Goal: Transaction & Acquisition: Purchase product/service

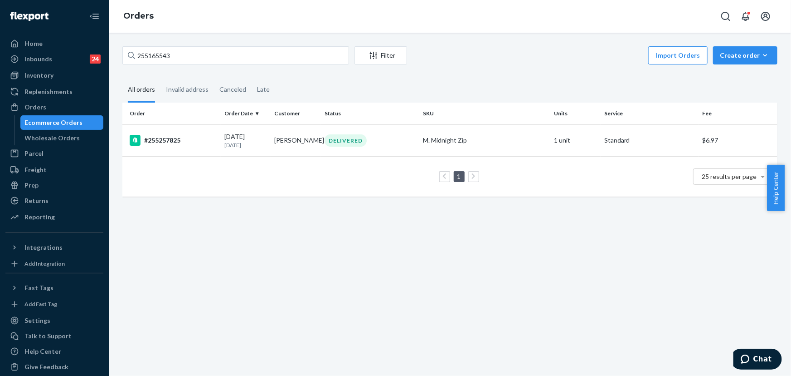
type input "255165543"
click at [263, 147] on p "[DATE]" at bounding box center [245, 145] width 43 height 8
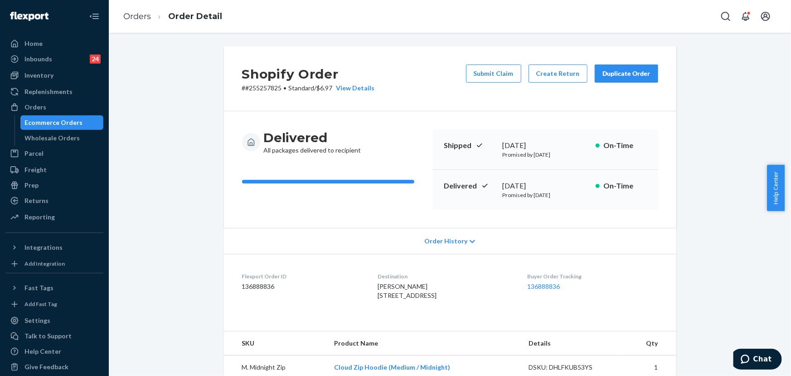
click at [621, 112] on div "Delivered All packages delivered to recipient Shipped [DATE] Promised by [DATE]…" at bounding box center [450, 169] width 453 height 117
click at [615, 82] on button "Duplicate Order" at bounding box center [626, 73] width 63 height 18
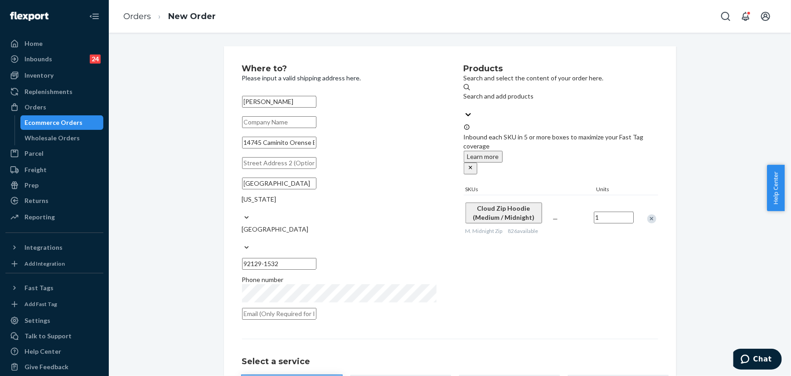
click at [317, 148] on input "14745 Caminito Orense Este" at bounding box center [279, 143] width 74 height 12
paste input "[STREET_ADDRESS][PERSON_NAME]"
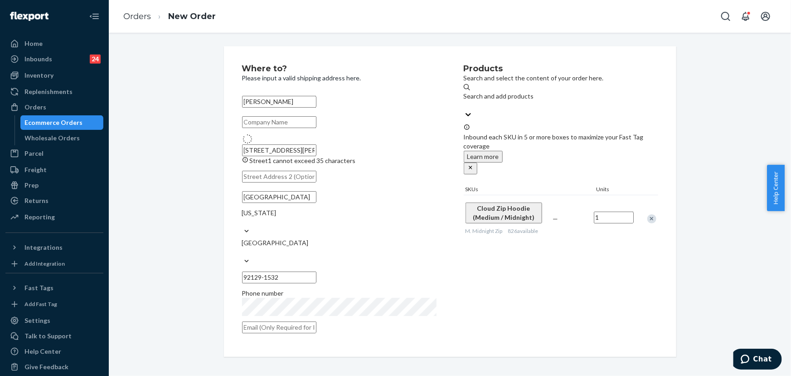
type input "[STREET_ADDRESS][PERSON_NAME]"
type input "Freehold"
type input "07728"
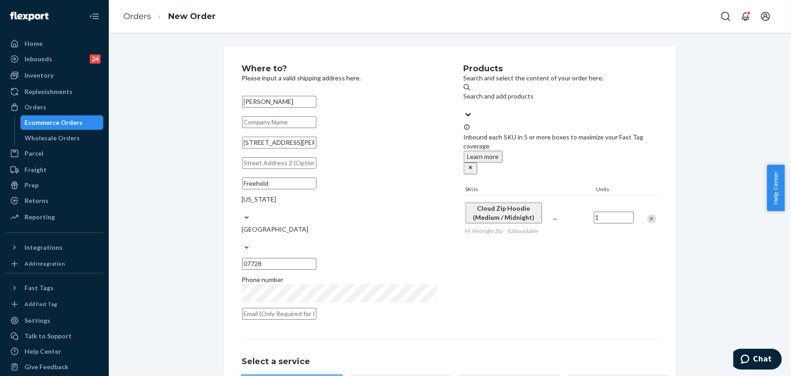
click at [535, 265] on div "Products Search and select the content of your order here. Search and add produ…" at bounding box center [561, 194] width 195 height 260
click at [68, 105] on div "Orders" at bounding box center [54, 107] width 96 height 13
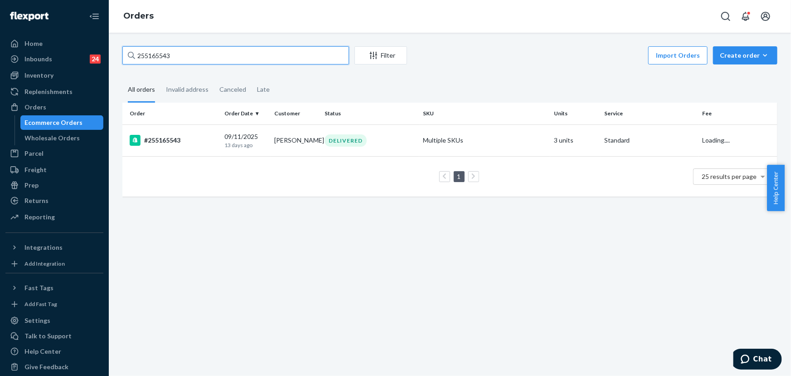
click at [211, 62] on input "255165543" at bounding box center [235, 55] width 227 height 18
paste input "[STREET_ADDRESS][PERSON_NAME]"
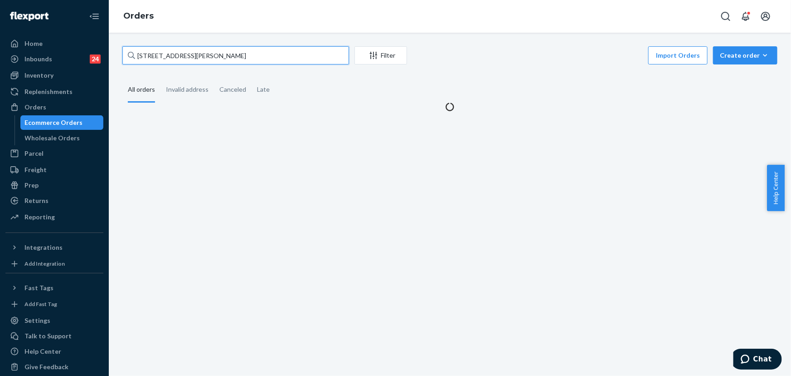
type input "255165543"
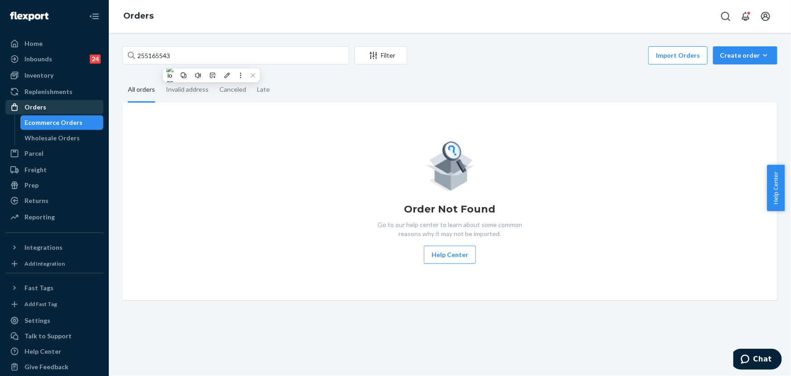
click at [20, 110] on div at bounding box center [17, 106] width 15 height 9
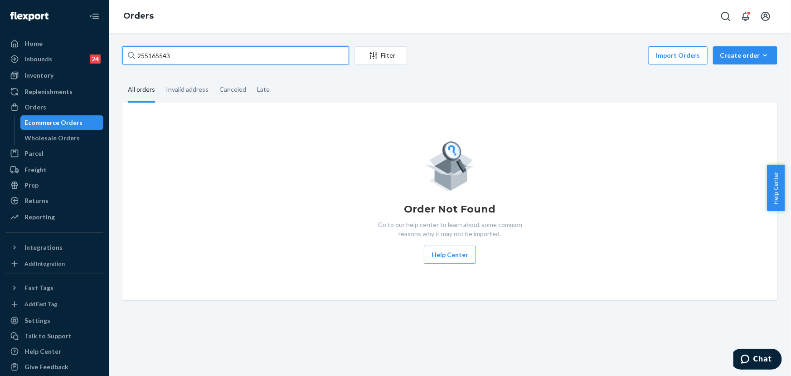
click at [184, 54] on input "255165543" at bounding box center [235, 55] width 227 height 18
paste input "text"
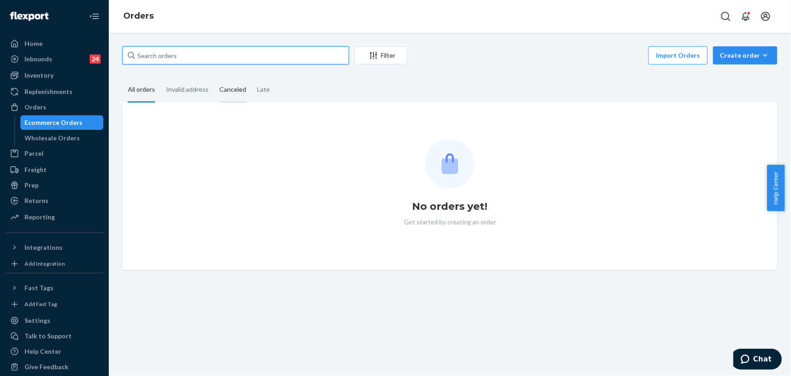
paste input "255165543"
type input "255165543"
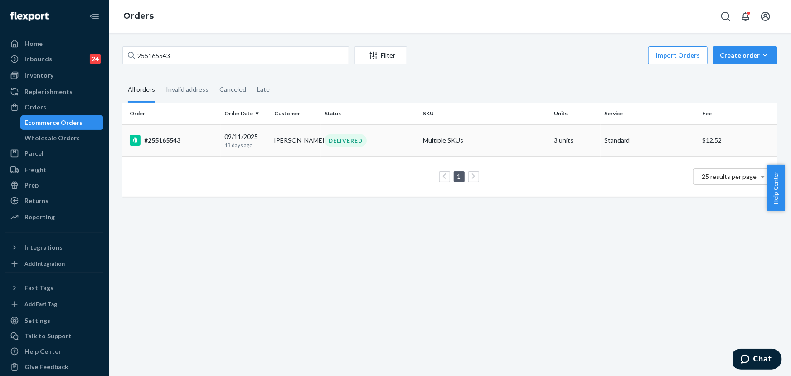
click at [356, 142] on div "DELIVERED" at bounding box center [346, 140] width 42 height 12
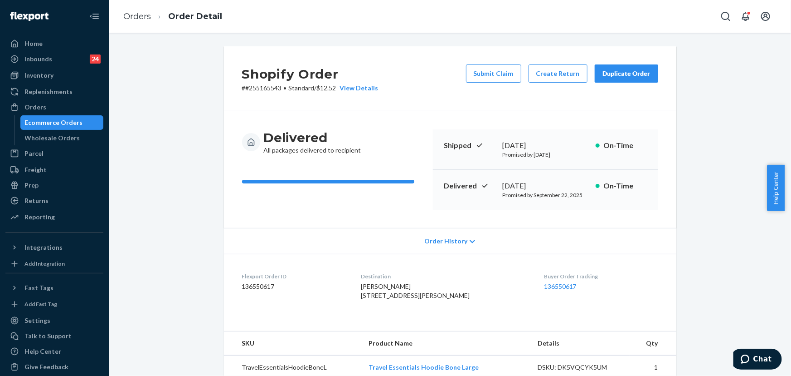
click at [617, 75] on div "Duplicate Order" at bounding box center [627, 73] width 48 height 9
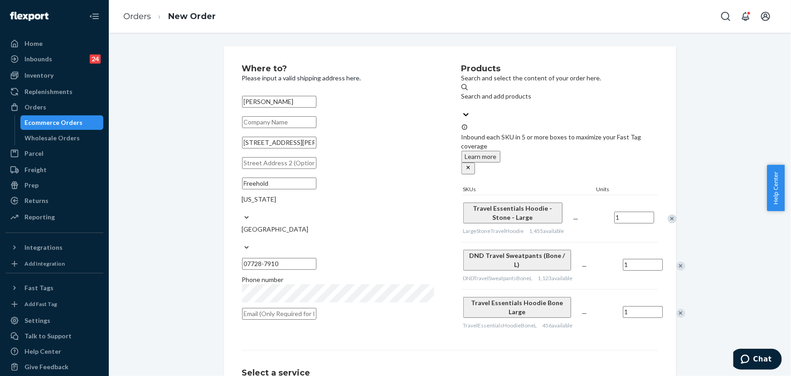
click at [317, 148] on input "[STREET_ADDRESS][PERSON_NAME]" at bounding box center [279, 143] width 74 height 12
click at [677, 261] on div "Remove Item" at bounding box center [681, 265] width 9 height 9
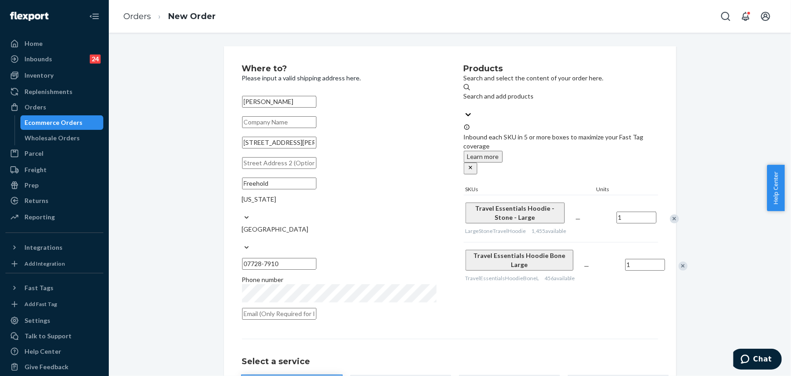
click at [679, 261] on div "Remove Item" at bounding box center [683, 265] width 9 height 9
click at [593, 269] on div "Products Search and select the content of your order here. Search and add produ…" at bounding box center [561, 194] width 195 height 260
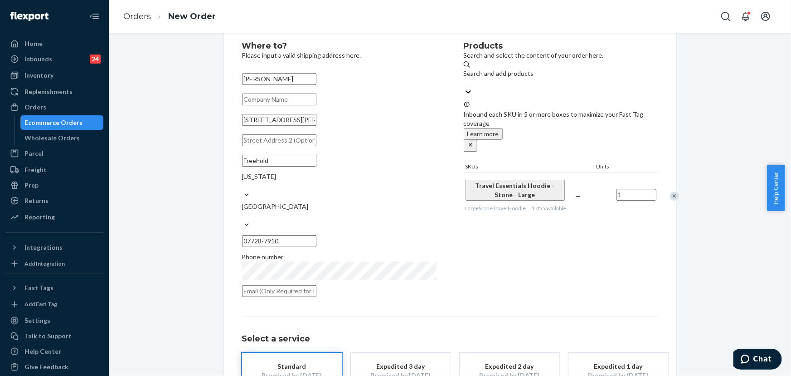
scroll to position [82, 0]
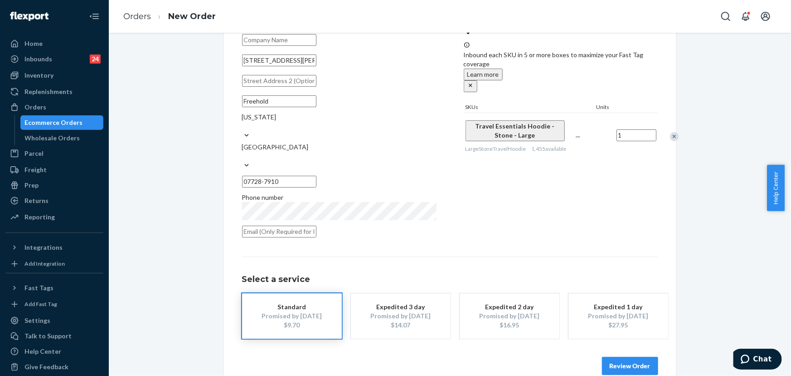
click at [622, 356] on button "Review Order" at bounding box center [630, 365] width 56 height 18
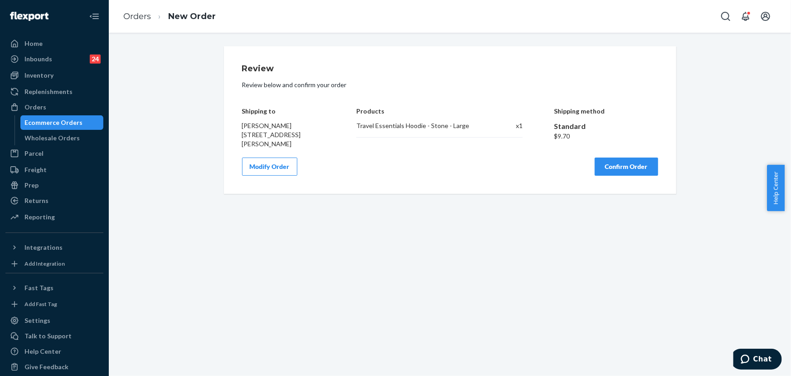
click at [613, 174] on button "Confirm Order" at bounding box center [626, 166] width 63 height 18
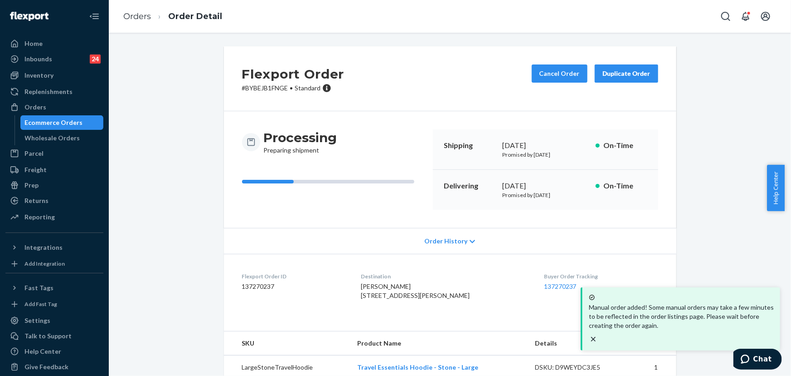
click at [263, 88] on p "# BYBEJB1FNGE • Standard" at bounding box center [293, 87] width 102 height 9
copy p "BYBEJB1FNGE"
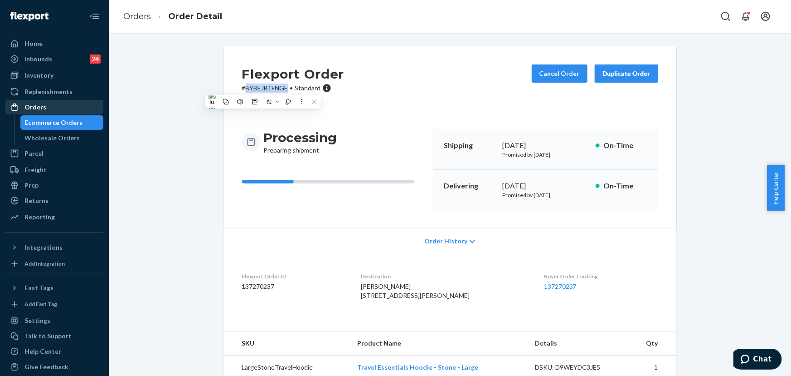
click at [48, 101] on div "Orders" at bounding box center [54, 107] width 96 height 13
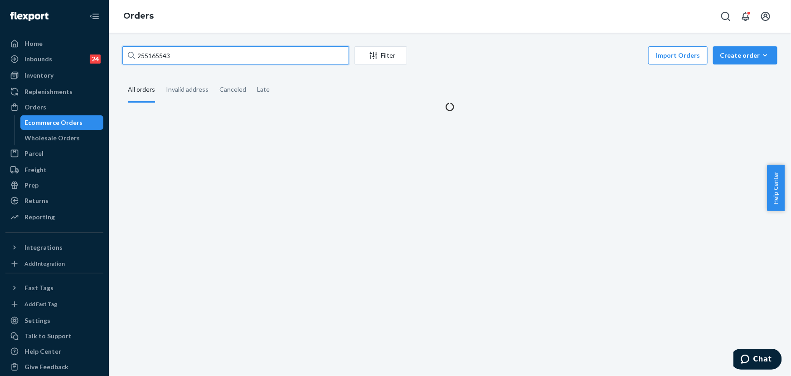
click at [209, 59] on input "255165543" at bounding box center [235, 55] width 227 height 18
paste input "306814"
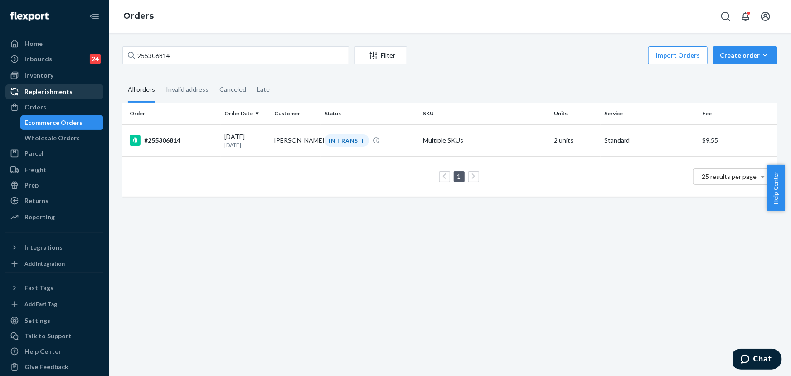
drag, startPoint x: 52, startPoint y: 108, endPoint x: 95, endPoint y: 88, distance: 47.5
click at [53, 108] on div "Orders" at bounding box center [54, 107] width 96 height 13
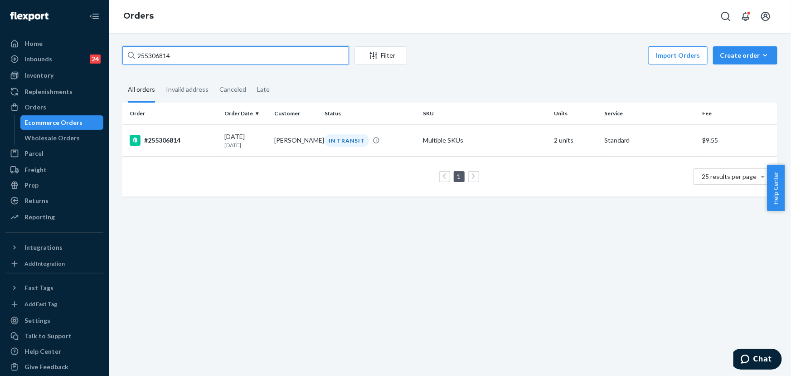
click at [205, 55] on input "255306814" at bounding box center [235, 55] width 227 height 18
paste input "078706"
type input "255078706"
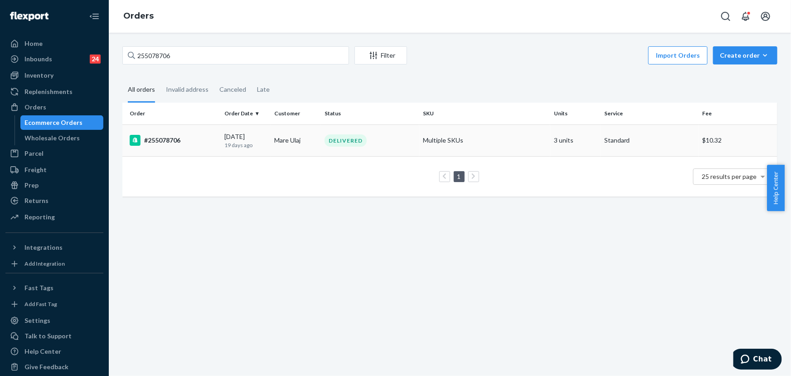
click at [299, 146] on td "Mare Ulaj" at bounding box center [296, 140] width 50 height 32
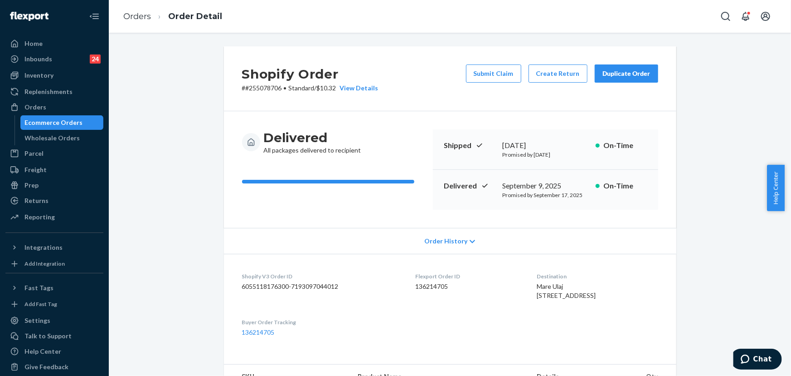
click at [621, 77] on div "Duplicate Order" at bounding box center [627, 73] width 48 height 9
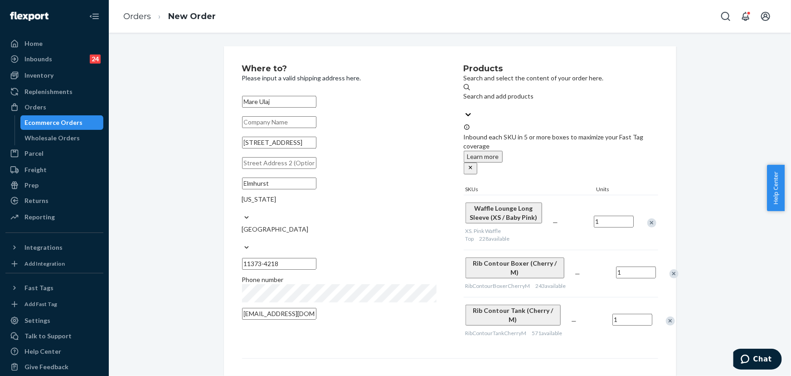
click at [317, 148] on input "[STREET_ADDRESS]" at bounding box center [279, 143] width 74 height 12
paste input "[STREET_ADDRESS][PERSON_NAME]"
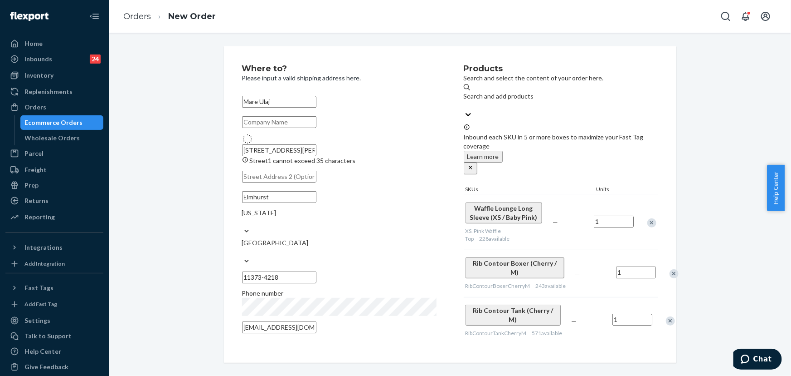
type input "[STREET_ADDRESS][PERSON_NAME]"
type input "Apt 1m"
type input "Brooklyn - [US_STATE]"
type input "11235"
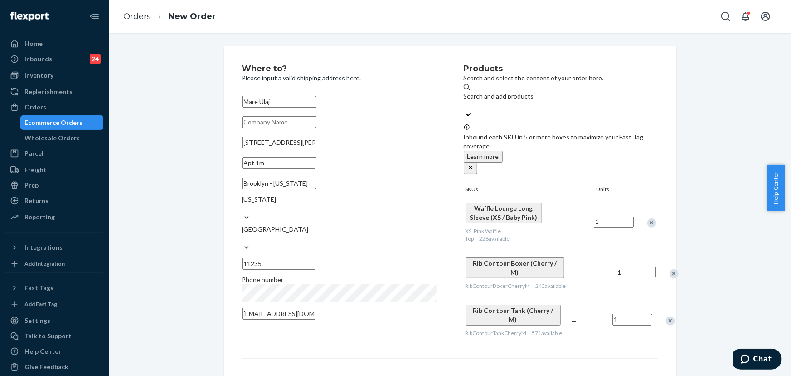
click at [276, 169] on input "Apt 1m" at bounding box center [279, 163] width 74 height 12
type input "Apt 1M"
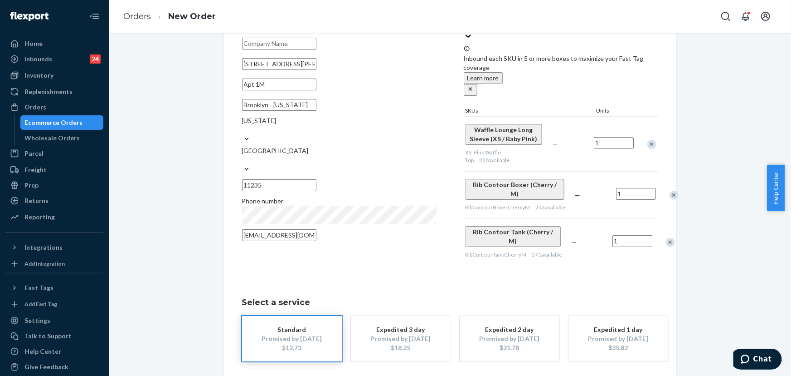
scroll to position [99, 0]
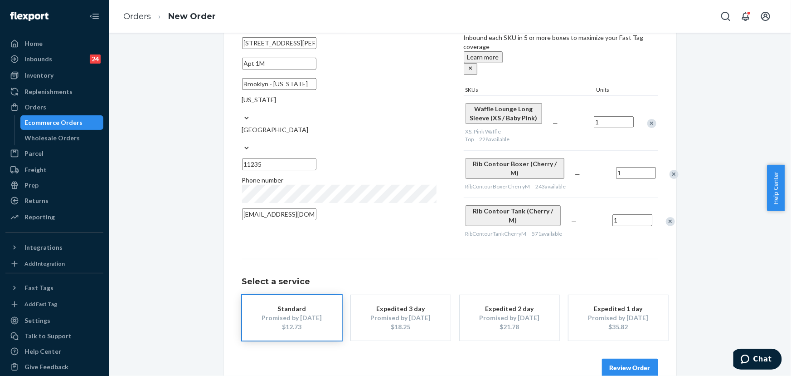
click at [522, 259] on div "Select a service Standard Promised by [DATE] $12.73 Expedited 3 day Promised by…" at bounding box center [450, 300] width 416 height 82
click at [622, 358] on button "Review Order" at bounding box center [630, 367] width 56 height 18
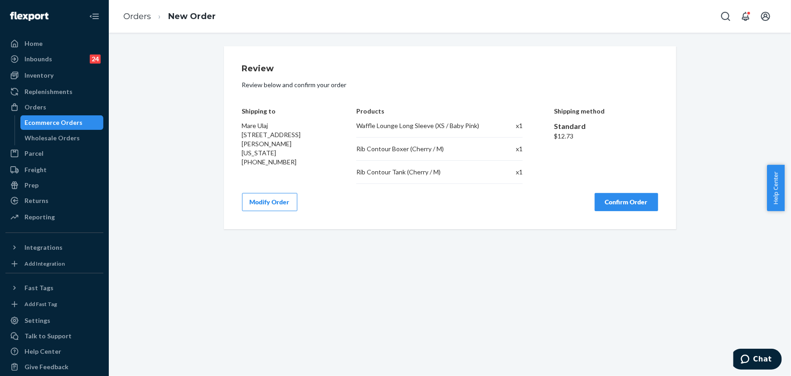
scroll to position [0, 0]
click at [624, 201] on button "Confirm Order" at bounding box center [626, 202] width 63 height 18
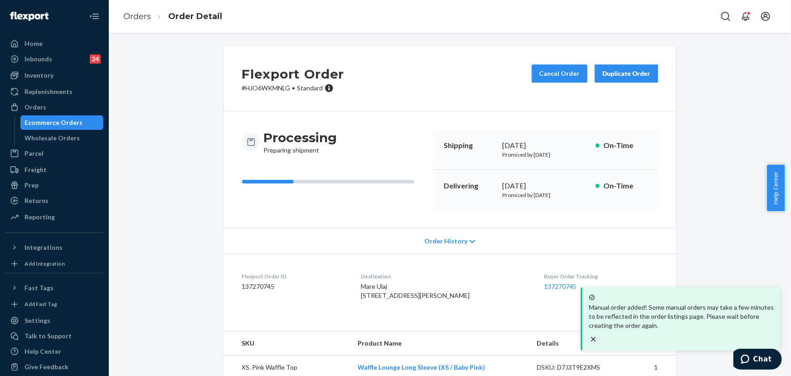
click at [270, 91] on p "# HJO6WKMNLG • Standard" at bounding box center [293, 87] width 102 height 9
copy p "HJO6WKMNLG"
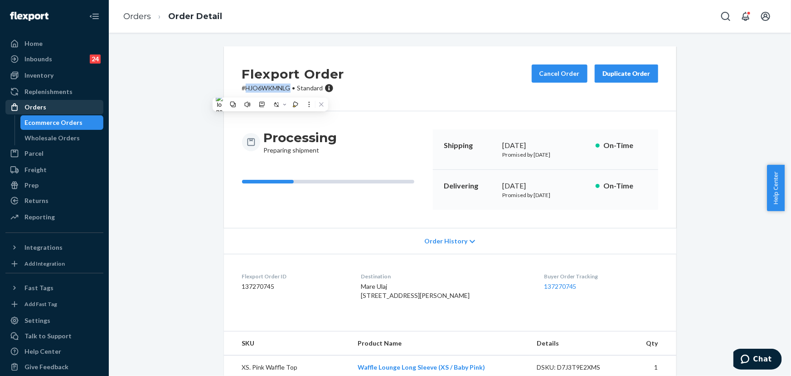
click at [48, 110] on div "Orders" at bounding box center [54, 107] width 96 height 13
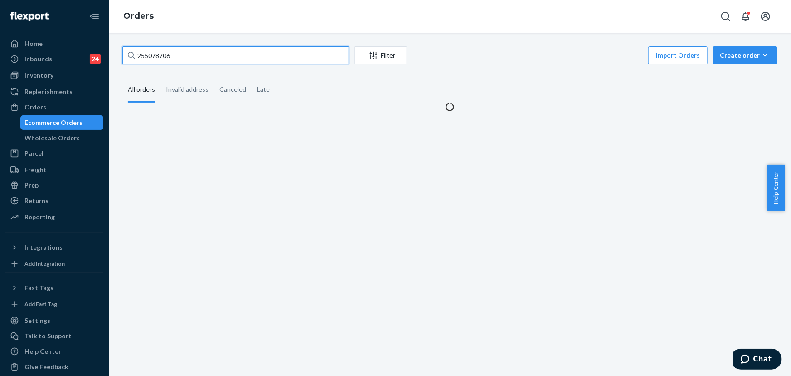
click at [227, 57] on input "255078706" at bounding box center [235, 55] width 227 height 18
paste input "186404"
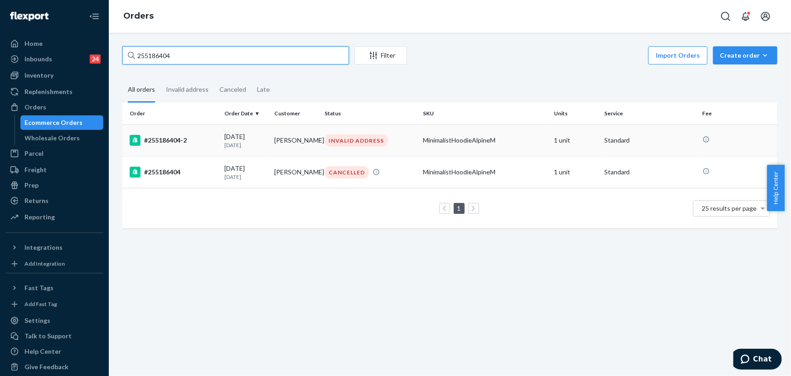
type input "255186404"
click at [313, 145] on td "[PERSON_NAME]" at bounding box center [296, 140] width 50 height 32
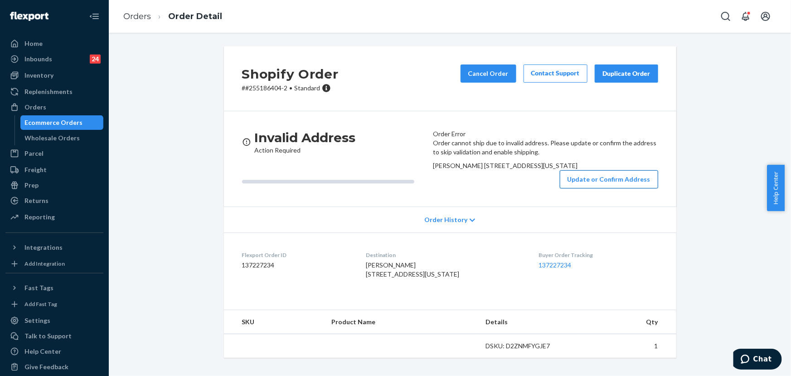
click at [584, 188] on button "Update or Confirm Address" at bounding box center [609, 179] width 98 height 18
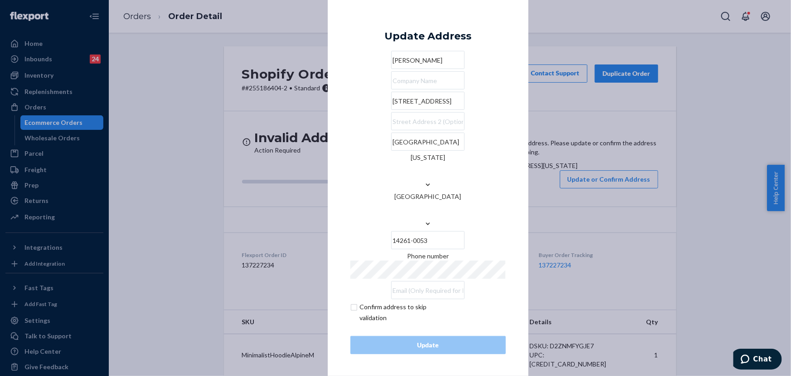
click at [404, 110] on input "[STREET_ADDRESS]" at bounding box center [427, 101] width 73 height 18
paste input "Buffalo [US_STATE] 14261-0053"
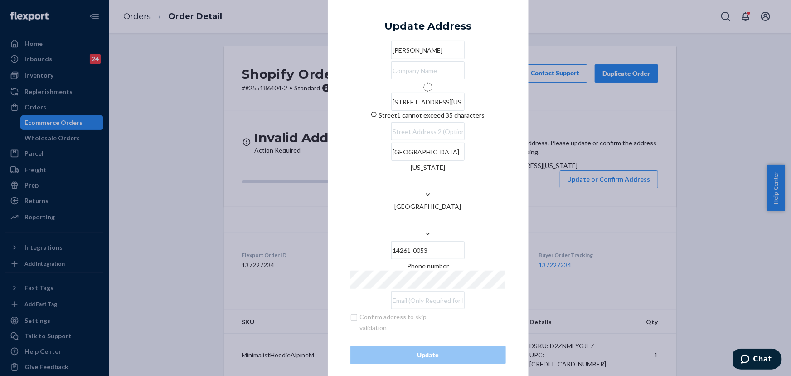
type input "[STREET_ADDRESS][PERSON_NAME]"
type input "Buffalo"
type input "14228"
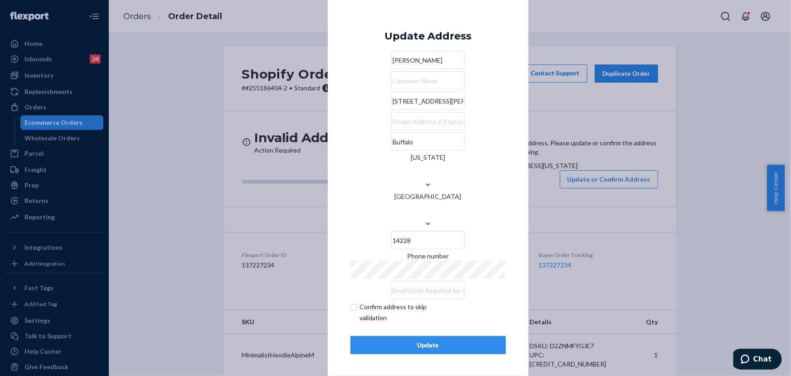
click at [403, 110] on input "[STREET_ADDRESS][PERSON_NAME]" at bounding box center [427, 101] width 73 height 18
paste input "[STREET_ADDRESS][US_STATE]"
drag, startPoint x: 416, startPoint y: 125, endPoint x: 356, endPoint y: 128, distance: 59.5
click at [391, 110] on input "[STREET_ADDRESS][PERSON_NAME]" at bounding box center [427, 101] width 73 height 18
paste input "[STREET_ADDRESS]"
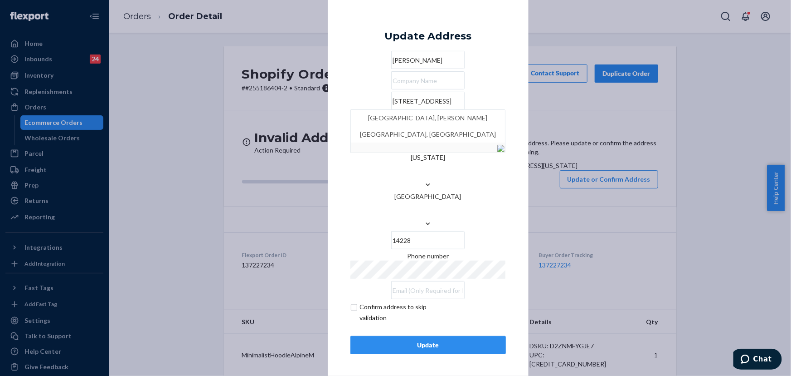
type input "[STREET_ADDRESS]"
click at [465, 231] on input "14228" at bounding box center [427, 240] width 73 height 18
paste input "61"
type input "14261"
click at [499, 301] on div "Confirm address to skip validation" at bounding box center [429, 312] width 156 height 22
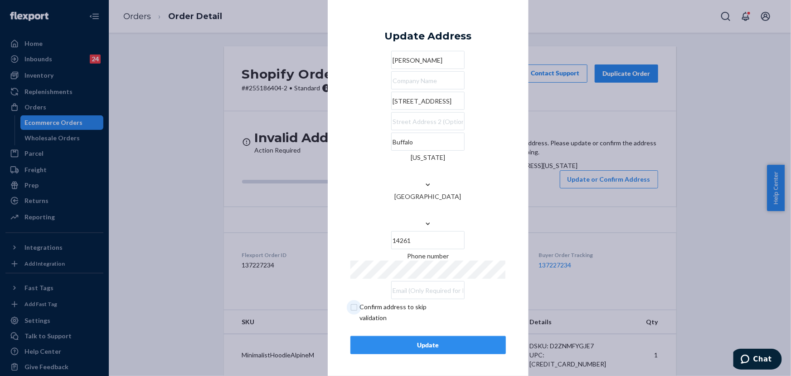
click at [356, 301] on input "checkbox" at bounding box center [403, 312] width 105 height 22
checkbox input "true"
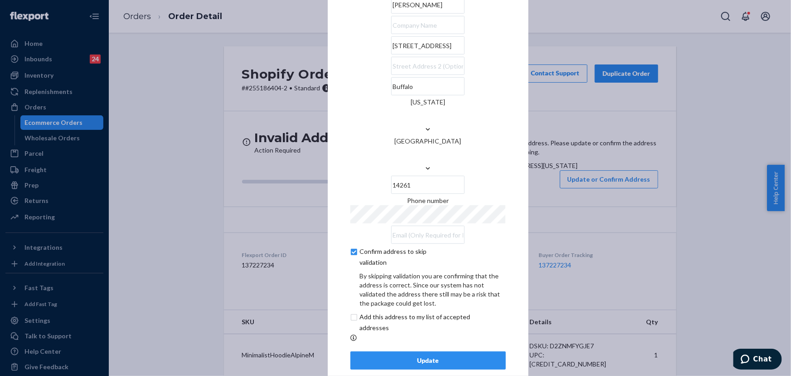
scroll to position [22, 0]
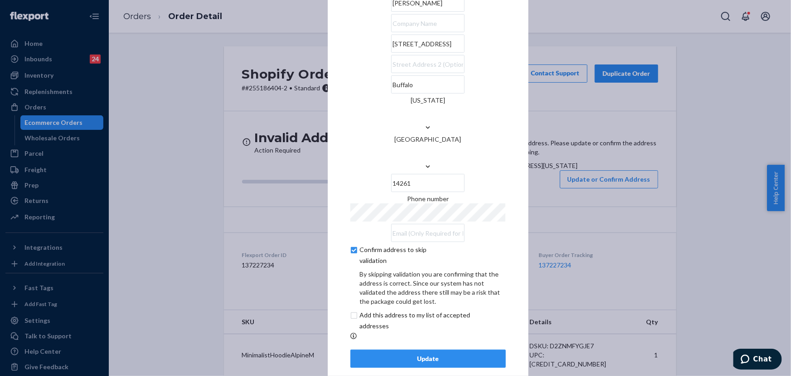
click at [463, 354] on div "Update" at bounding box center [428, 358] width 140 height 9
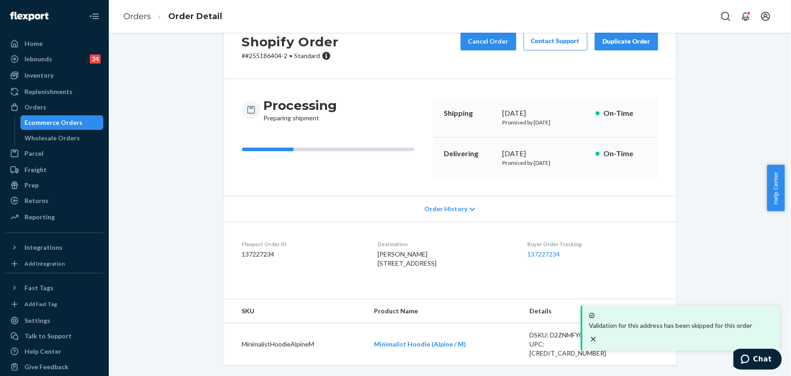
scroll to position [41, 0]
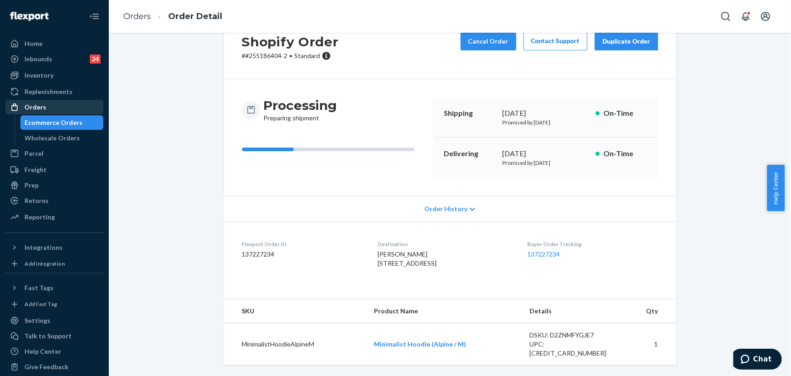
click at [48, 106] on div "Orders" at bounding box center [54, 107] width 96 height 13
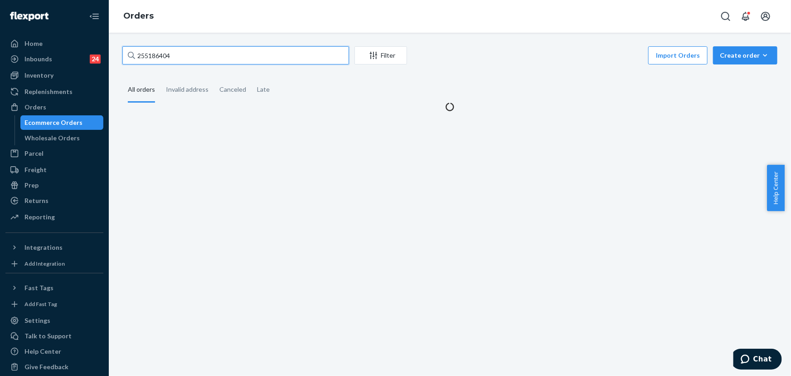
click at [195, 58] on input "255186404" at bounding box center [235, 55] width 227 height 18
paste input "0521"
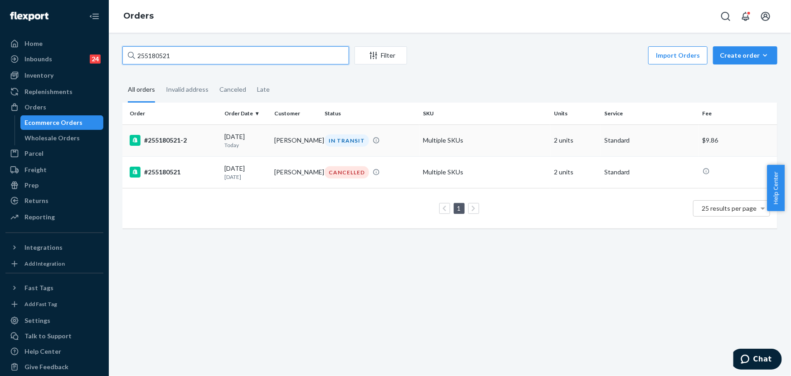
type input "255180521"
click at [323, 146] on div "IN TRANSIT" at bounding box center [370, 140] width 95 height 12
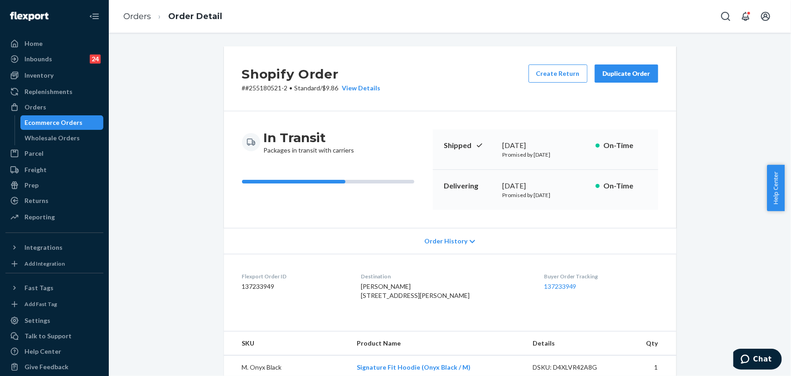
scroll to position [206, 0]
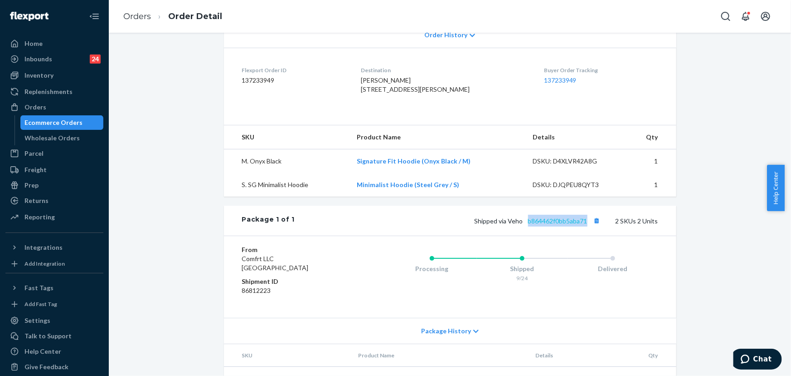
drag, startPoint x: 587, startPoint y: 249, endPoint x: 527, endPoint y: 249, distance: 59.4
click at [527, 224] on span "Shipped via Veho b864462f0bb5aba71" at bounding box center [539, 221] width 128 height 8
copy link "b864462f0bb5aba71"
drag, startPoint x: 521, startPoint y: 249, endPoint x: 508, endPoint y: 248, distance: 12.8
click at [508, 224] on span "Shipped via Veho b864462f0bb5aba71" at bounding box center [539, 221] width 128 height 8
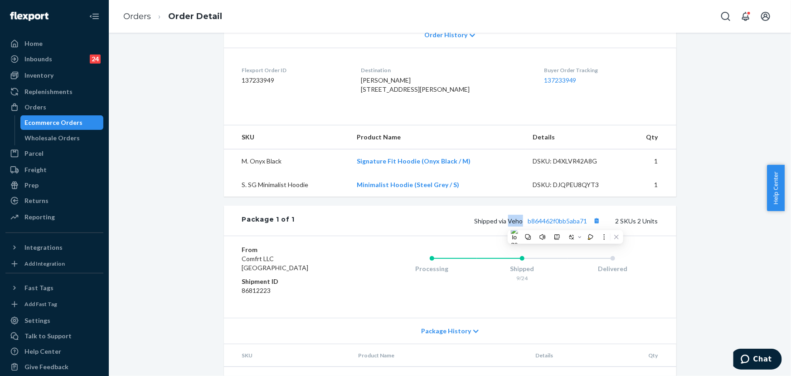
copy span "Veho"
click at [54, 104] on div "Orders" at bounding box center [54, 107] width 96 height 13
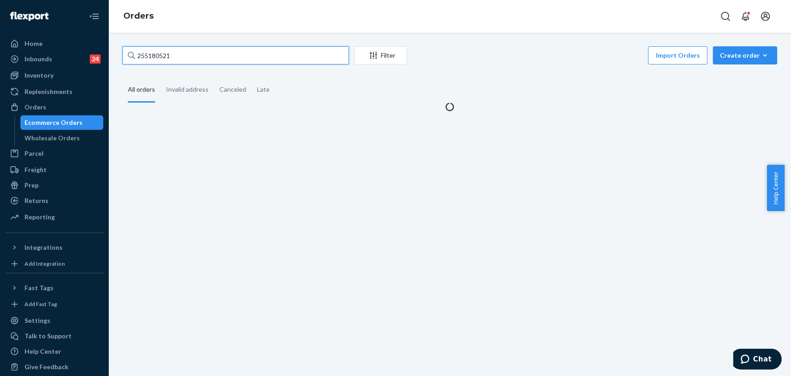
click at [179, 59] on input "255180521" at bounding box center [235, 55] width 227 height 18
paste input "07482"
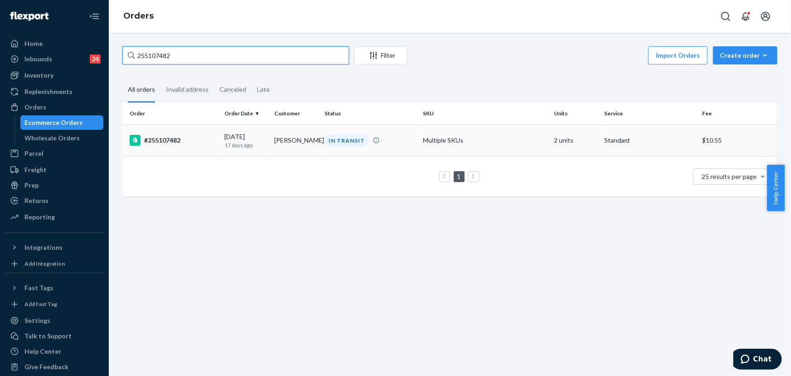
type input "255107482"
click at [271, 131] on td "[PERSON_NAME]" at bounding box center [296, 140] width 50 height 32
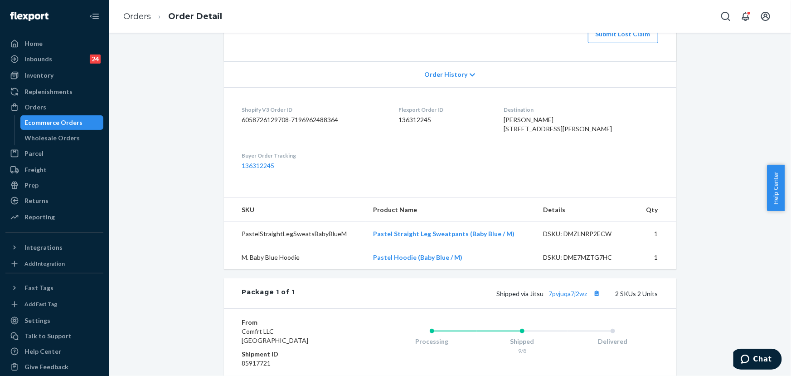
scroll to position [123, 0]
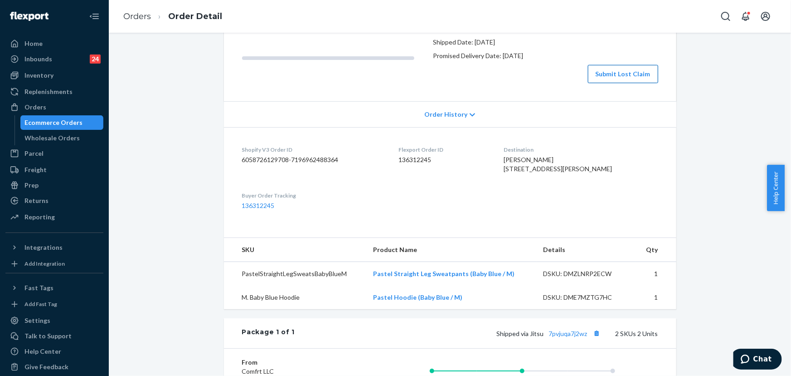
click at [604, 83] on button "Submit Lost Claim" at bounding box center [623, 74] width 70 height 18
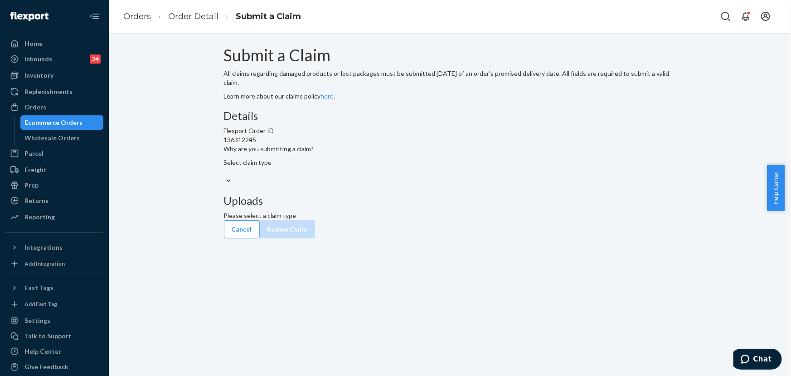
click at [388, 176] on div "Select claim type" at bounding box center [450, 167] width 453 height 18
click at [225, 176] on input "Why are you submitting a claim? Select claim type" at bounding box center [224, 171] width 1 height 9
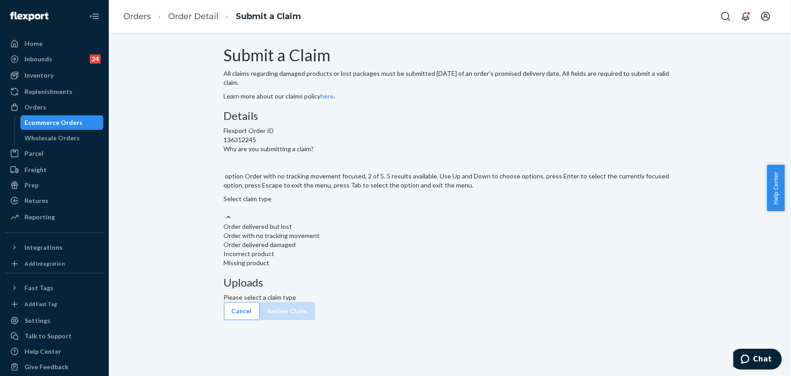
click at [373, 240] on div "Order with no tracking movement" at bounding box center [450, 235] width 453 height 9
click at [225, 212] on input "Why are you submitting a claim? option Order with no tracking movement focused,…" at bounding box center [224, 207] width 1 height 9
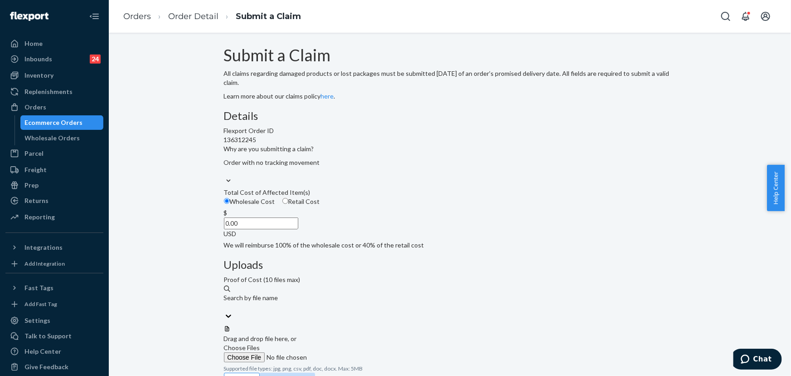
drag, startPoint x: 354, startPoint y: 278, endPoint x: 427, endPoint y: 290, distance: 74.5
click at [426, 249] on div "Details Flexport Order ID 136312245 Why are you submitting a claim? Order with …" at bounding box center [450, 180] width 453 height 140
paste input "79"
type input "79.00"
click at [468, 308] on div "Uploads Proof of Cost (10 files max) Search by file name Drag and drop file her…" at bounding box center [450, 316] width 453 height 114
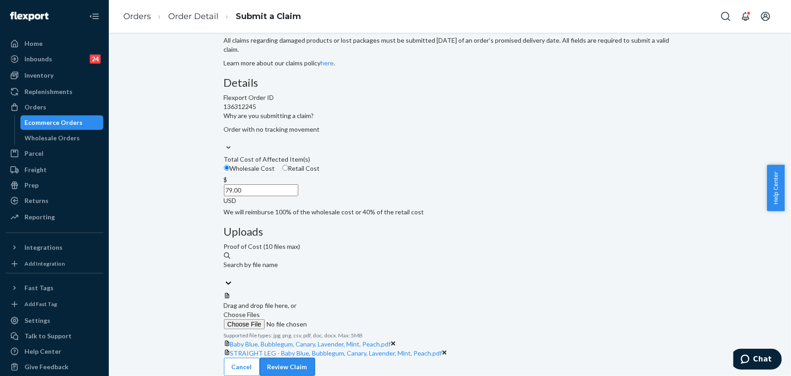
scroll to position [54, 0]
click at [315, 363] on button "Review Claim" at bounding box center [287, 366] width 55 height 18
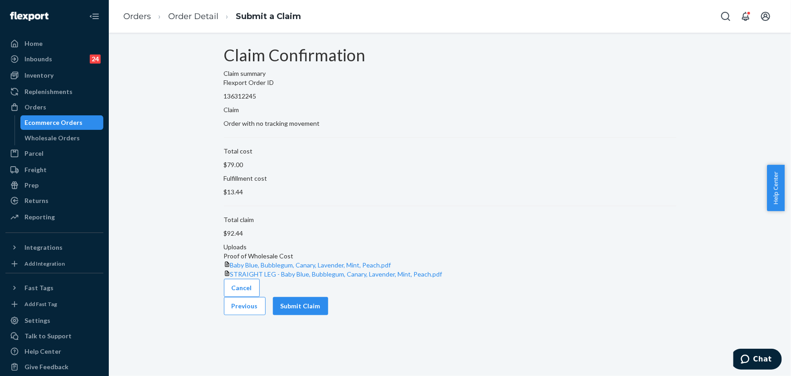
scroll to position [0, 0]
click at [328, 315] on button "Submit Claim" at bounding box center [300, 306] width 55 height 18
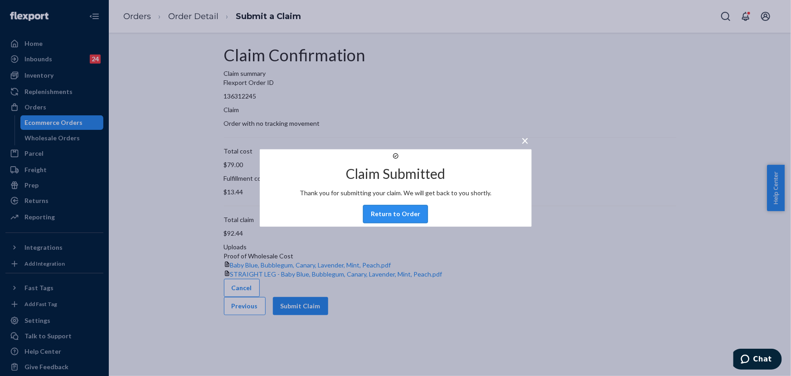
click at [417, 223] on button "Return to Order" at bounding box center [395, 214] width 65 height 18
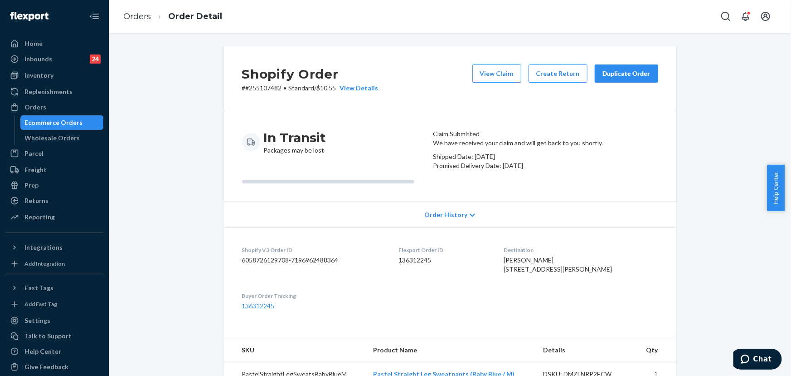
click at [629, 73] on div "Duplicate Order" at bounding box center [627, 73] width 48 height 9
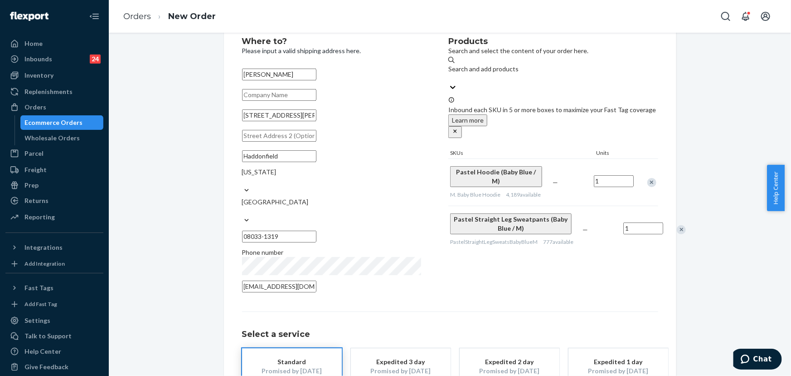
scroll to position [82, 0]
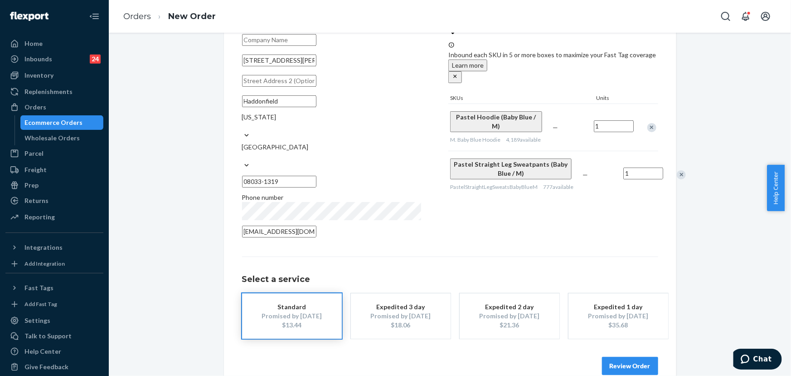
click at [634, 356] on button "Review Order" at bounding box center [630, 365] width 56 height 18
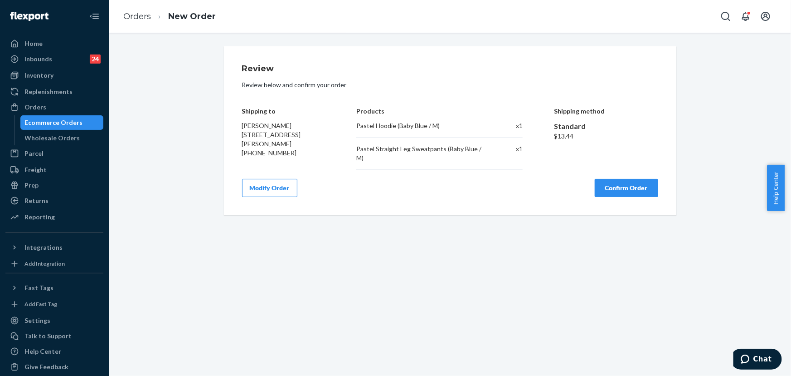
click at [615, 179] on button "Confirm Order" at bounding box center [626, 188] width 63 height 18
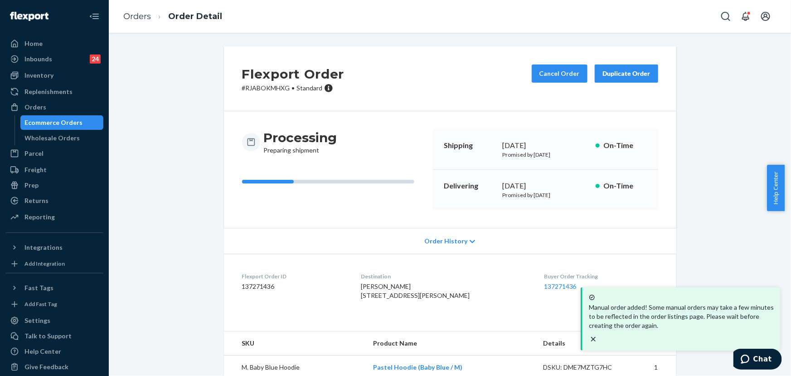
click at [268, 88] on p "# RJABOKMHXG • Standard" at bounding box center [293, 87] width 102 height 9
copy p "RJABOKMHXG"
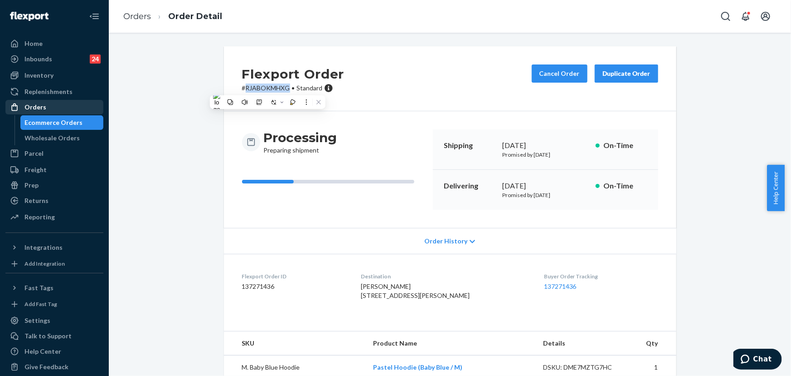
drag, startPoint x: 37, startPoint y: 95, endPoint x: 36, endPoint y: 103, distance: 8.6
click at [37, 95] on div "Replenishments" at bounding box center [48, 91] width 48 height 9
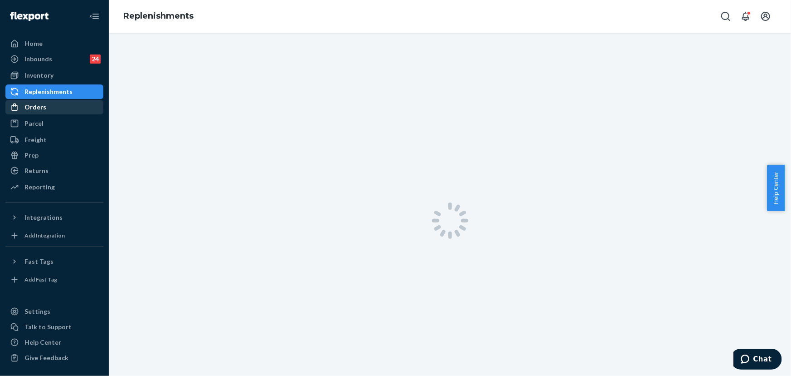
click at [36, 103] on div "Orders" at bounding box center [35, 106] width 22 height 9
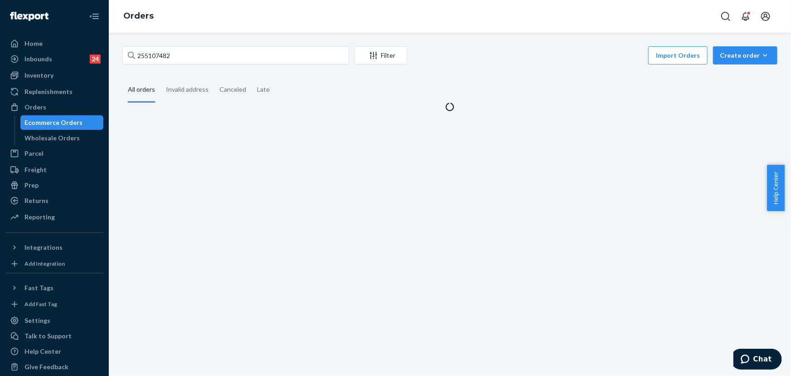
drag, startPoint x: 171, startPoint y: 64, endPoint x: 175, endPoint y: 60, distance: 5.5
click at [172, 64] on div "255107482 Filter Import Orders Create order Ecommerce order Removal order" at bounding box center [449, 56] width 655 height 20
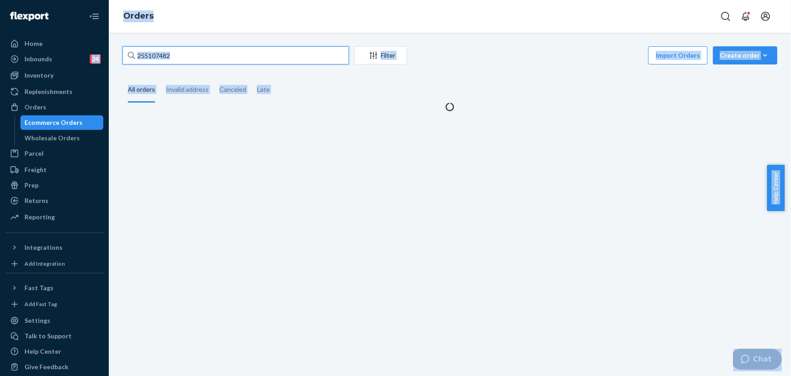
click at [176, 59] on input "255107482" at bounding box center [235, 55] width 227 height 18
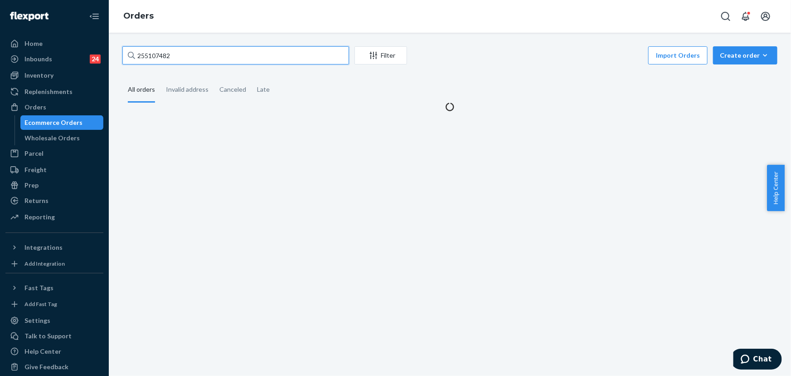
paste input "4889409"
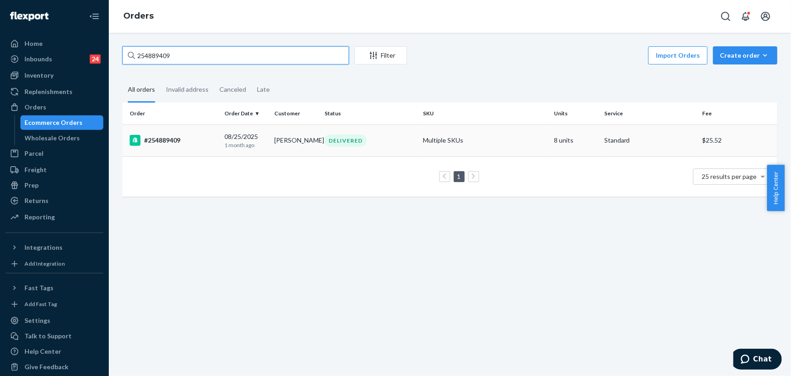
type input "254889409"
click at [308, 139] on td "[PERSON_NAME]" at bounding box center [296, 140] width 50 height 32
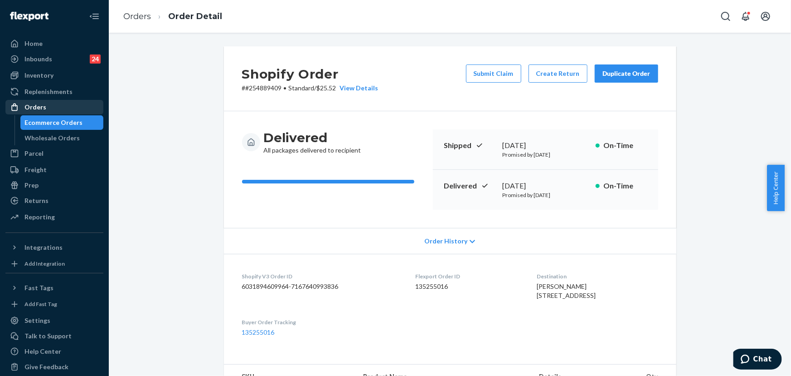
click at [56, 111] on div "Orders" at bounding box center [54, 107] width 96 height 13
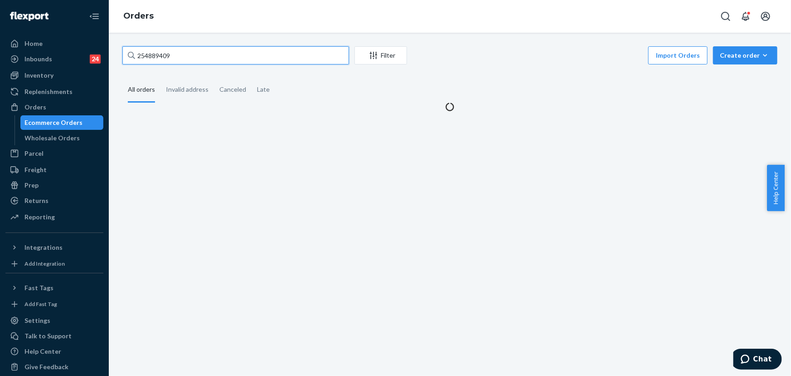
click at [216, 56] on input "254889409" at bounding box center [235, 55] width 227 height 18
paste input "5329052"
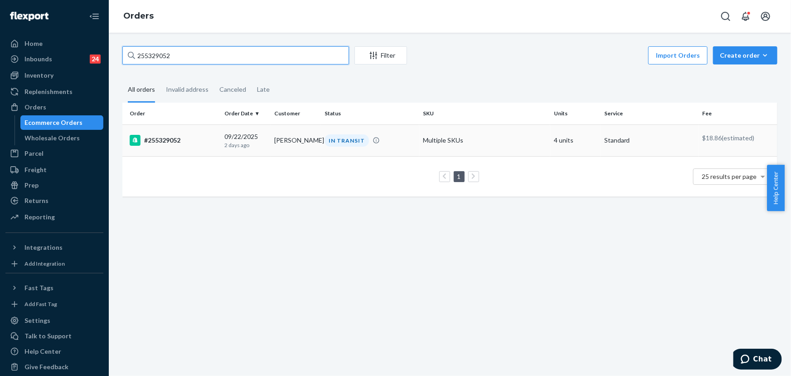
type input "255329052"
click at [331, 143] on div "IN TRANSIT" at bounding box center [347, 140] width 44 height 12
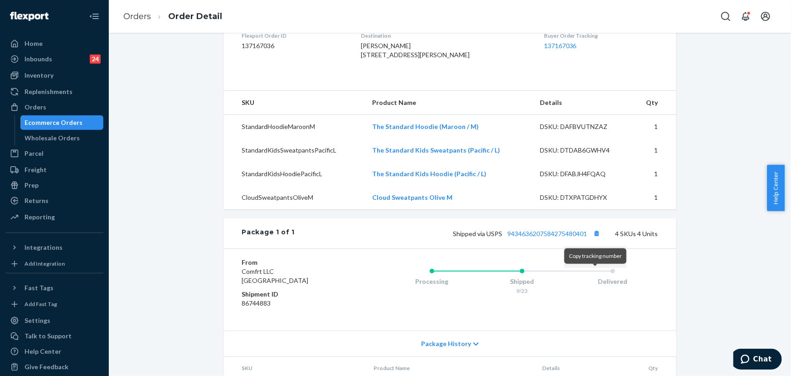
scroll to position [247, 0]
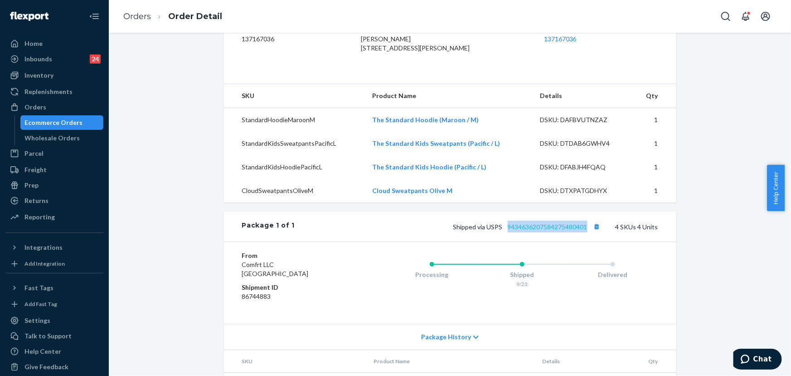
drag, startPoint x: 586, startPoint y: 242, endPoint x: 506, endPoint y: 243, distance: 80.3
click at [506, 230] on span "Shipped via USPS 9434636207584275480401" at bounding box center [529, 227] width 150 height 8
copy link "9434636207584275480401"
drag, startPoint x: 500, startPoint y: 244, endPoint x: 484, endPoint y: 245, distance: 15.4
click at [484, 230] on span "Shipped via USPS 9434636207584275480401" at bounding box center [529, 227] width 150 height 8
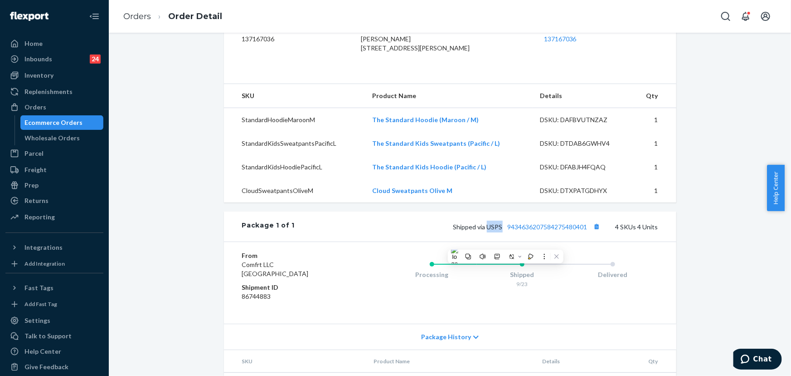
copy span "USPS"
click at [33, 98] on div "Replenishments" at bounding box center [54, 91] width 96 height 13
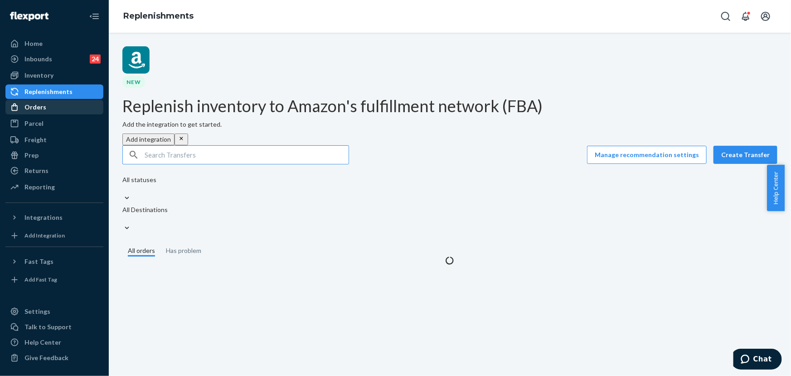
click at [34, 106] on div "Orders" at bounding box center [35, 106] width 22 height 9
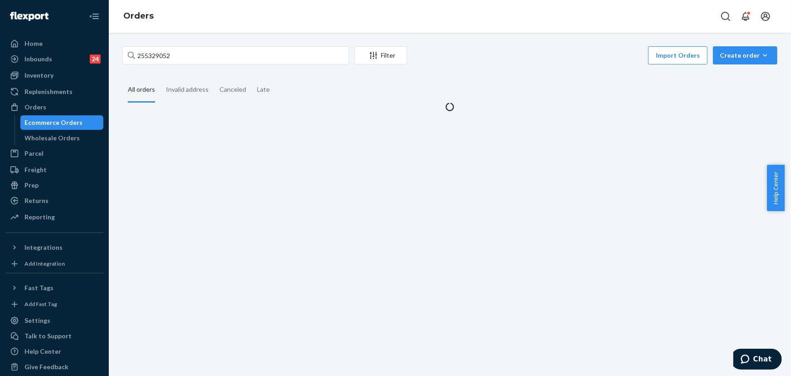
drag, startPoint x: 181, startPoint y: 65, endPoint x: 181, endPoint y: 58, distance: 7.3
click at [182, 64] on div "255329052 Filter Import Orders Create order Ecommerce order Removal order" at bounding box center [449, 56] width 655 height 20
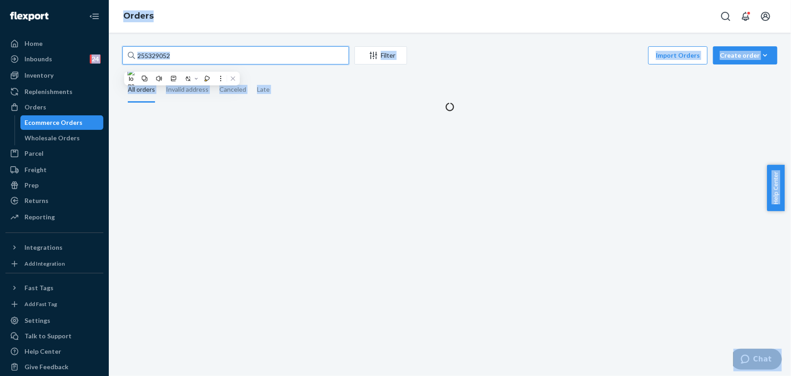
click at [181, 56] on input "255329052" at bounding box center [235, 55] width 227 height 18
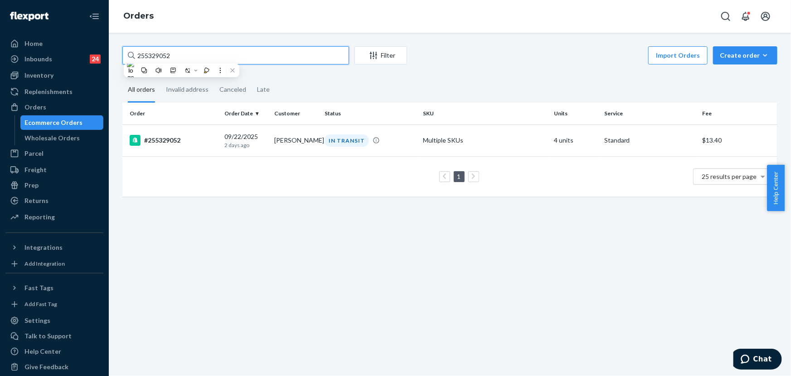
paste input "071346"
type input "255071346"
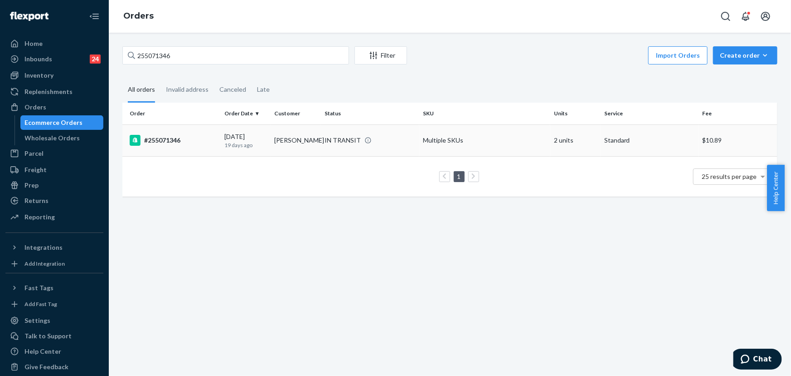
click at [304, 141] on td "[PERSON_NAME]" at bounding box center [296, 140] width 50 height 32
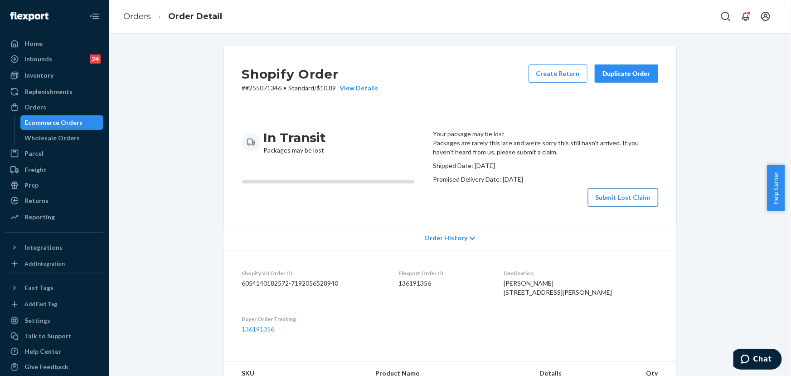
click at [613, 206] on button "Submit Lost Claim" at bounding box center [623, 197] width 70 height 18
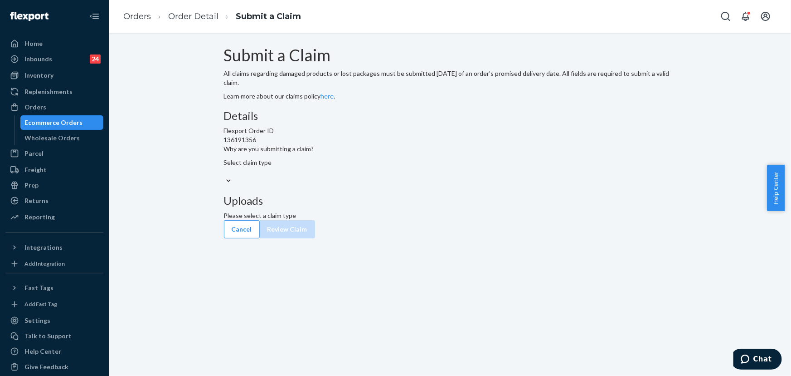
click at [367, 153] on span "Why are you submitting a claim?" at bounding box center [450, 148] width 453 height 9
click at [225, 176] on input "Why are you submitting a claim? Select claim type" at bounding box center [224, 171] width 1 height 9
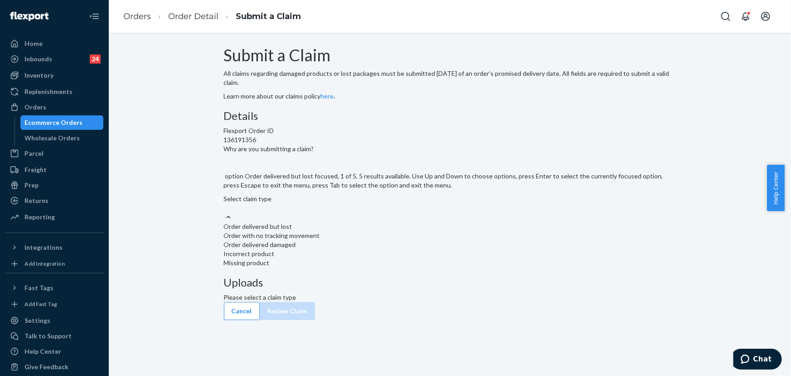
click at [376, 212] on div "Select claim type" at bounding box center [450, 203] width 453 height 18
click at [225, 212] on input "Why are you submitting a claim? option Order delivered but lost focused, 1 of 5…" at bounding box center [224, 207] width 1 height 9
click at [366, 240] on div "Order with no tracking movement" at bounding box center [450, 235] width 453 height 9
click at [225, 212] on input "Why are you submitting a claim? option Order with no tracking movement focused,…" at bounding box center [224, 207] width 1 height 9
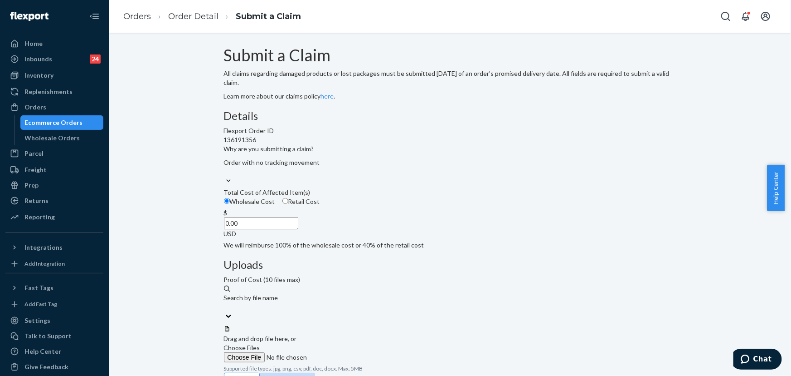
drag, startPoint x: 420, startPoint y: 283, endPoint x: 449, endPoint y: 290, distance: 29.8
click at [449, 288] on div "Details Flexport Order ID 136191356 Why are you submitting a claim? Order with …" at bounding box center [450, 241] width 453 height 263
paste input "82"
type input "82.00"
drag, startPoint x: 474, startPoint y: 303, endPoint x: 577, endPoint y: 149, distance: 185.2
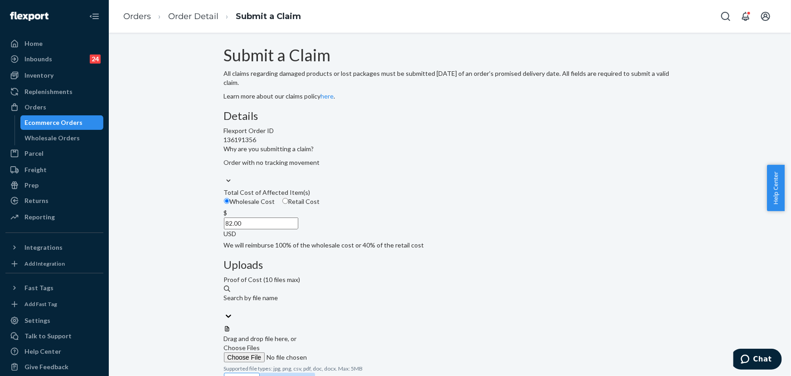
click at [474, 304] on div "Uploads Proof of Cost (10 files max) Search by file name Drag and drop file her…" at bounding box center [450, 316] width 453 height 114
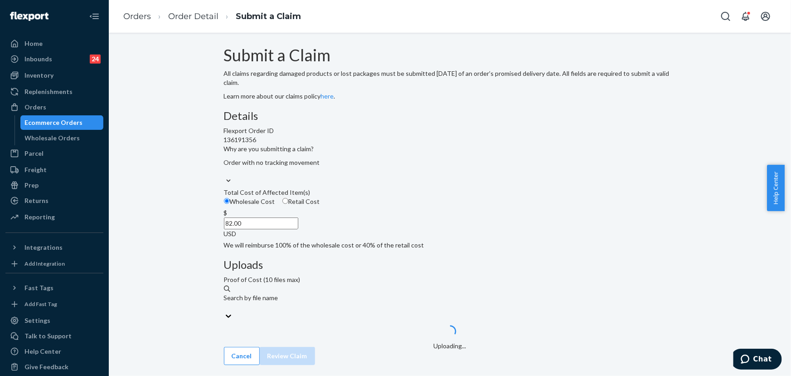
click at [506, 305] on div "Uploads Proof of Cost (10 files max) Search by file name Uploading..." at bounding box center [450, 303] width 453 height 88
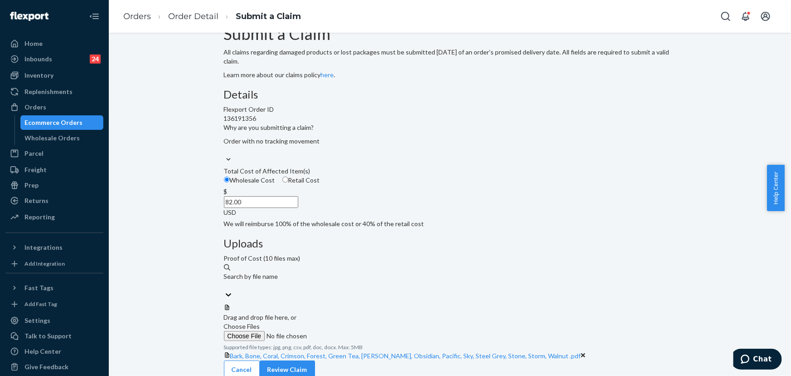
scroll to position [22, 0]
click at [315, 359] on button "Review Claim" at bounding box center [287, 368] width 55 height 18
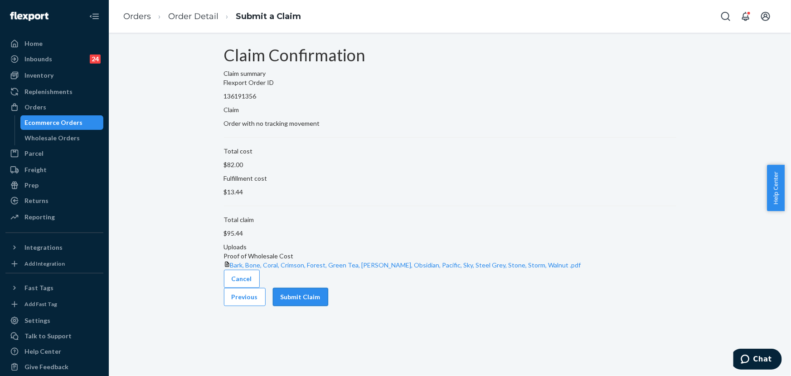
click at [328, 306] on button "Submit Claim" at bounding box center [300, 297] width 55 height 18
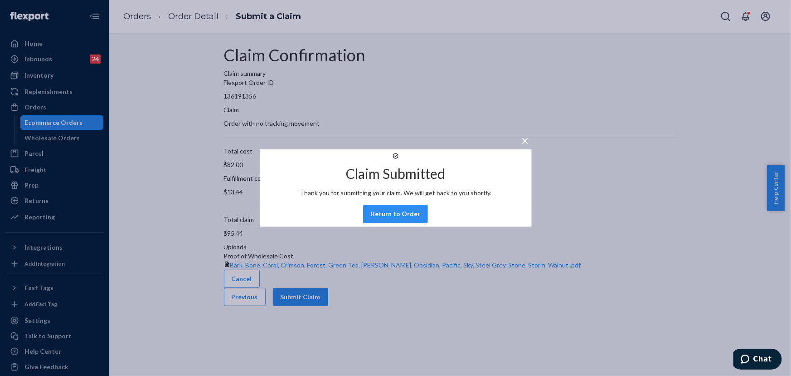
click at [407, 223] on button "Return to Order" at bounding box center [395, 214] width 65 height 18
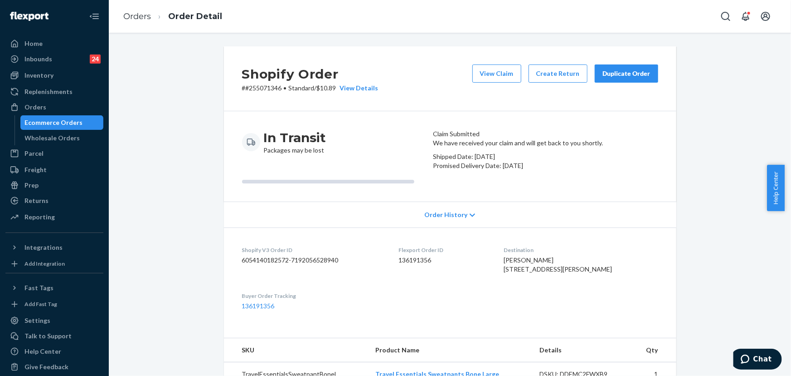
click at [618, 75] on div "Duplicate Order" at bounding box center [627, 73] width 48 height 9
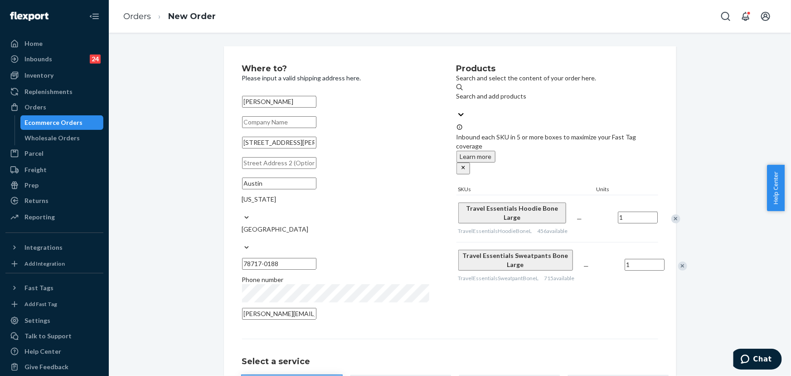
drag, startPoint x: 593, startPoint y: 317, endPoint x: 589, endPoint y: 313, distance: 6.1
click at [593, 316] on div "Where to? Please input a valid shipping address here. [PERSON_NAME] [STREET_ADD…" at bounding box center [450, 255] width 416 height 383
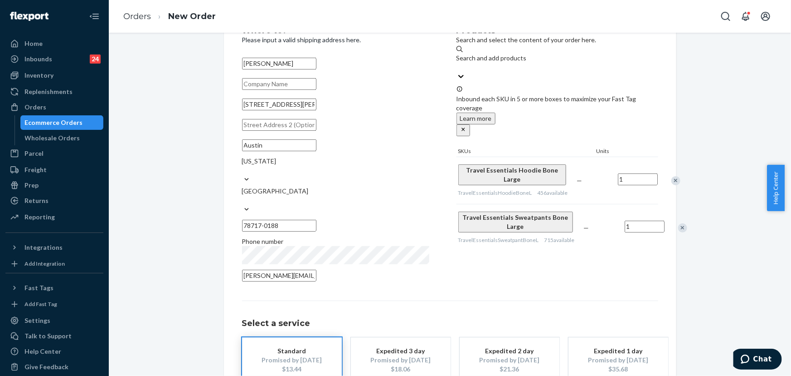
scroll to position [41, 0]
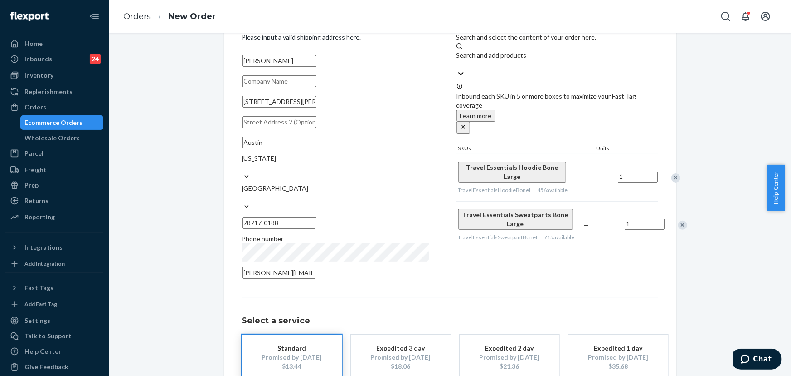
drag, startPoint x: 347, startPoint y: 114, endPoint x: 315, endPoint y: 114, distance: 32.2
click at [315, 107] on input "[STREET_ADDRESS][PERSON_NAME]" at bounding box center [279, 102] width 74 height 12
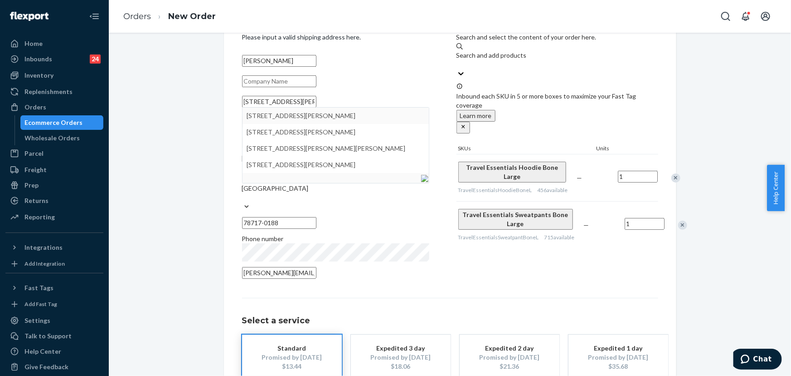
type input "[STREET_ADDRESS][PERSON_NAME]"
click at [444, 114] on div "Where to? Please input a valid shipping address here. [PERSON_NAME] [STREET_ADD…" at bounding box center [349, 154] width 215 height 260
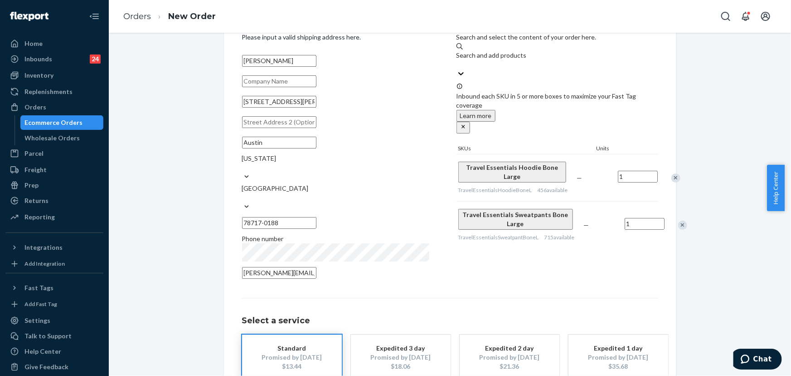
click at [317, 128] on input "text" at bounding box center [279, 122] width 74 height 12
paste input "Apt 3201"
type input "Apt 3201"
click at [506, 298] on div "Select a service Standard Promised by [DATE] $13.44 Expedited 3 day Promised by…" at bounding box center [450, 339] width 416 height 82
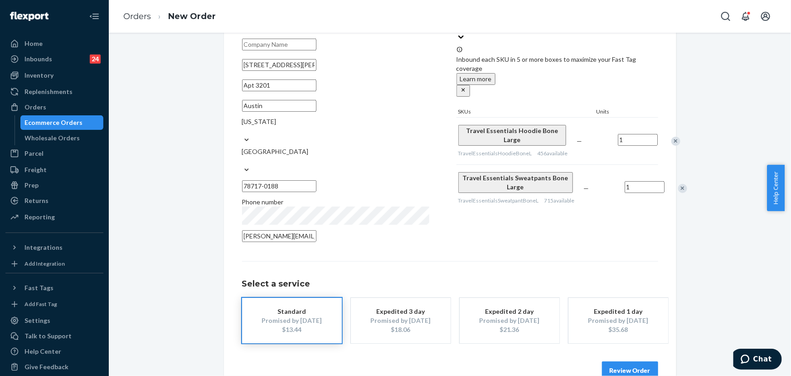
scroll to position [82, 0]
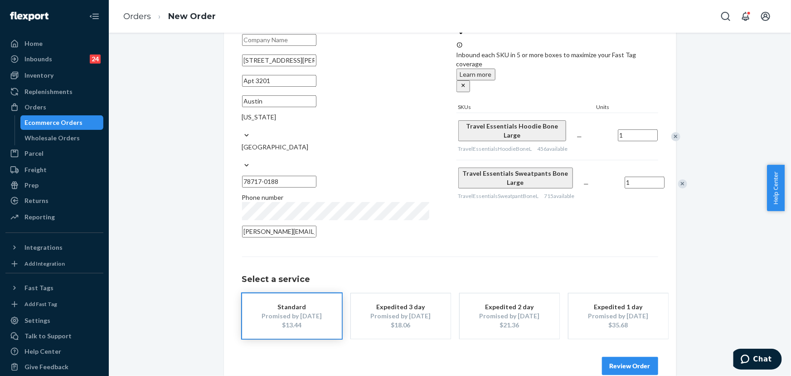
click at [633, 356] on button "Review Order" at bounding box center [630, 365] width 56 height 18
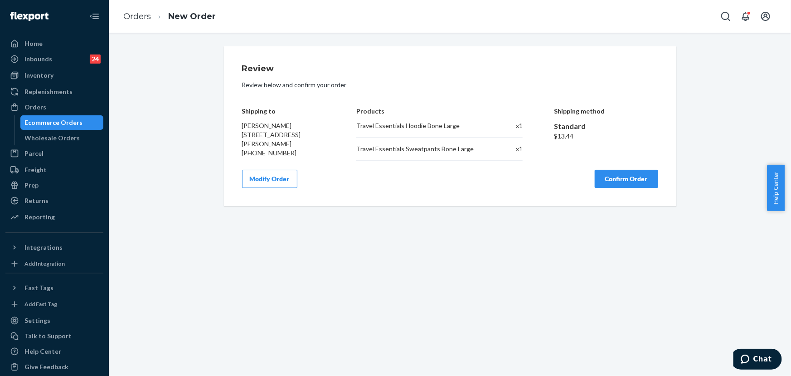
click at [607, 184] on button "Confirm Order" at bounding box center [626, 179] width 63 height 18
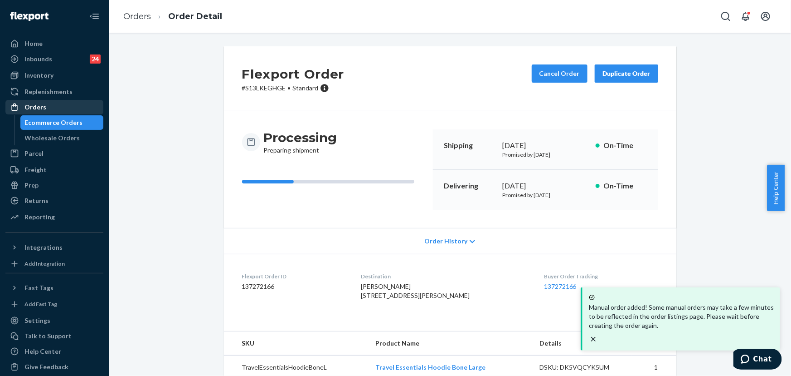
drag, startPoint x: 57, startPoint y: 105, endPoint x: 62, endPoint y: 103, distance: 5.3
click at [57, 105] on div "Orders" at bounding box center [54, 107] width 96 height 13
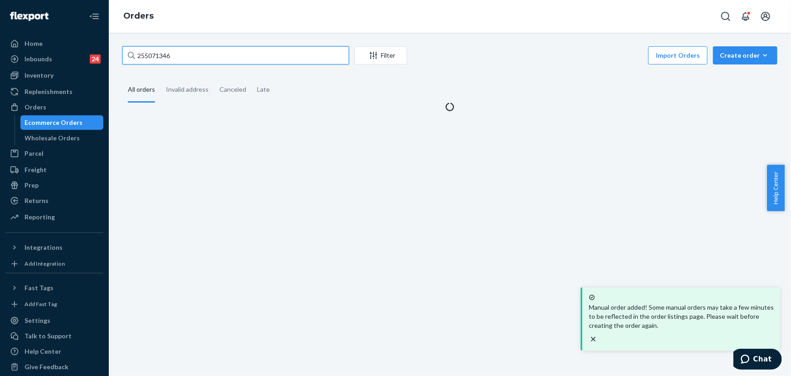
click at [213, 59] on input "255071346" at bounding box center [235, 55] width 227 height 18
paste input "188183"
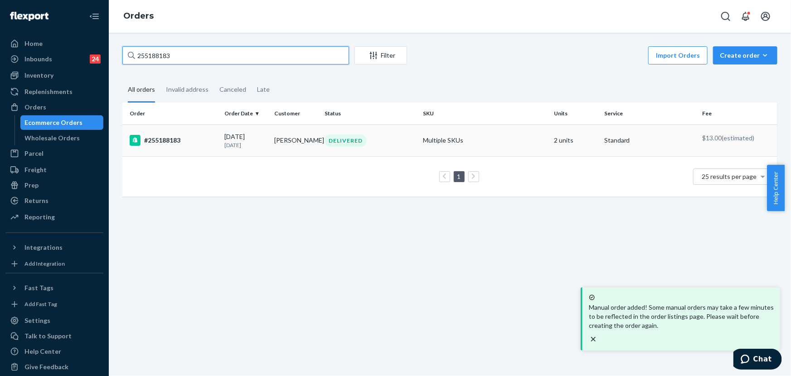
type input "255188183"
click at [291, 150] on td "[PERSON_NAME]" at bounding box center [296, 140] width 50 height 32
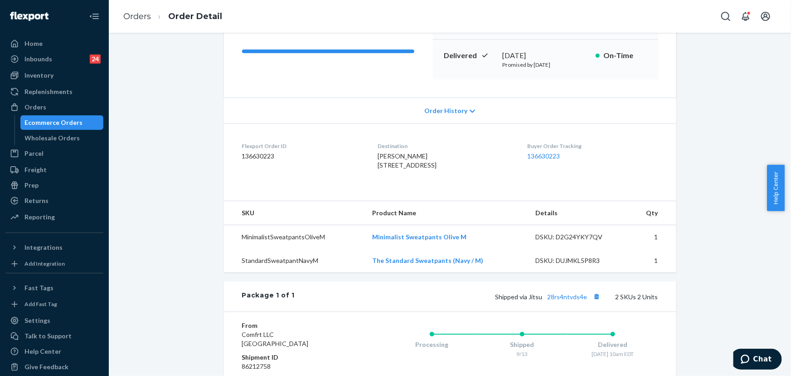
scroll to position [82, 0]
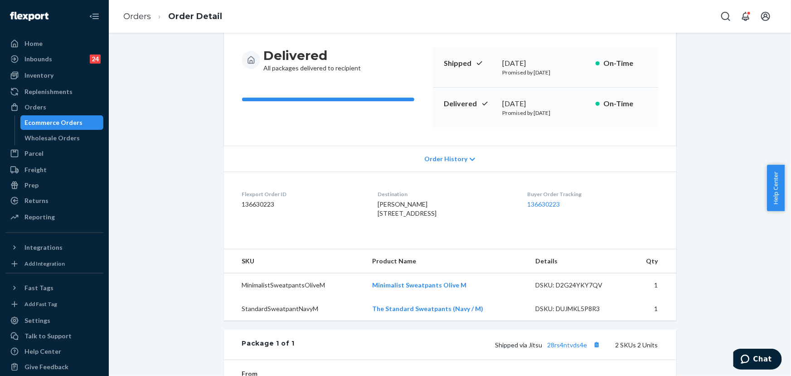
drag, startPoint x: 564, startPoint y: 103, endPoint x: 501, endPoint y: 102, distance: 62.6
click at [503, 102] on div "[DATE]" at bounding box center [546, 103] width 86 height 10
copy div "[DATE]"
drag, startPoint x: 447, startPoint y: 221, endPoint x: 368, endPoint y: 215, distance: 79.6
click at [368, 215] on dl "Flexport Order ID 136630223 Destination [PERSON_NAME] [STREET_ADDRESS] US Buyer…" at bounding box center [450, 205] width 453 height 68
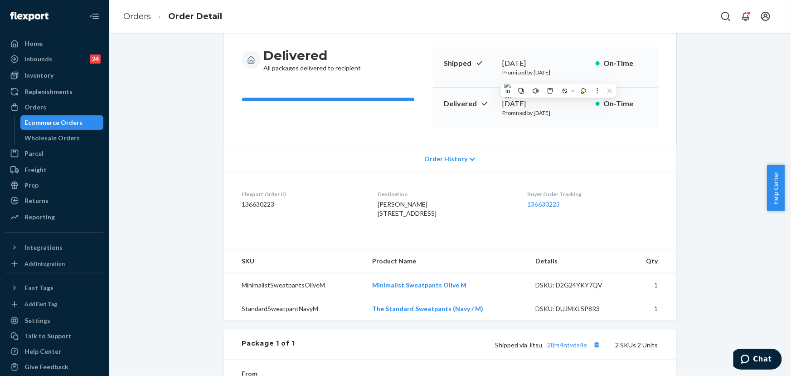
copy span "[STREET_ADDRESS]"
click at [195, 139] on div "Shopify Order # #255188183 • Standard / $9.88 View Details Submit Claim Create …" at bounding box center [450, 256] width 669 height 584
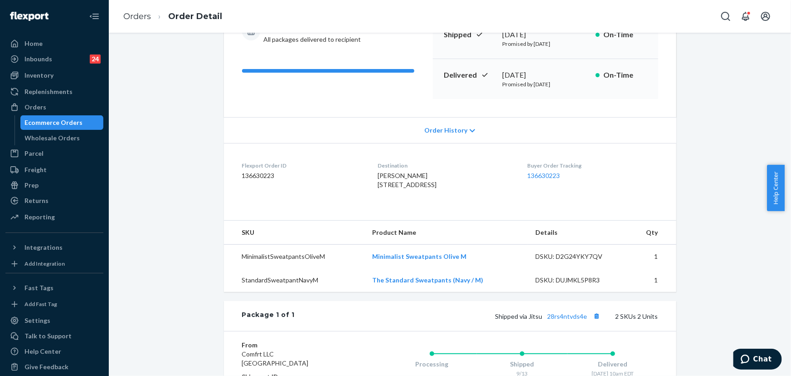
scroll to position [206, 0]
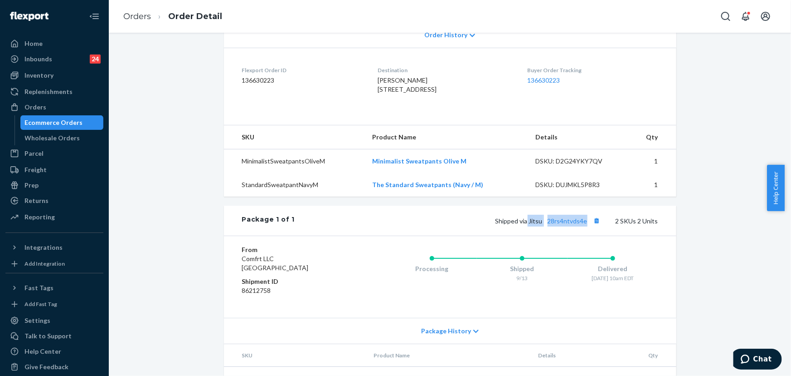
drag, startPoint x: 586, startPoint y: 237, endPoint x: 528, endPoint y: 238, distance: 58.1
click at [528, 224] on span "Shipped via Jitsu 28rs4ntvds4e" at bounding box center [549, 221] width 107 height 8
click at [585, 224] on div "Package 1 of 1 Shipped via Jitsu 28rs4ntvds4e 2 SKUs 2 Units" at bounding box center [450, 220] width 453 height 30
drag, startPoint x: 588, startPoint y: 237, endPoint x: 530, endPoint y: 236, distance: 57.6
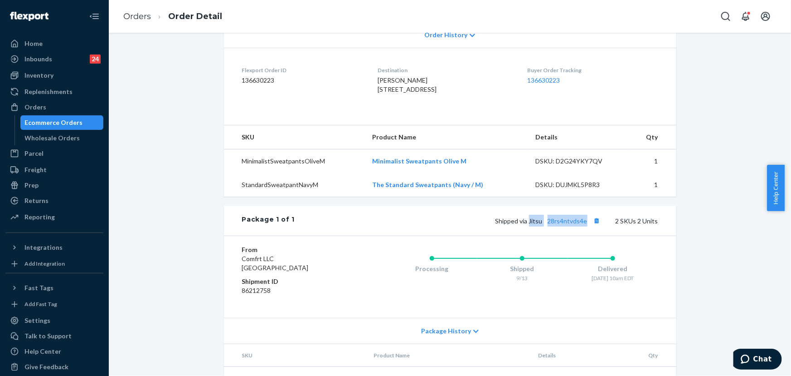
click at [530, 224] on span "Shipped via Jitsu 28rs4ntvds4e" at bounding box center [549, 221] width 107 height 8
copy span "Jitsu 28rs4ntvds4e"
click at [45, 105] on div "Orders" at bounding box center [54, 107] width 96 height 13
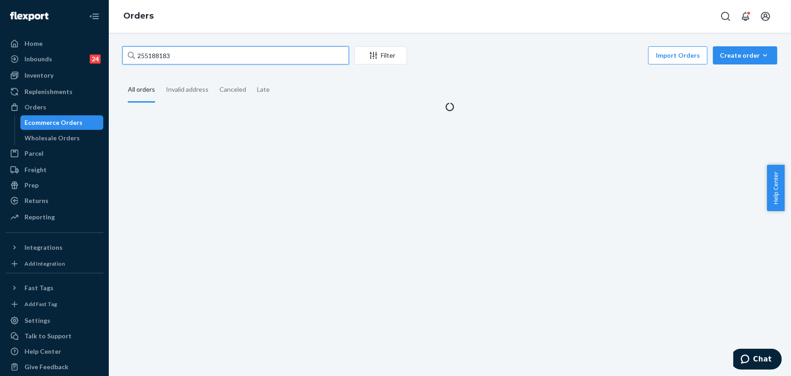
drag, startPoint x: 111, startPoint y: 83, endPoint x: 201, endPoint y: 56, distance: 94.3
click at [201, 56] on input "255188183" at bounding box center [235, 55] width 227 height 18
paste input "4470982"
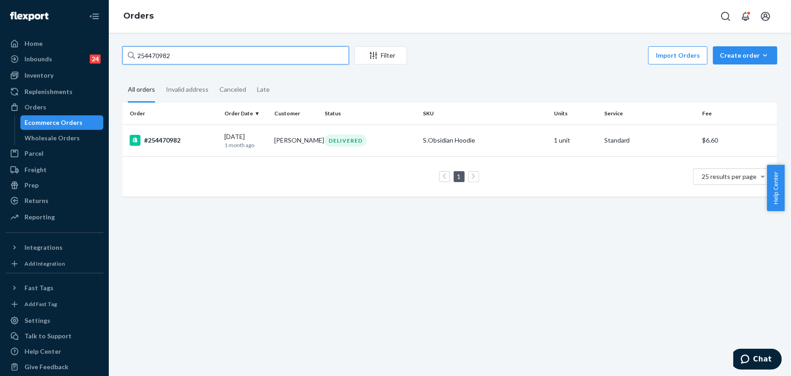
type input "254470982"
click at [355, 150] on td "DELIVERED" at bounding box center [370, 140] width 98 height 32
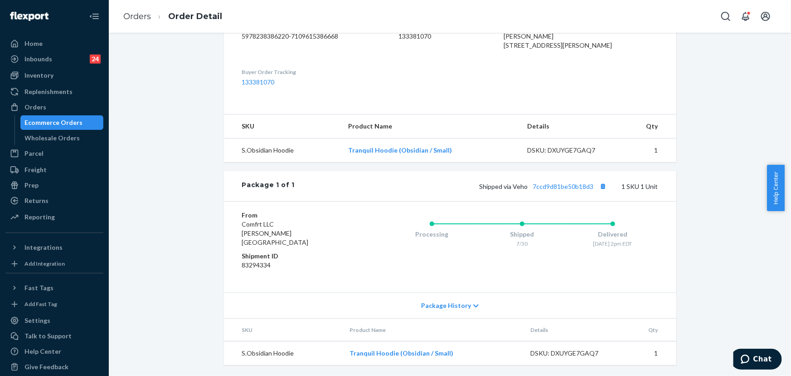
scroll to position [259, 0]
drag, startPoint x: 458, startPoint y: 162, endPoint x: 345, endPoint y: 158, distance: 113.5
click at [345, 158] on td "Tranquil Hoodie (Obsidian / Small)" at bounding box center [430, 150] width 179 height 24
click at [38, 111] on div "Orders" at bounding box center [35, 106] width 22 height 9
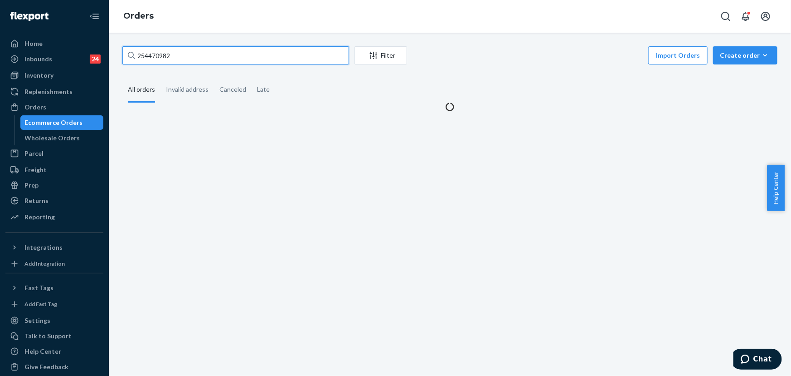
click at [185, 51] on input "254470982" at bounding box center [235, 55] width 227 height 18
paste input "5166065"
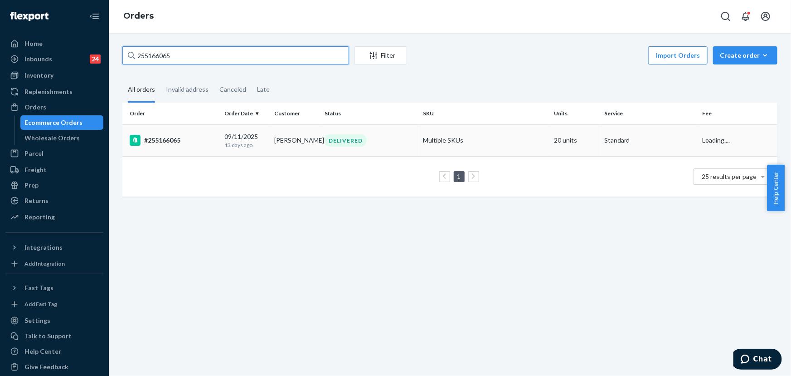
type input "255166065"
click at [343, 137] on div "DELIVERED" at bounding box center [346, 140] width 42 height 12
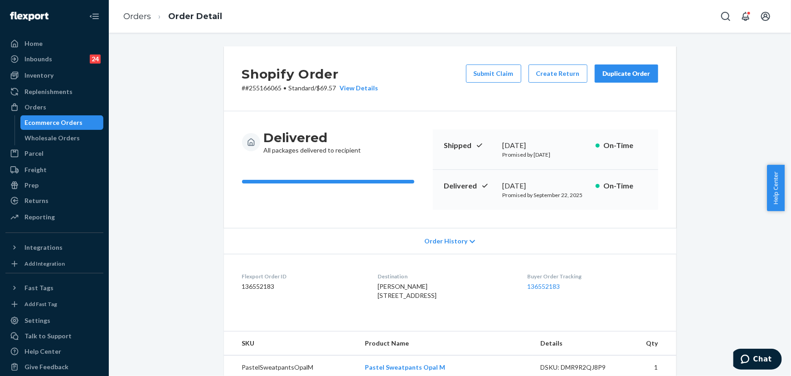
click at [612, 83] on div "Submit Claim Create Return Duplicate Order" at bounding box center [563, 78] width 200 height 28
click at [614, 79] on button "Duplicate Order" at bounding box center [626, 73] width 63 height 18
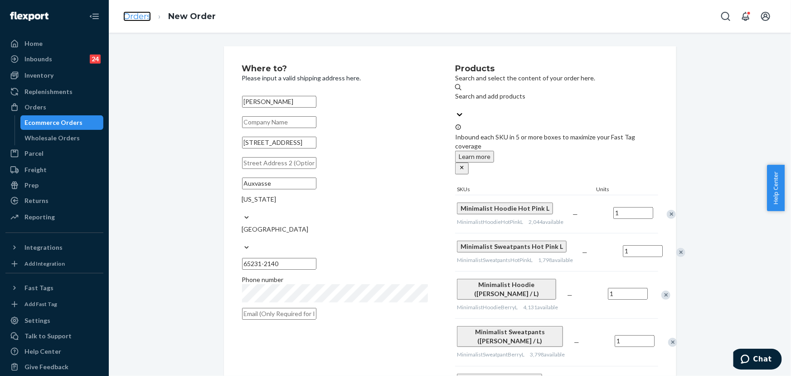
click at [136, 16] on link "Orders" at bounding box center [137, 16] width 28 height 10
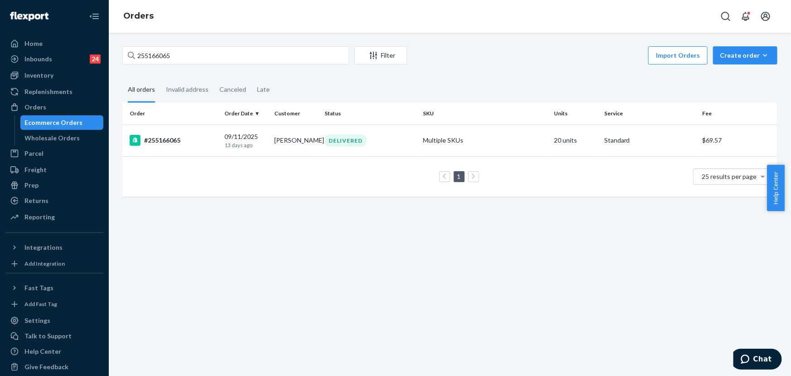
click at [375, 178] on div "1 25 results per page" at bounding box center [450, 176] width 641 height 29
click at [394, 141] on div "DELIVERED" at bounding box center [370, 140] width 95 height 12
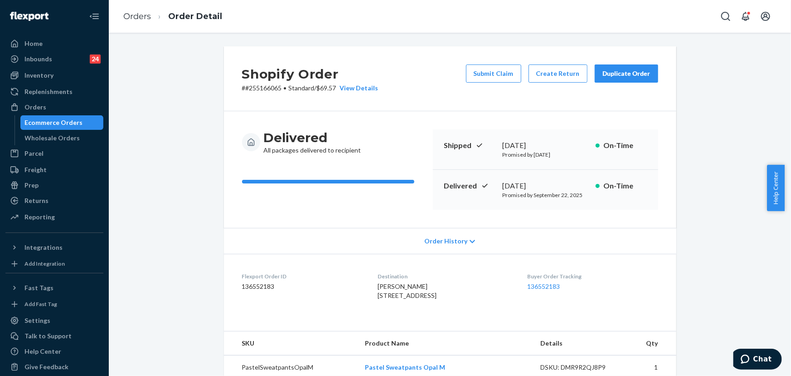
click at [618, 73] on div "Duplicate Order" at bounding box center [627, 73] width 48 height 9
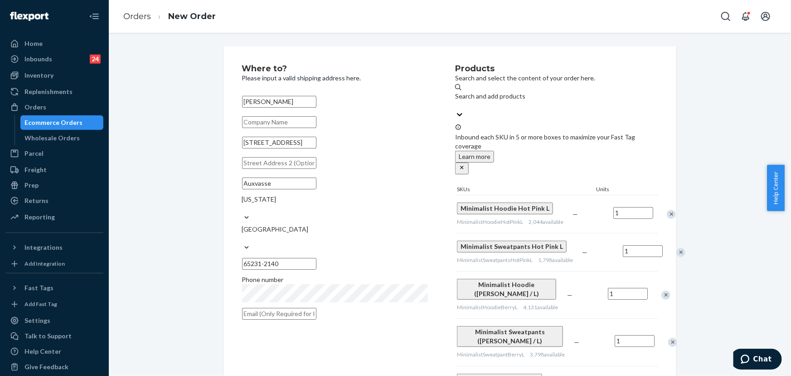
click at [531, 101] on div "Search and add products" at bounding box center [556, 96] width 203 height 9
click at [456, 101] on input "Search and add products" at bounding box center [455, 105] width 1 height 9
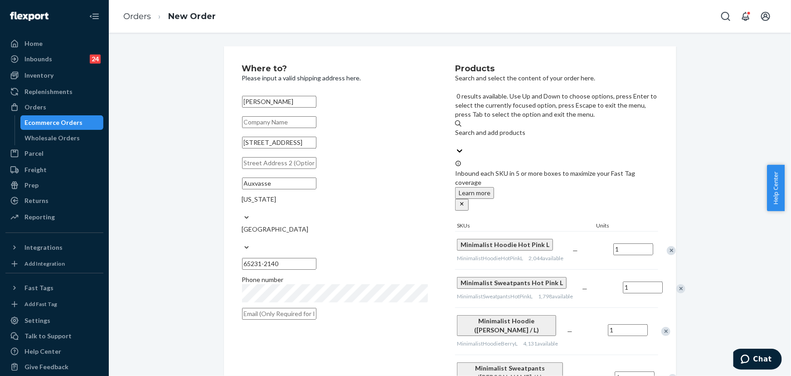
click at [667, 246] on div "Remove Item" at bounding box center [671, 250] width 9 height 9
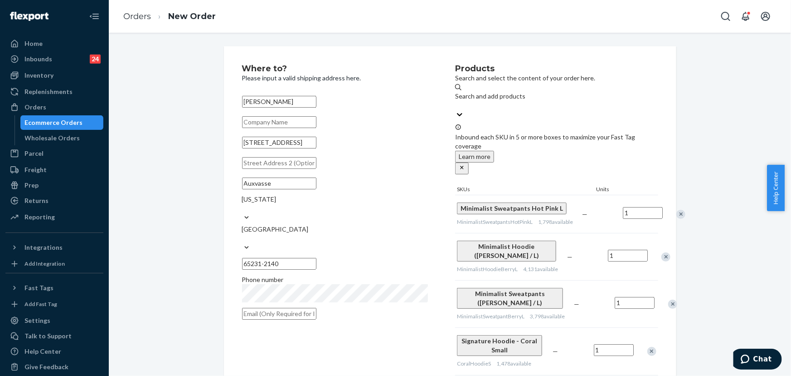
click at [677, 210] on div "Remove Item" at bounding box center [681, 214] width 9 height 9
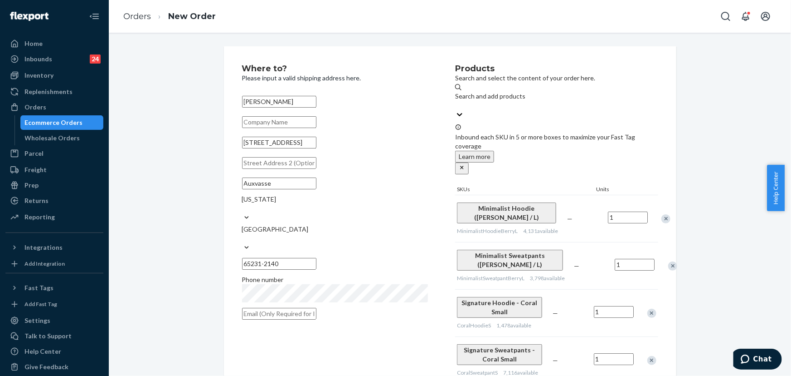
click at [662, 214] on div "Remove Item" at bounding box center [666, 218] width 9 height 9
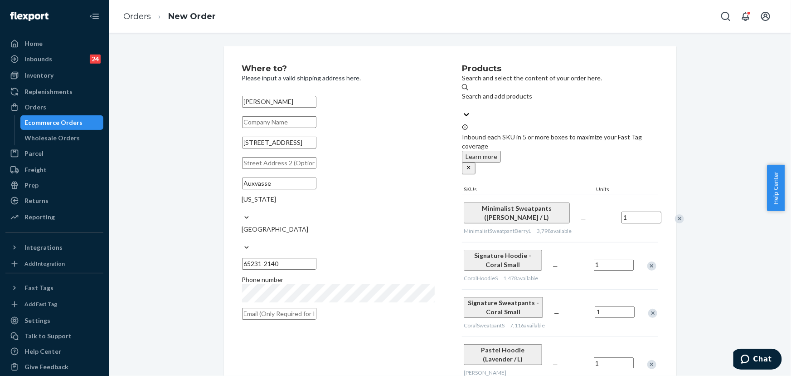
click at [675, 214] on div "Remove Item" at bounding box center [679, 218] width 9 height 9
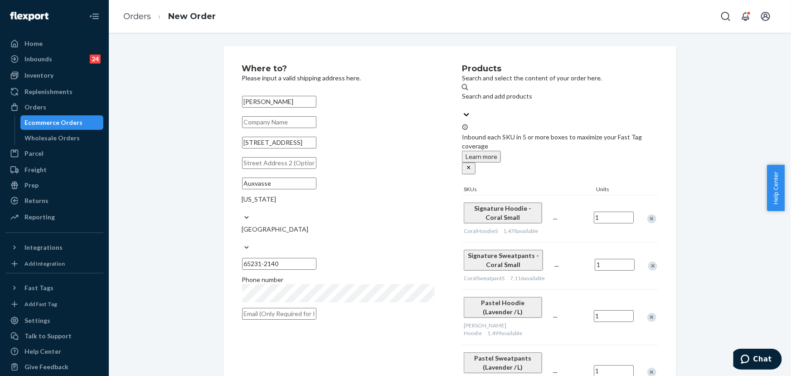
click at [649, 214] on div "Remove Item" at bounding box center [652, 218] width 9 height 9
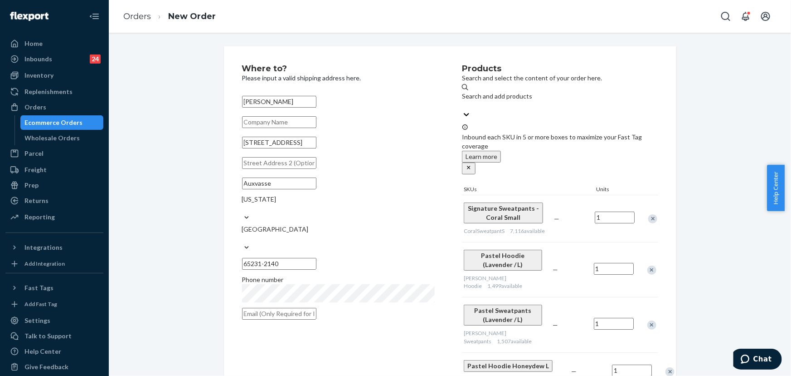
click at [649, 214] on div "Remove Item" at bounding box center [653, 218] width 9 height 9
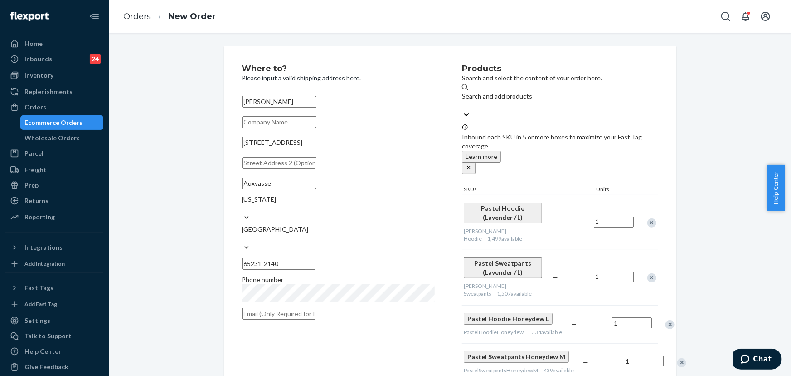
click at [649, 218] on div "Remove Item" at bounding box center [652, 222] width 9 height 9
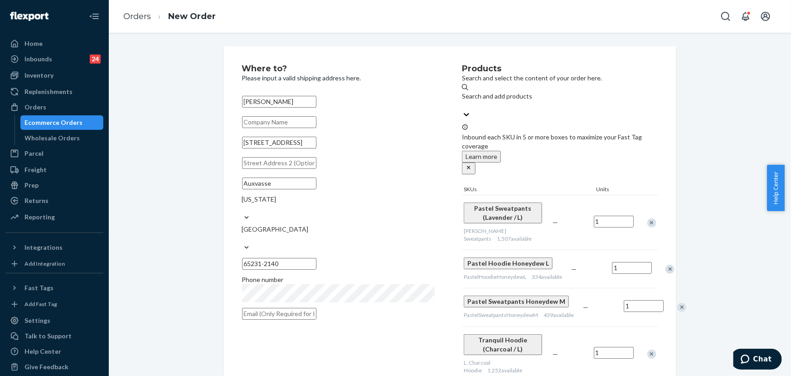
click at [649, 210] on div at bounding box center [647, 222] width 23 height 24
click at [649, 218] on div "Remove Item" at bounding box center [652, 222] width 9 height 9
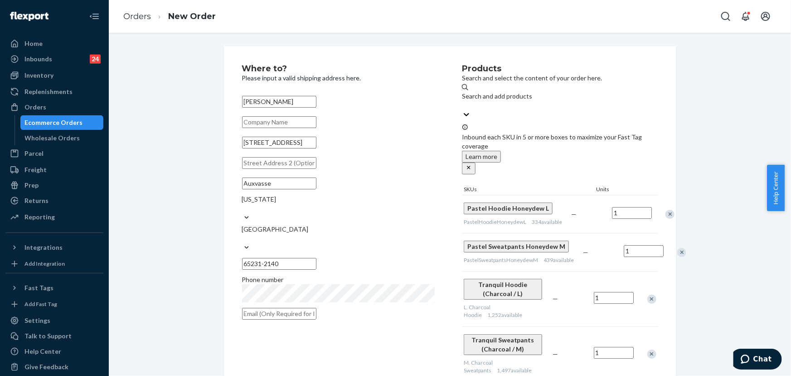
click at [666, 210] on div "Remove Item" at bounding box center [670, 214] width 9 height 9
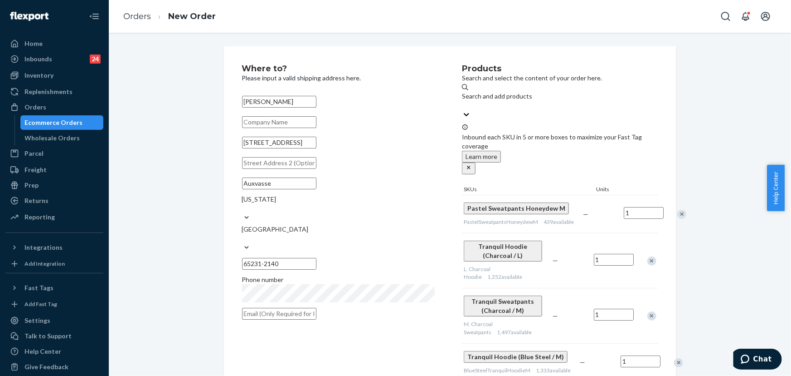
click at [666, 202] on div at bounding box center [677, 214] width 23 height 24
click at [678, 210] on div "Remove Item" at bounding box center [682, 214] width 9 height 9
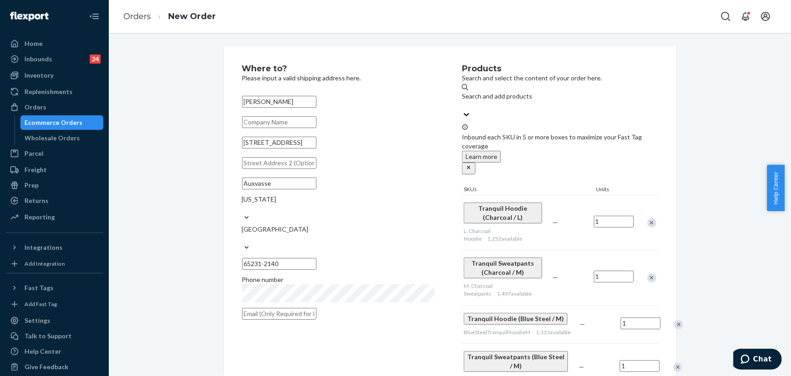
click at [649, 218] on div "Remove Item" at bounding box center [652, 222] width 9 height 9
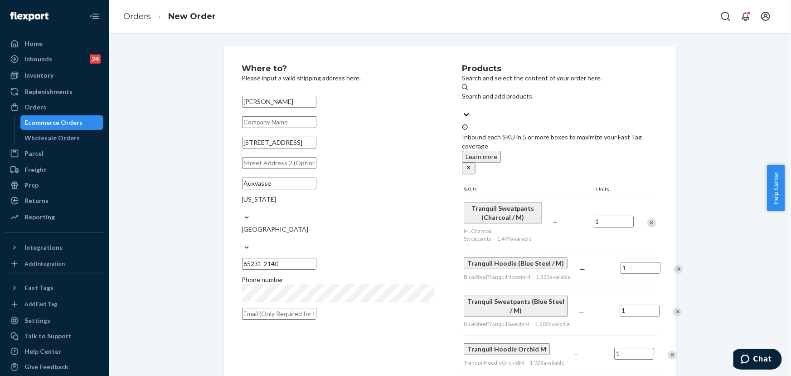
click at [649, 210] on div at bounding box center [647, 222] width 23 height 24
click at [649, 218] on div "Remove Item" at bounding box center [652, 222] width 9 height 9
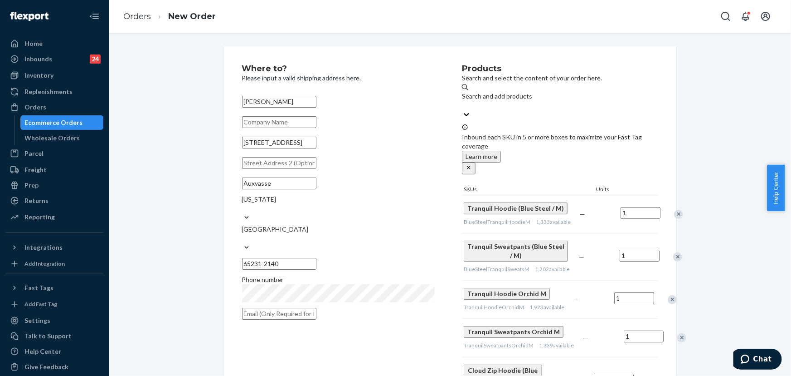
click at [674, 210] on div "Remove Item" at bounding box center [678, 214] width 9 height 9
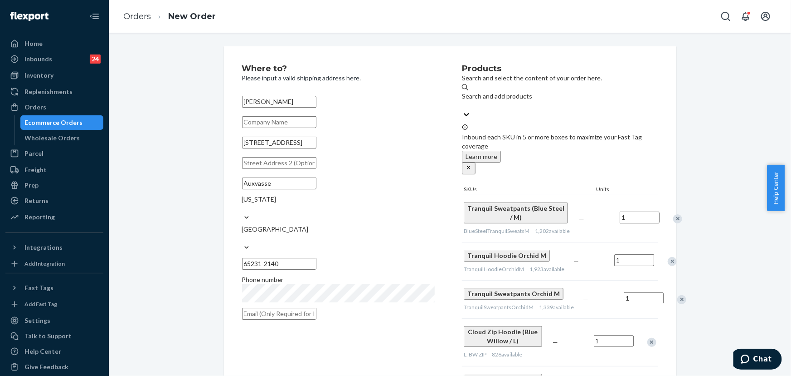
click at [662, 206] on div at bounding box center [673, 218] width 23 height 24
click at [673, 214] on div "Remove Item" at bounding box center [677, 218] width 9 height 9
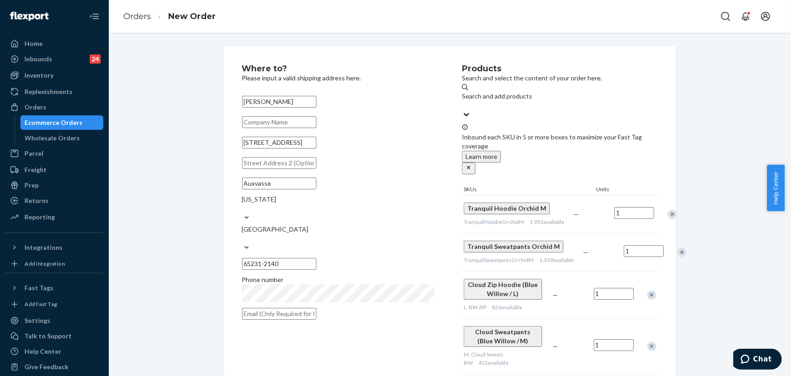
click at [668, 210] on div "Remove Item" at bounding box center [672, 214] width 9 height 9
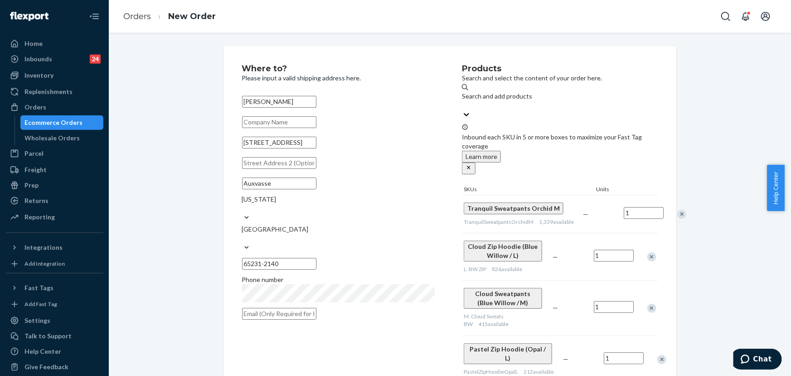
click at [678, 210] on div "Remove Item" at bounding box center [682, 214] width 9 height 9
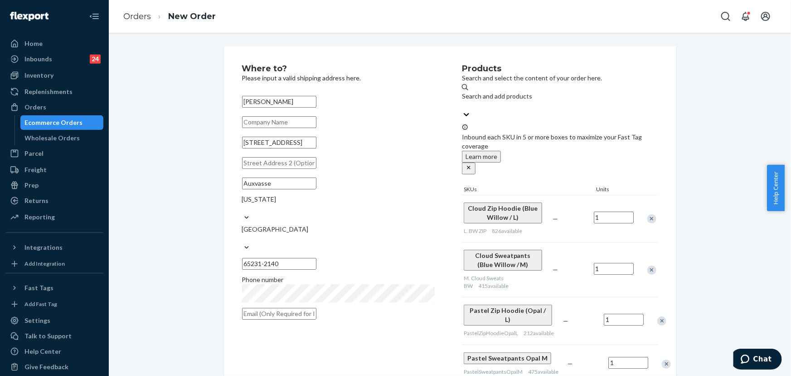
click at [649, 214] on div "Remove Item" at bounding box center [652, 218] width 9 height 9
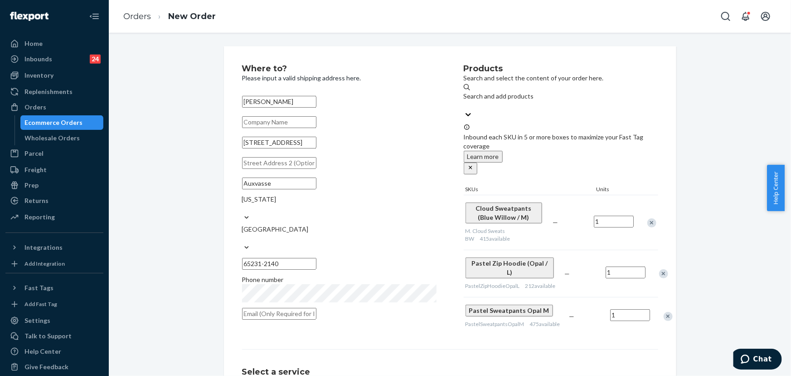
click at [649, 218] on div "Remove Item" at bounding box center [652, 222] width 9 height 9
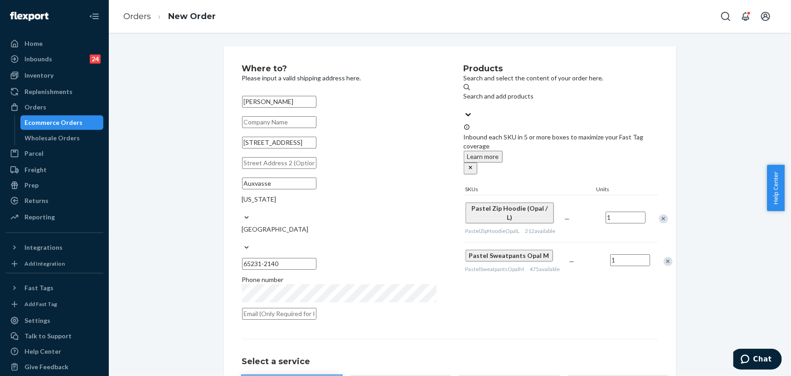
click at [659, 214] on div "Remove Item" at bounding box center [663, 218] width 9 height 9
click at [526, 92] on div "Search and add products" at bounding box center [561, 101] width 195 height 18
click at [465, 101] on input "Search and add products" at bounding box center [464, 105] width 1 height 9
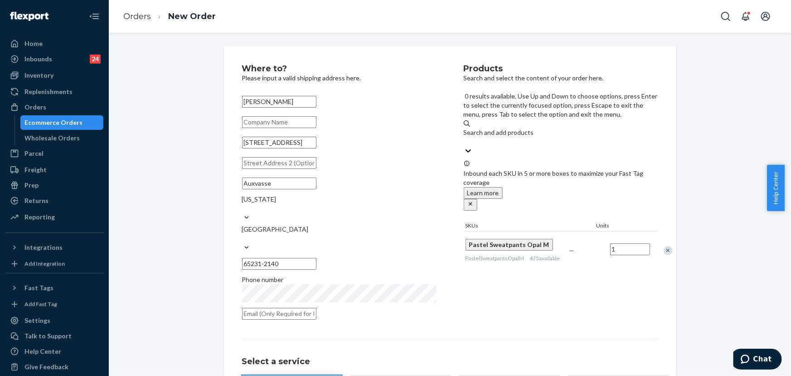
paste input "TealSignatureSweatpantsM"
type input "TealSignatureSweatpantsM"
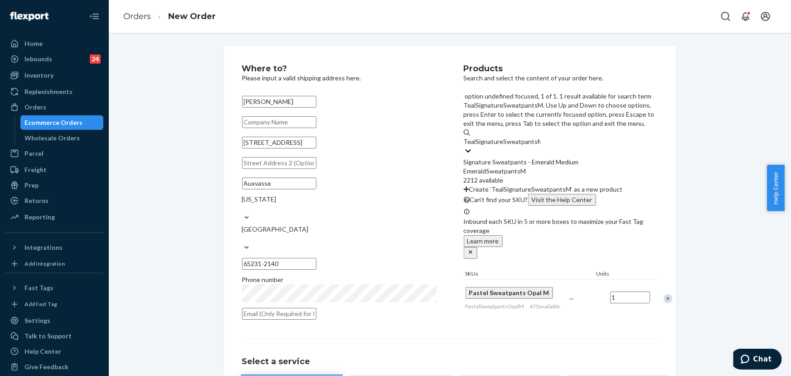
click at [532, 166] on div "EmeraldSweatpantsM" at bounding box center [561, 170] width 195 height 9
click at [532, 137] on input "TealSignatureSweatpantsM" at bounding box center [502, 141] width 77 height 9
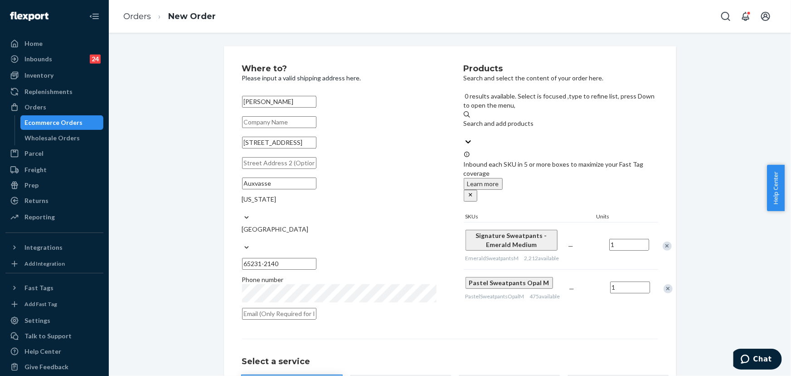
click at [543, 119] on div "Search and add products" at bounding box center [561, 123] width 195 height 9
click at [465, 128] on input "0 results available. Select is focused ,type to refine list, press Down to open…" at bounding box center [464, 132] width 1 height 9
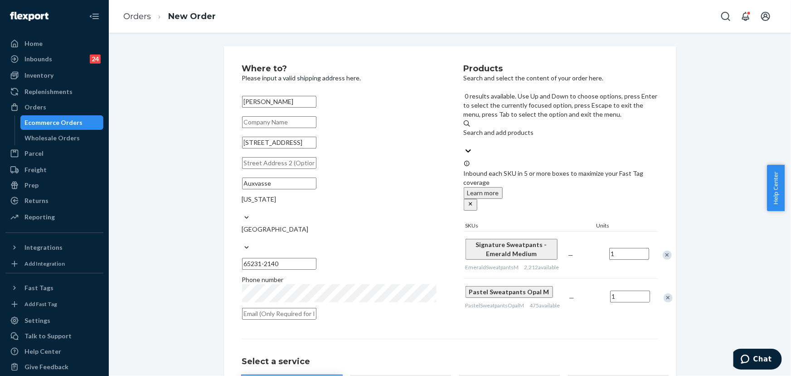
paste input "TealSignatureHoodieL"
type input "TealSignatureHoodieL"
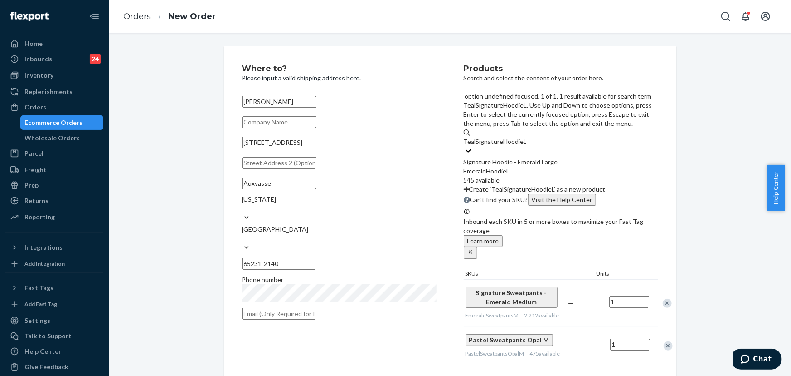
click at [533, 157] on div "Signature Hoodie - Emerald Large" at bounding box center [561, 161] width 195 height 9
click at [527, 137] on input "TealSignatureHoodieL" at bounding box center [495, 141] width 63 height 9
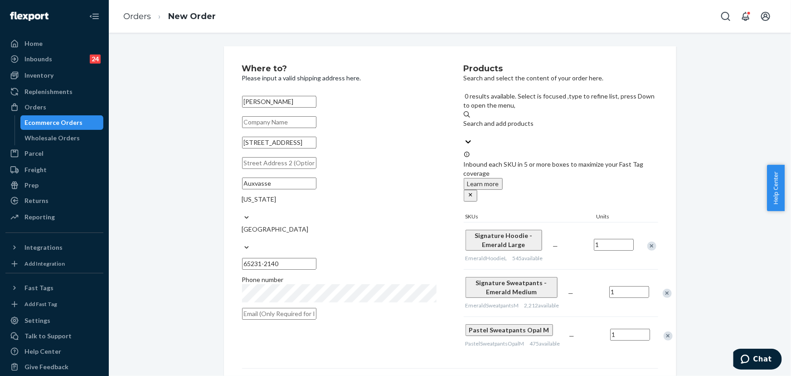
click at [664, 331] on div "Remove Item" at bounding box center [668, 335] width 9 height 9
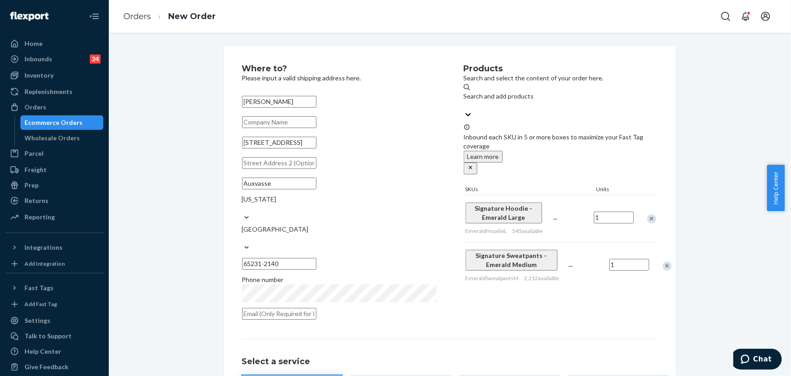
click at [611, 302] on div "Products Search and select the content of your order here. Search and add produ…" at bounding box center [561, 194] width 195 height 260
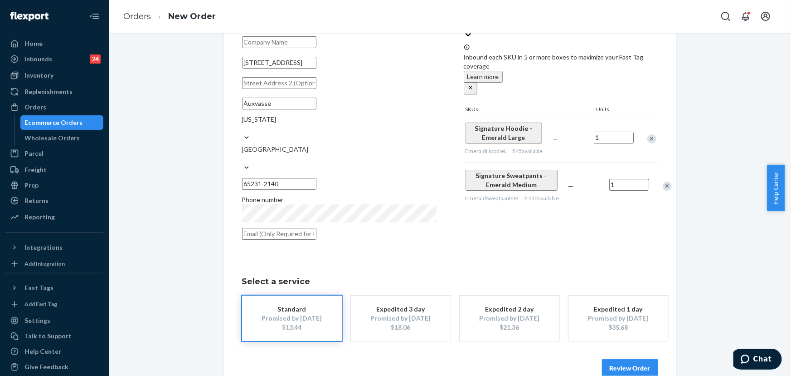
scroll to position [82, 0]
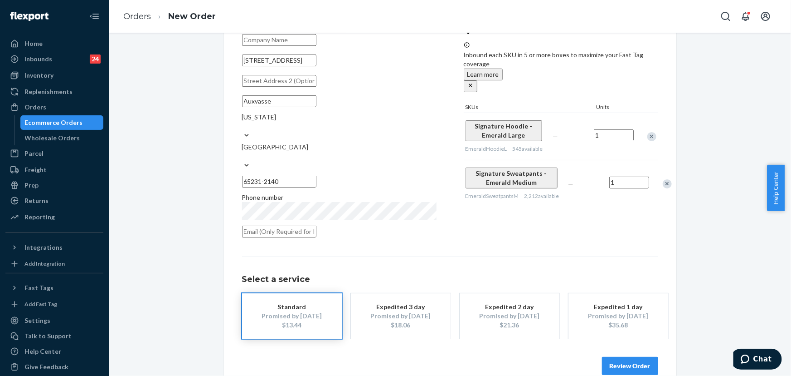
click at [618, 356] on button "Review Order" at bounding box center [630, 365] width 56 height 18
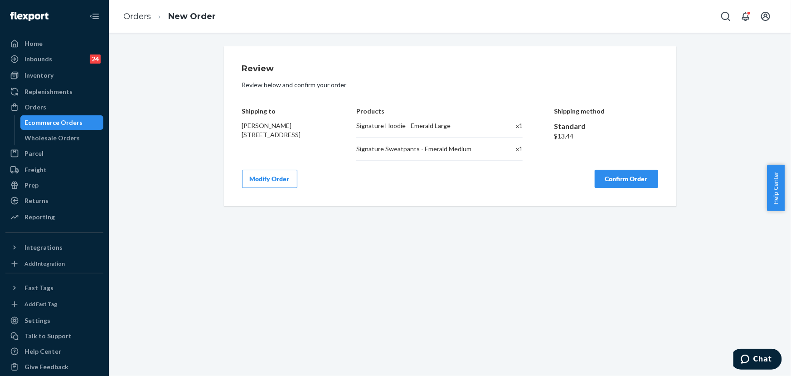
scroll to position [0, 0]
click at [616, 177] on button "Confirm Order" at bounding box center [626, 179] width 63 height 18
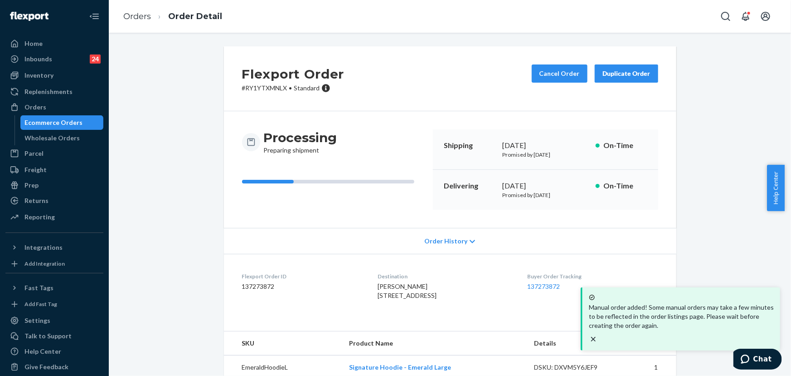
click at [272, 89] on p "# RY1YTXMNLX • Standard" at bounding box center [293, 87] width 102 height 9
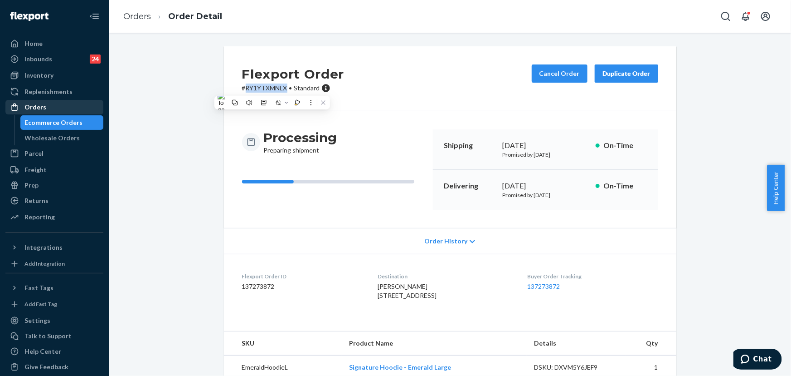
click at [32, 108] on div "Orders" at bounding box center [35, 106] width 22 height 9
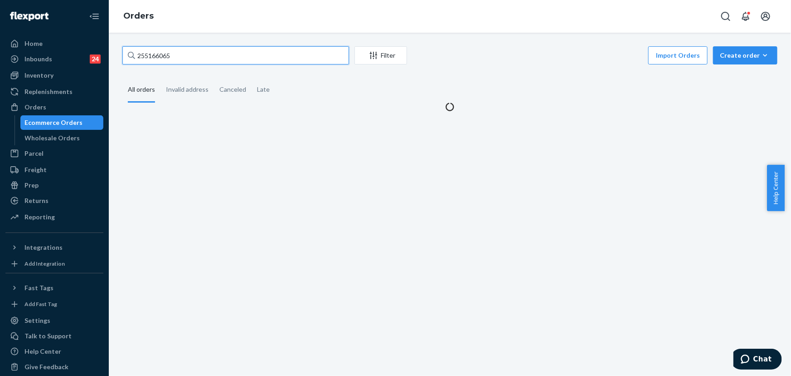
click at [200, 59] on input "255166065" at bounding box center [235, 55] width 227 height 18
paste input "245849"
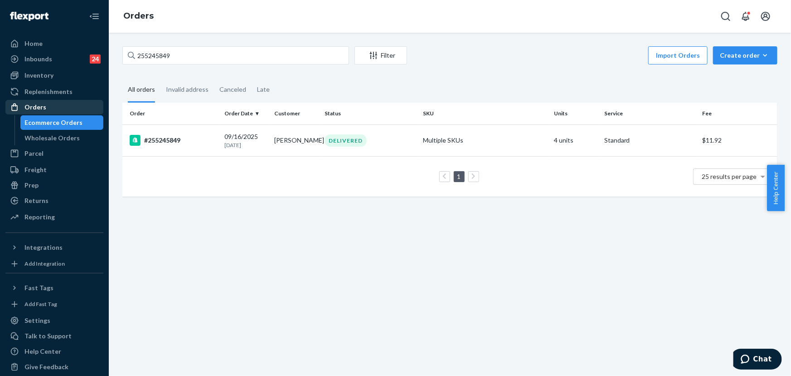
click at [49, 104] on div "Orders" at bounding box center [54, 107] width 96 height 13
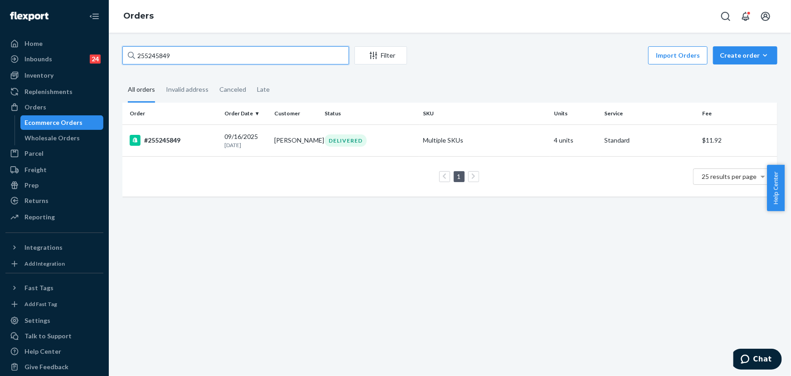
click at [173, 57] on input "255245849" at bounding box center [235, 55] width 227 height 18
paste input "4695150"
type input "254695150"
click at [334, 138] on div "DELIVERED" at bounding box center [346, 140] width 42 height 12
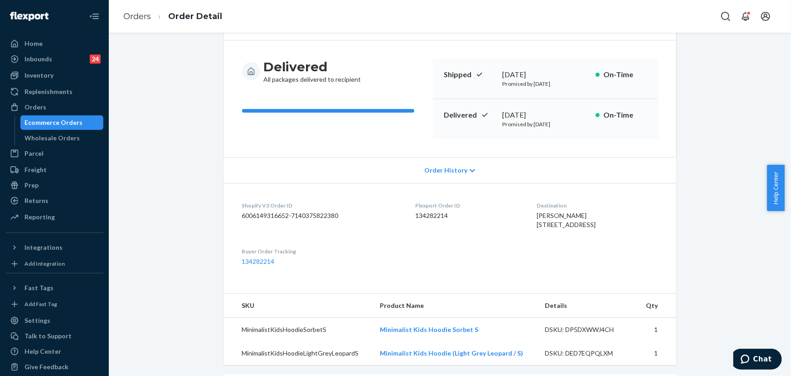
scroll to position [41, 0]
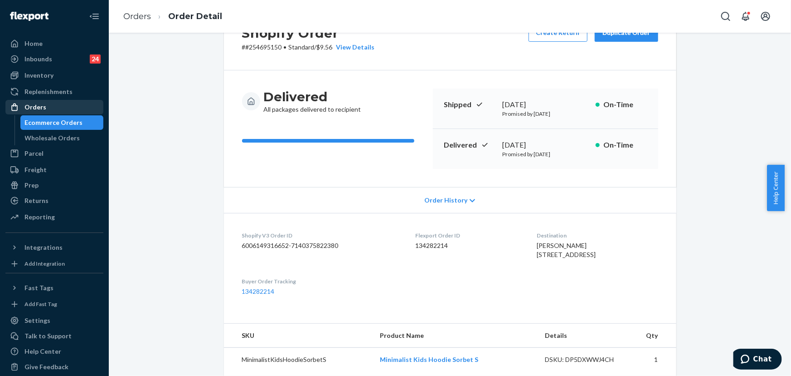
click at [51, 108] on div "Orders" at bounding box center [54, 107] width 96 height 13
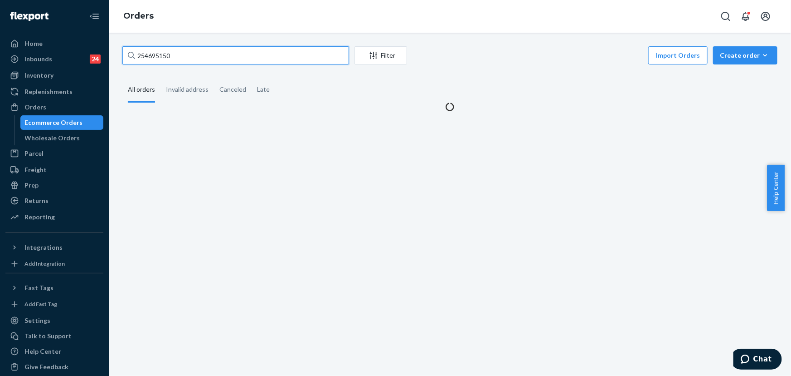
click at [209, 54] on input "254695150" at bounding box center [235, 55] width 227 height 18
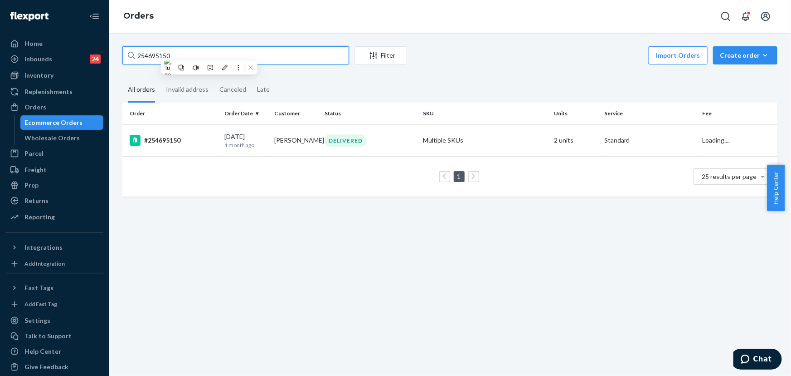
paste input "5210480"
type input "255210480"
click at [268, 141] on td "[DATE] [DATE]" at bounding box center [246, 140] width 50 height 32
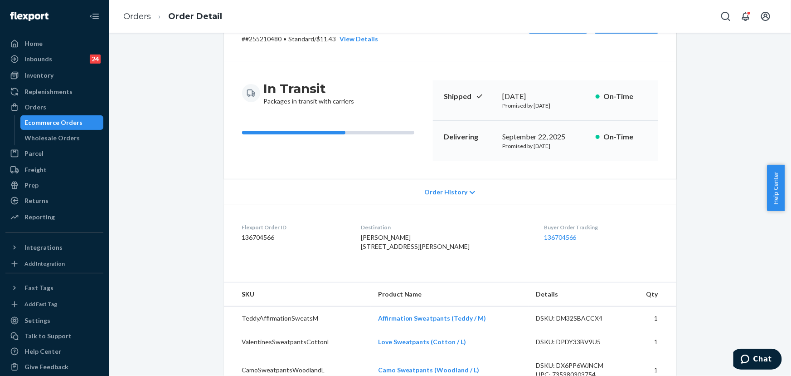
scroll to position [206, 0]
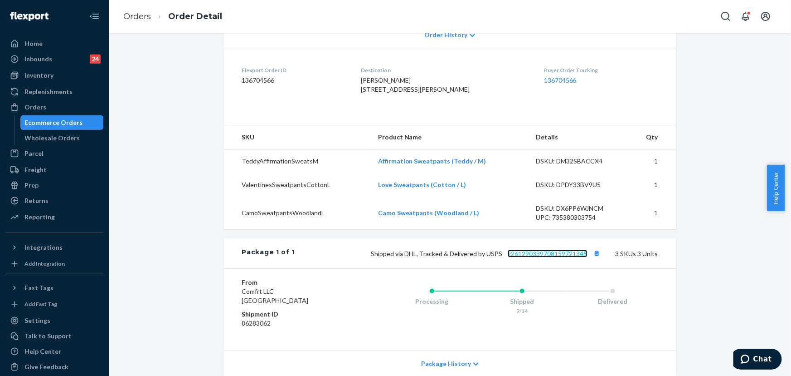
click at [545, 257] on link "9261290339708159721345" at bounding box center [548, 253] width 80 height 8
drag, startPoint x: 379, startPoint y: 91, endPoint x: 366, endPoint y: 89, distance: 13.2
click at [366, 89] on dl "Flexport Order ID 136704566 Destination [PERSON_NAME] [STREET_ADDRESS][PERSON_N…" at bounding box center [450, 82] width 453 height 68
click at [27, 105] on div "Orders" at bounding box center [35, 106] width 22 height 9
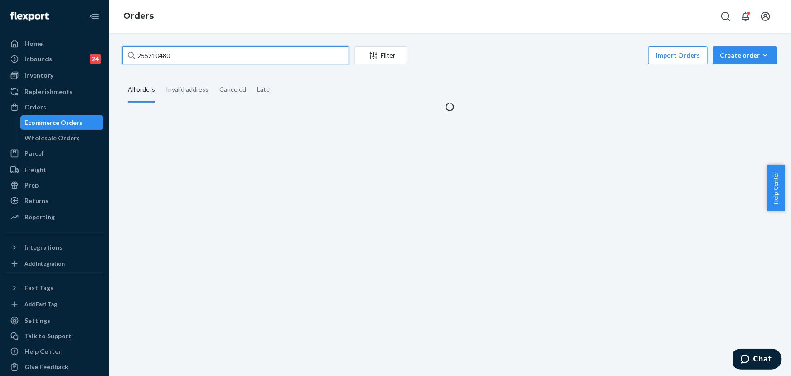
click at [240, 59] on input "255210480" at bounding box center [235, 55] width 227 height 18
paste input "4933155"
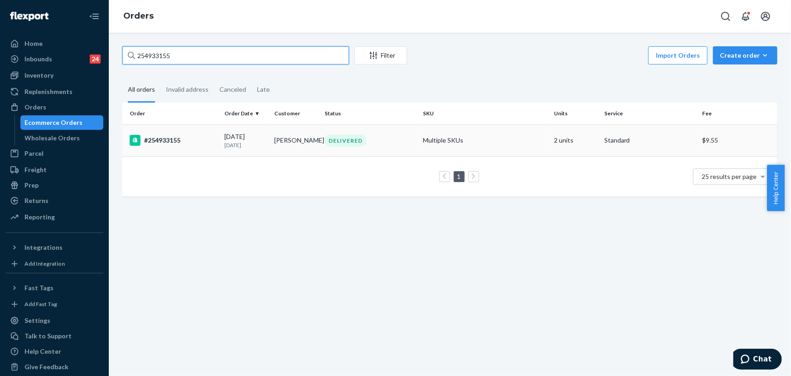
type input "254933155"
click at [463, 147] on td "Multiple SKUs" at bounding box center [485, 140] width 131 height 32
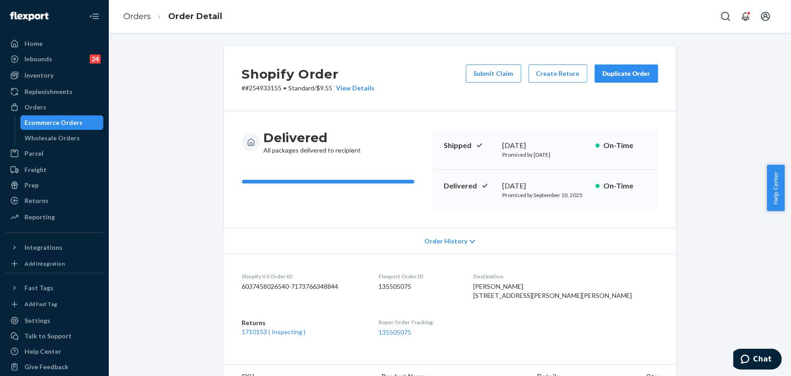
click at [621, 74] on div "Duplicate Order" at bounding box center [627, 73] width 48 height 9
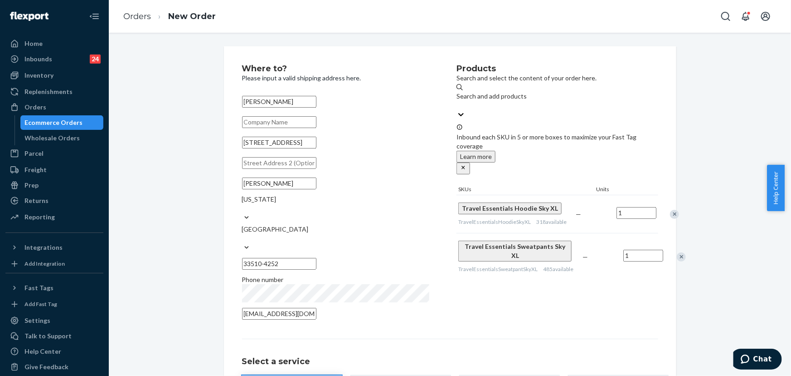
click at [677, 252] on div "Remove Item" at bounding box center [681, 256] width 9 height 9
click at [619, 268] on div "Products Search and select the content of your order here. Search and add produ…" at bounding box center [557, 194] width 201 height 260
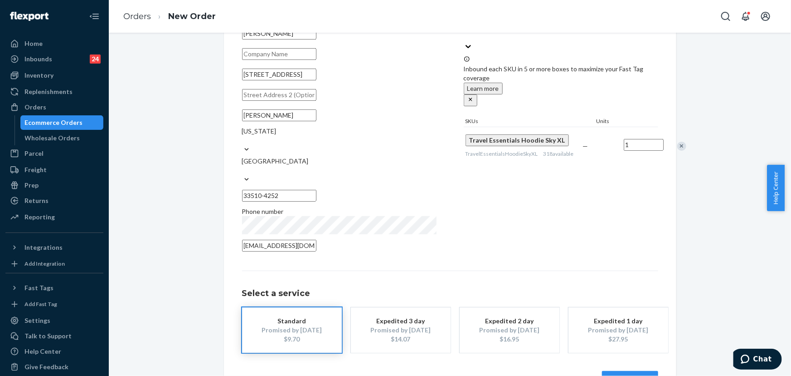
scroll to position [82, 0]
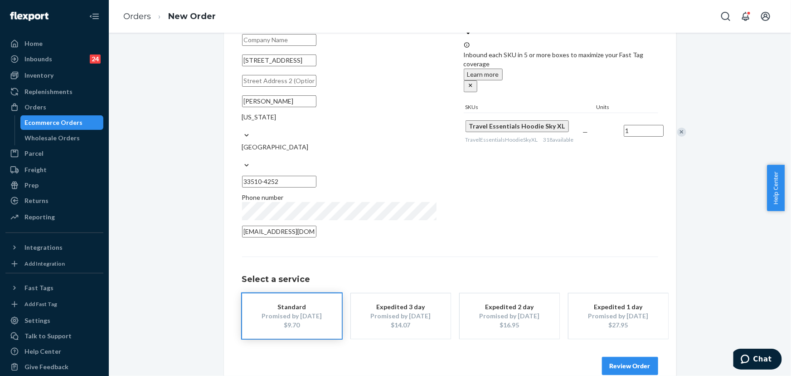
drag, startPoint x: 337, startPoint y: 68, endPoint x: 295, endPoint y: 72, distance: 41.9
click at [295, 66] on input "[STREET_ADDRESS]" at bounding box center [279, 60] width 74 height 12
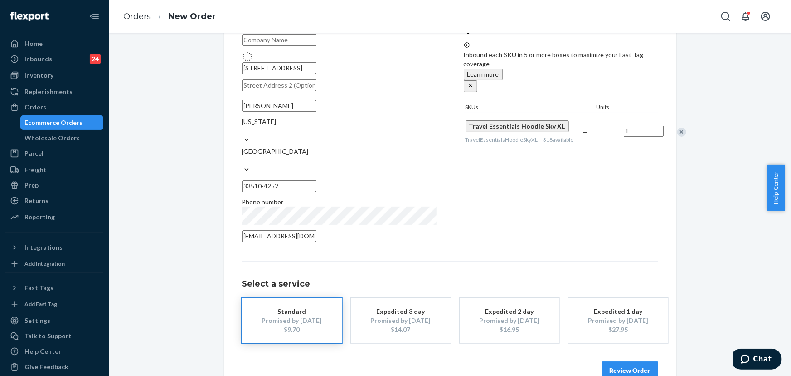
type input "[STREET_ADDRESS]"
type input "[GEOGRAPHIC_DATA][PERSON_NAME]"
type input "95129"
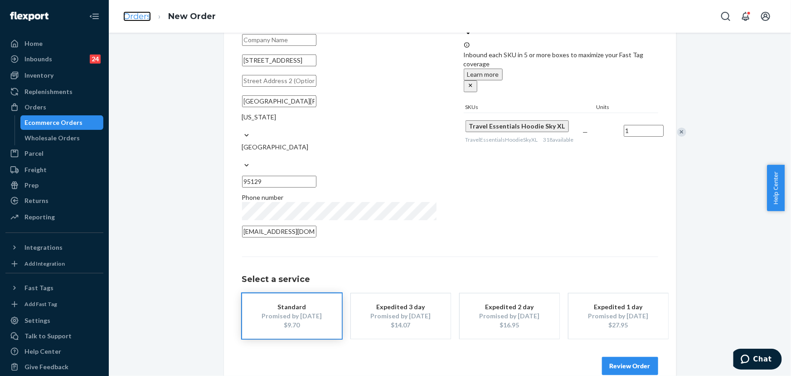
click at [146, 14] on link "Orders" at bounding box center [137, 16] width 28 height 10
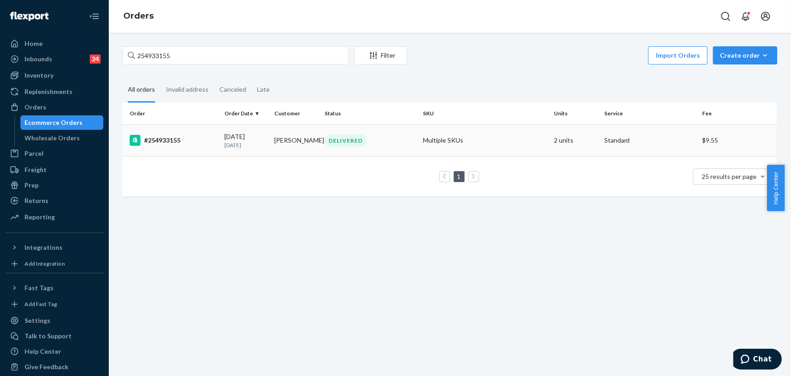
click at [284, 138] on td "[PERSON_NAME]" at bounding box center [296, 140] width 50 height 32
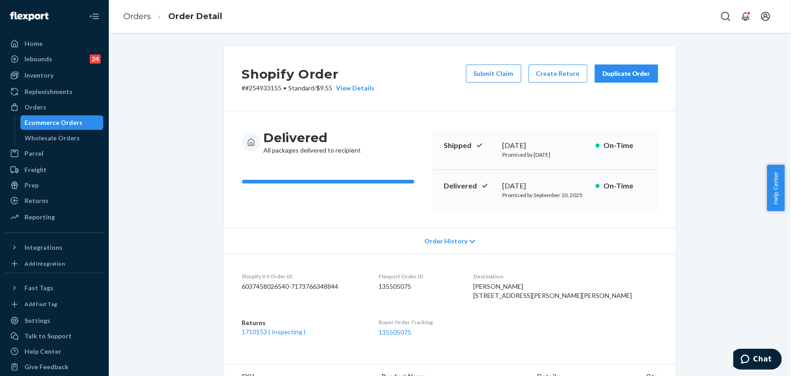
click at [614, 74] on div "Duplicate Order" at bounding box center [627, 73] width 48 height 9
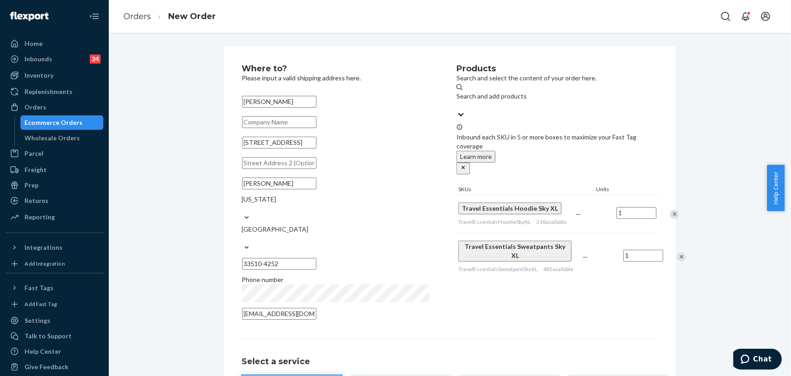
drag, startPoint x: 342, startPoint y: 151, endPoint x: 331, endPoint y: 154, distance: 11.7
click at [317, 148] on input "[STREET_ADDRESS]" at bounding box center [279, 143] width 74 height 12
click at [294, 169] on input "text" at bounding box center [279, 163] width 74 height 12
paste input "Apt 278"
type input "Apt 278"
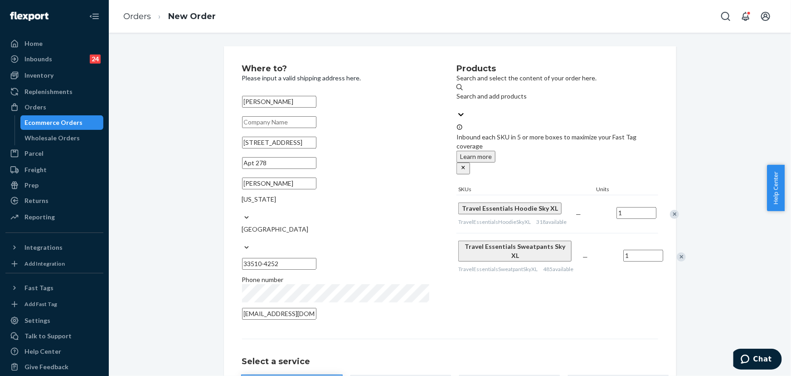
click at [317, 148] on input "[STREET_ADDRESS]" at bounding box center [279, 143] width 74 height 12
type input "[STREET_ADDRESS]"
click at [510, 298] on div "Products Search and select the content of your order here. Search and add produ…" at bounding box center [557, 194] width 201 height 260
drag, startPoint x: 197, startPoint y: 181, endPoint x: 195, endPoint y: 174, distance: 7.5
click at [196, 181] on div "Where to? Please input a valid shipping address here. [PERSON_NAME] [STREET_ADD…" at bounding box center [450, 260] width 669 height 429
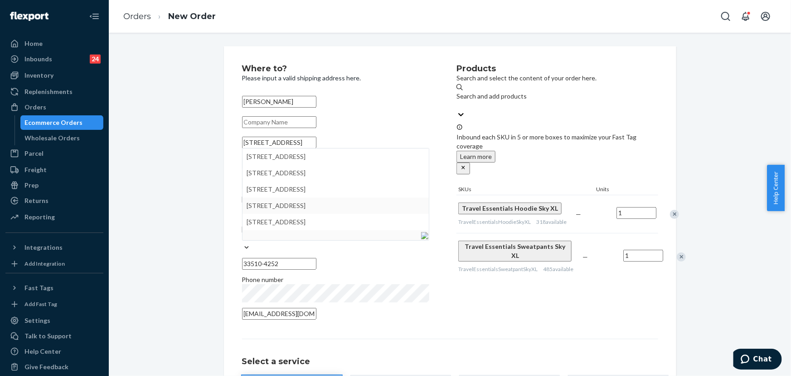
click at [224, 139] on div "Where to? Please input a valid shipping address here. [PERSON_NAME] [STREET_ADD…" at bounding box center [450, 260] width 453 height 429
drag, startPoint x: 441, startPoint y: 143, endPoint x: 417, endPoint y: 144, distance: 23.6
click at [440, 143] on div "Where to? Please input a valid shipping address here. [PERSON_NAME] [STREET_ADD…" at bounding box center [349, 194] width 215 height 260
click at [317, 148] on input "[STREET_ADDRESS]" at bounding box center [279, 143] width 74 height 12
click at [438, 137] on div "Where to? Please input a valid shipping address here. [PERSON_NAME] [STREET_ADD…" at bounding box center [349, 194] width 215 height 260
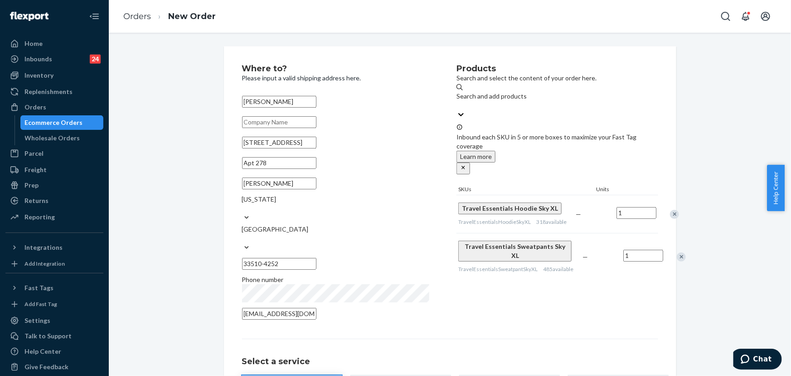
click at [677, 252] on div "Remove Item" at bounding box center [681, 256] width 9 height 9
click at [627, 267] on div "Products Search and select the content of your order here. Search and add produ…" at bounding box center [557, 194] width 201 height 260
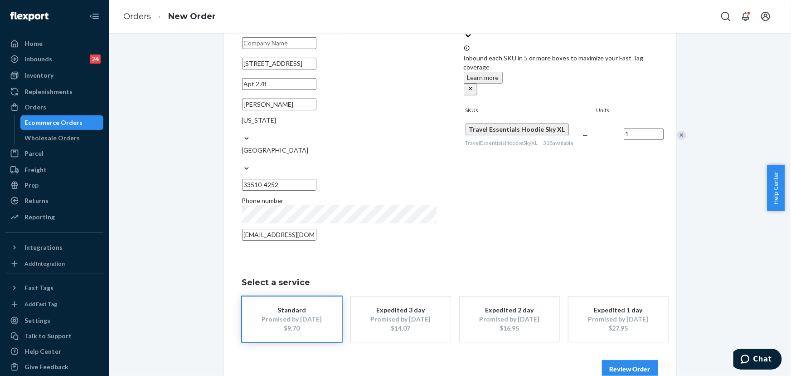
scroll to position [82, 0]
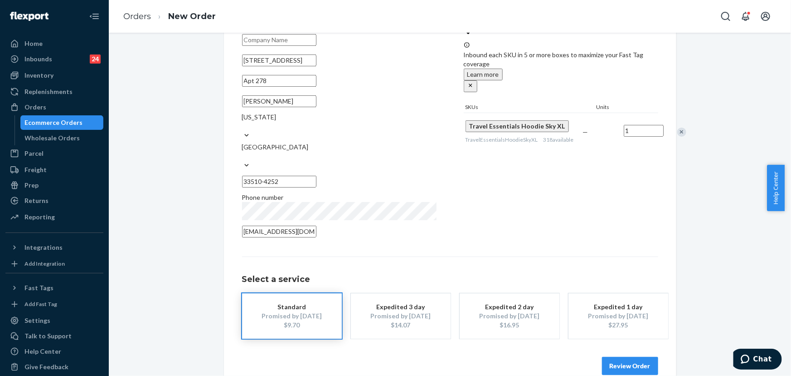
click at [635, 356] on button "Review Order" at bounding box center [630, 365] width 56 height 18
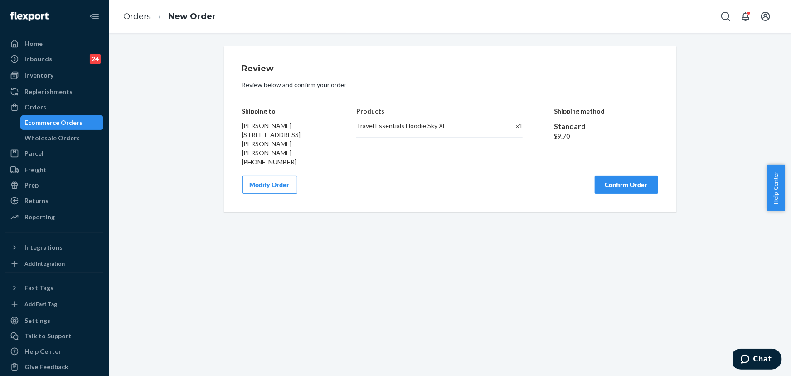
scroll to position [0, 0]
click at [629, 189] on button "Confirm Order" at bounding box center [626, 185] width 63 height 18
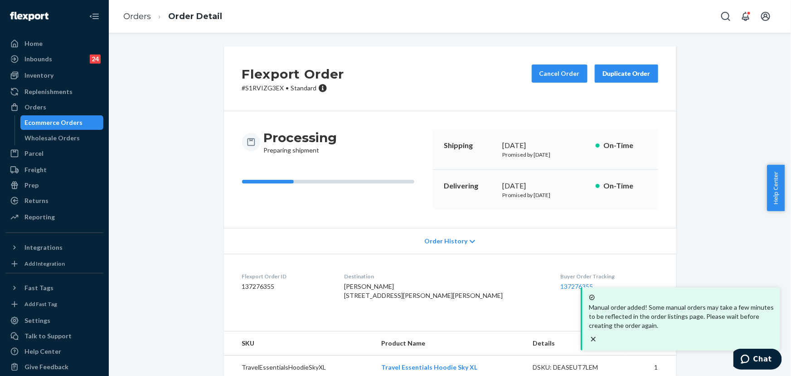
click at [259, 88] on p "# S1RVIZG3EX • Standard" at bounding box center [293, 87] width 102 height 9
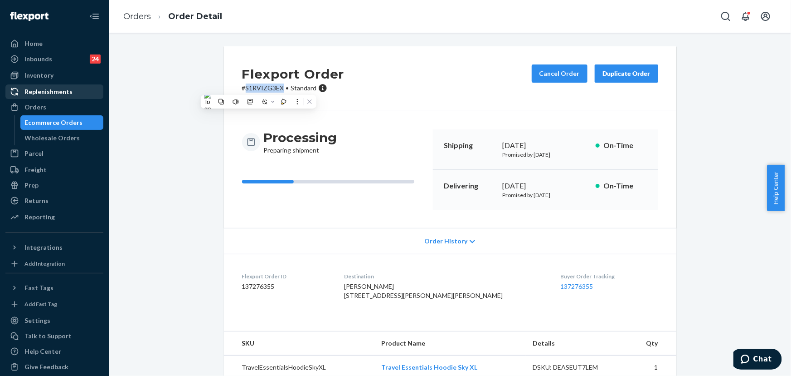
click at [24, 107] on div "Orders" at bounding box center [35, 106] width 22 height 9
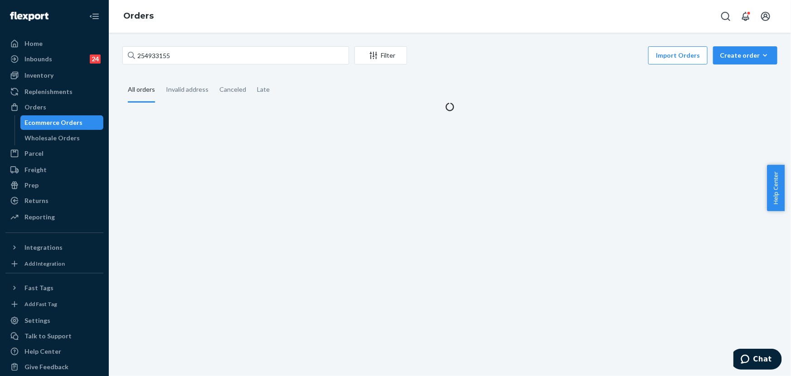
click at [187, 68] on div "254933155 Filter Import Orders Create order Ecommerce order Removal order All o…" at bounding box center [450, 78] width 669 height 65
click at [189, 59] on input "254933155" at bounding box center [235, 55] width 227 height 18
paste input "3786381"
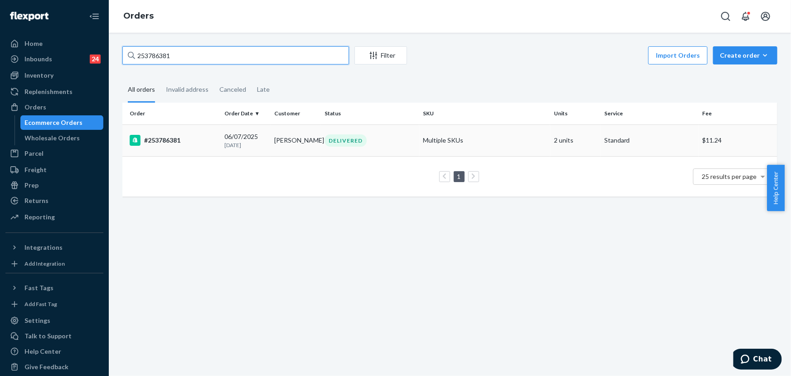
type input "253786381"
click at [360, 140] on div "DELIVERED" at bounding box center [346, 140] width 42 height 12
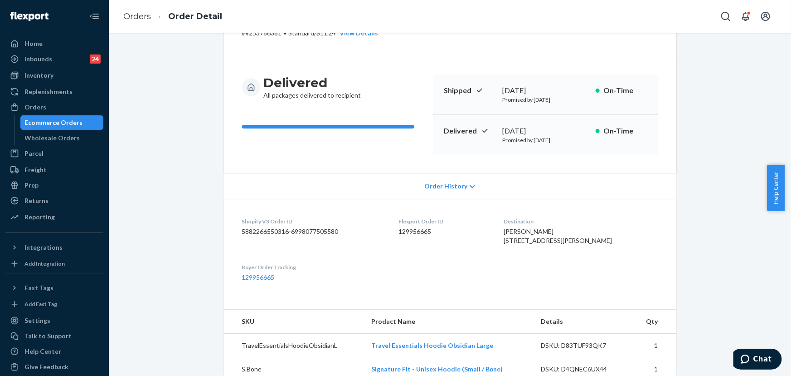
scroll to position [32, 0]
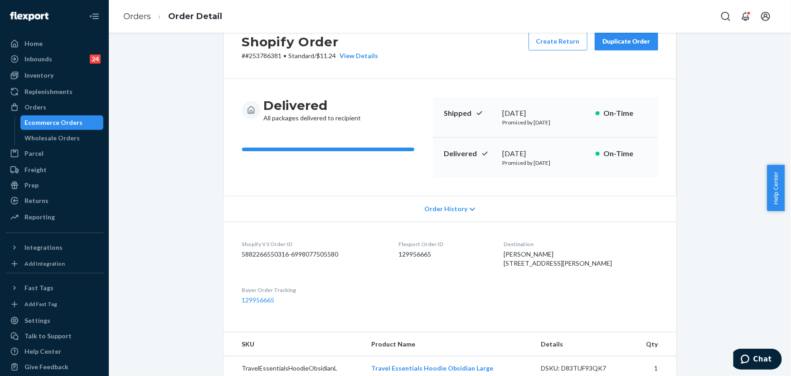
click at [617, 44] on div "Duplicate Order" at bounding box center [627, 41] width 48 height 9
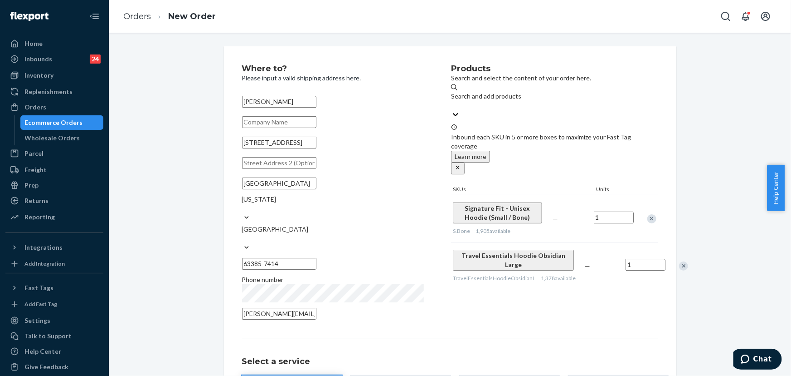
click at [317, 148] on input "[STREET_ADDRESS]" at bounding box center [279, 143] width 74 height 12
paste input "[STREET_ADDRESS]"
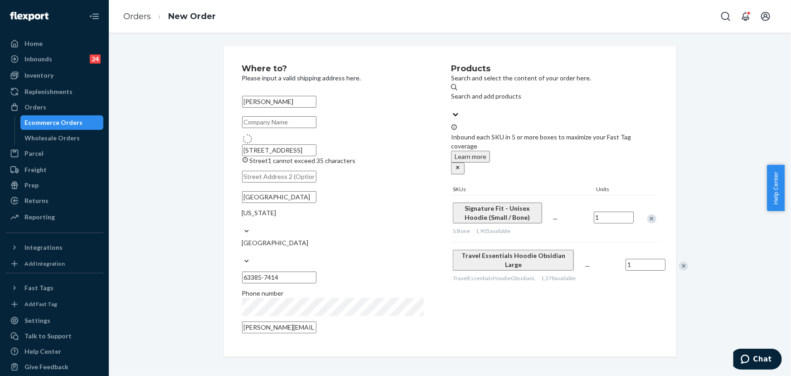
type input "[STREET_ADDRESS]"
type input "111"
type input "Duanesburg"
type input "12056"
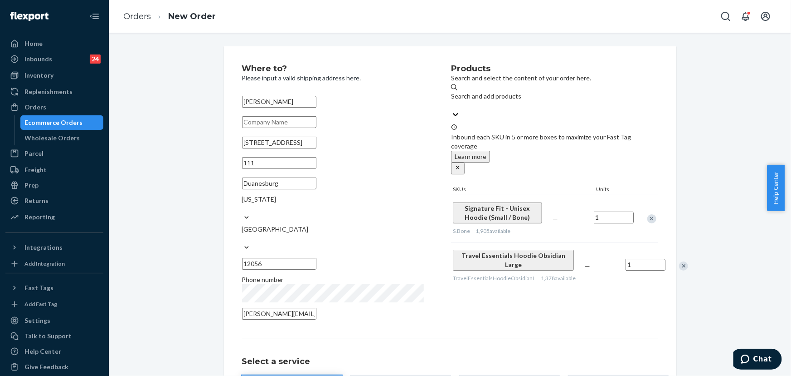
click at [500, 293] on div "Products Search and select the content of your order here. Search and add produ…" at bounding box center [554, 194] width 207 height 260
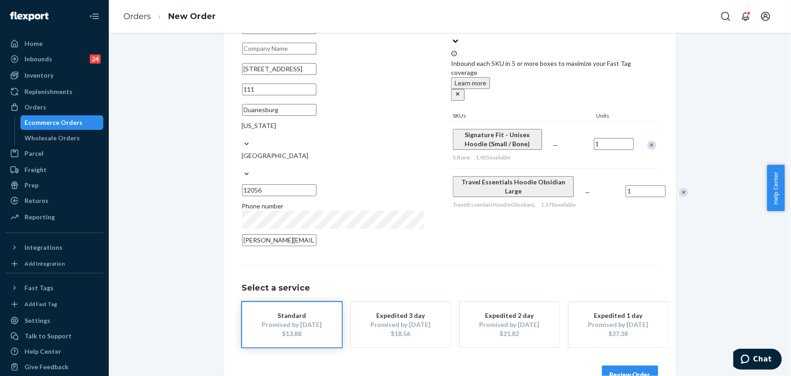
scroll to position [82, 0]
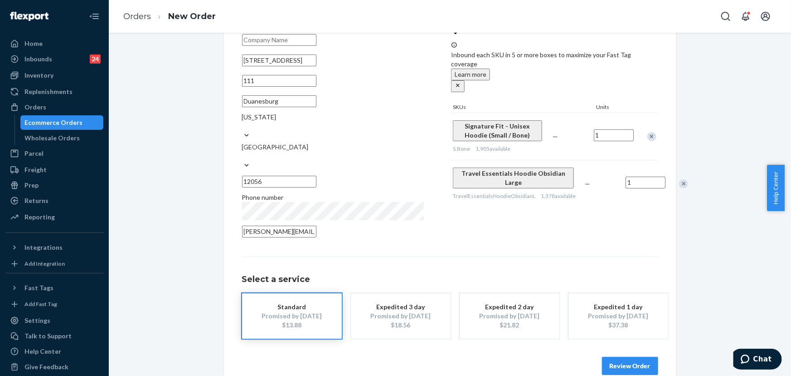
click at [639, 356] on button "Review Order" at bounding box center [630, 365] width 56 height 18
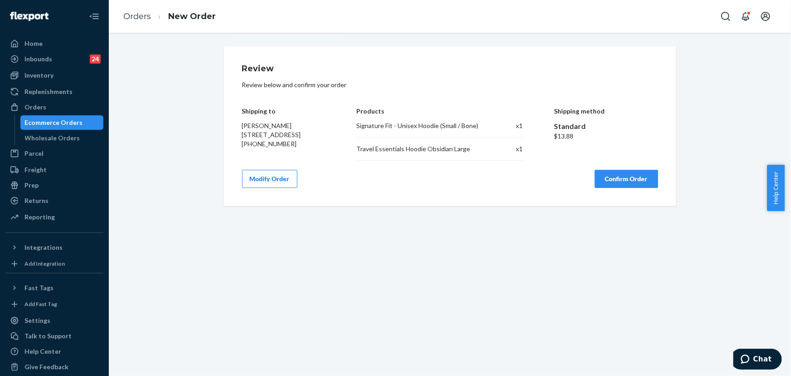
click at [620, 187] on button "Confirm Order" at bounding box center [626, 179] width 63 height 18
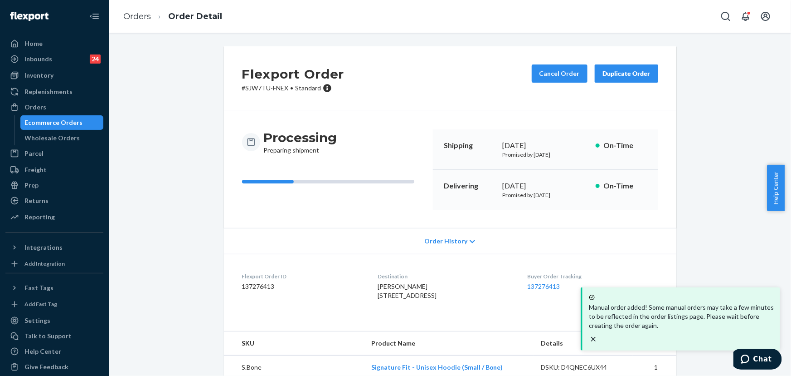
click at [267, 87] on p "# SJW7TU-FNEX • Standard" at bounding box center [293, 87] width 102 height 9
drag, startPoint x: 284, startPoint y: 88, endPoint x: 244, endPoint y: 88, distance: 40.8
click at [244, 88] on p "# SJW7TU-FNEX • Standard" at bounding box center [293, 87] width 102 height 9
click at [49, 102] on div "Orders" at bounding box center [54, 107] width 96 height 13
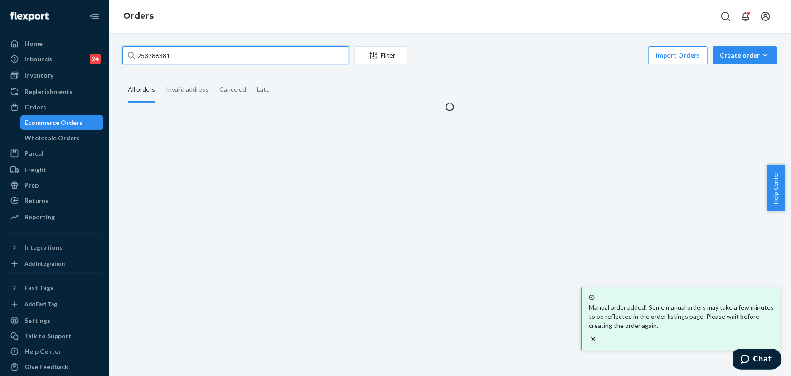
click at [193, 61] on input "253786381" at bounding box center [235, 55] width 227 height 18
paste input "5283045"
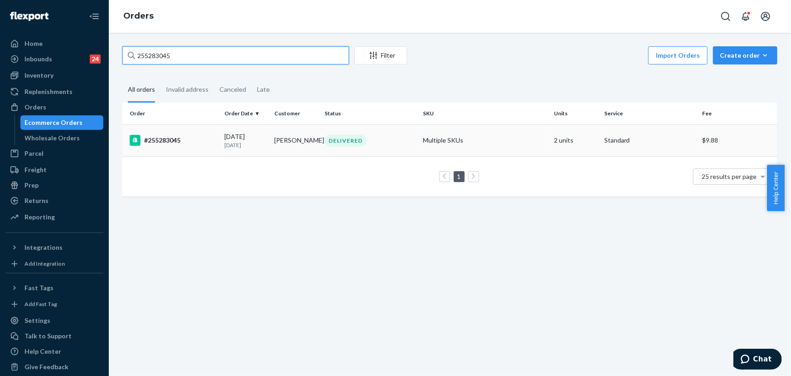
type input "255283045"
click at [335, 147] on td "DELIVERED" at bounding box center [370, 140] width 98 height 32
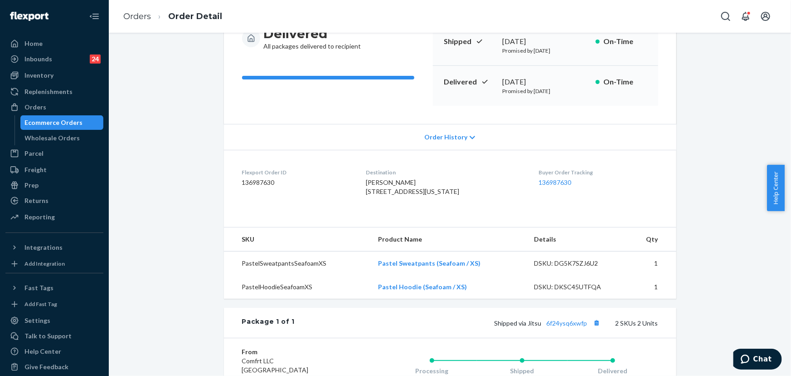
scroll to position [82, 0]
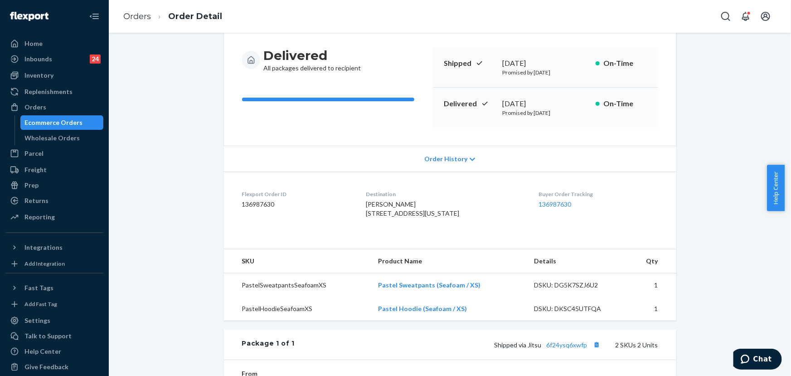
drag, startPoint x: 566, startPoint y: 105, endPoint x: 499, endPoint y: 102, distance: 66.7
click at [503, 102] on div "[DATE]" at bounding box center [546, 103] width 86 height 10
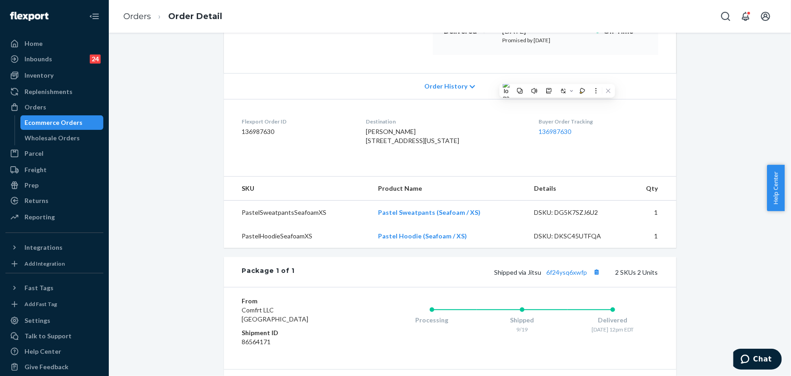
scroll to position [165, 0]
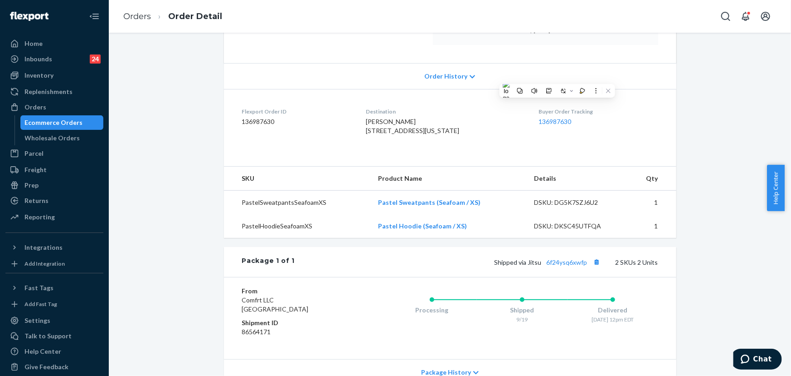
drag, startPoint x: 445, startPoint y: 139, endPoint x: 370, endPoint y: 131, distance: 75.7
click at [370, 131] on div "[PERSON_NAME] [STREET_ADDRESS][US_STATE]" at bounding box center [445, 126] width 158 height 18
drag, startPoint x: 587, startPoint y: 280, endPoint x: 528, endPoint y: 281, distance: 58.5
click at [528, 266] on span "Shipped via Jitsu 6f24ysq6xwfp" at bounding box center [549, 262] width 108 height 8
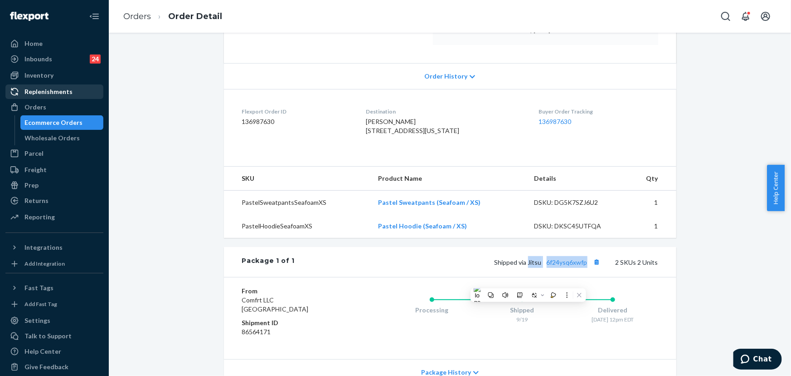
drag, startPoint x: 27, startPoint y: 107, endPoint x: 93, endPoint y: 93, distance: 66.8
click at [27, 107] on div "Orders" at bounding box center [35, 106] width 22 height 9
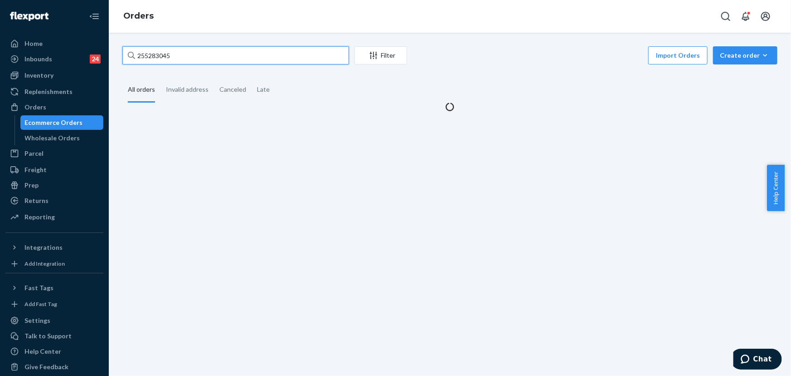
click at [224, 56] on input "255283045" at bounding box center [235, 55] width 227 height 18
paste input "SK-CICNE2LE"
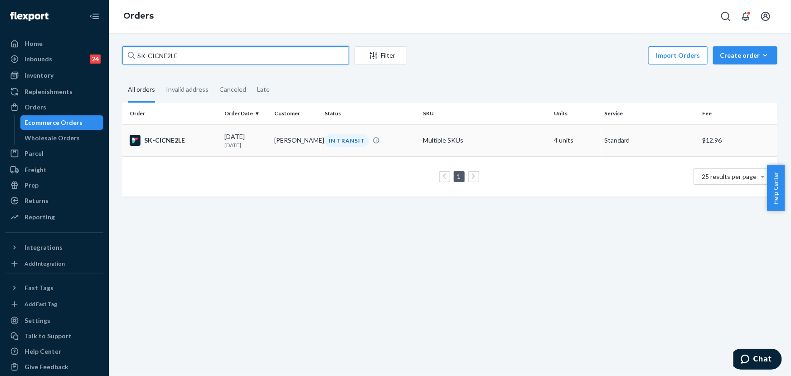
type input "SK-CICNE2LE"
click at [365, 138] on div "IN TRANSIT" at bounding box center [370, 140] width 95 height 12
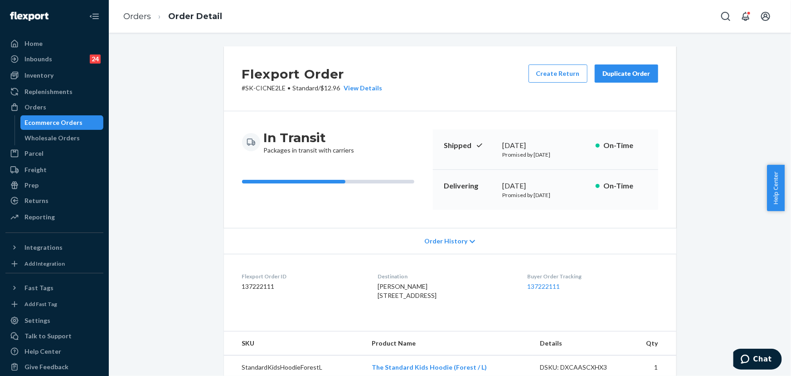
drag, startPoint x: 449, startPoint y: 301, endPoint x: 366, endPoint y: 295, distance: 82.7
click at [366, 295] on dl "Flexport Order ID 137222111 Destination [PERSON_NAME] [STREET_ADDRESS] US Buyer…" at bounding box center [450, 288] width 453 height 68
click at [449, 300] on div "[PERSON_NAME] [STREET_ADDRESS]" at bounding box center [445, 291] width 135 height 18
drag, startPoint x: 398, startPoint y: 300, endPoint x: 368, endPoint y: 298, distance: 29.6
click at [368, 298] on dl "Flexport Order ID 137222111 Destination [PERSON_NAME] [STREET_ADDRESS] US Buyer…" at bounding box center [450, 288] width 453 height 68
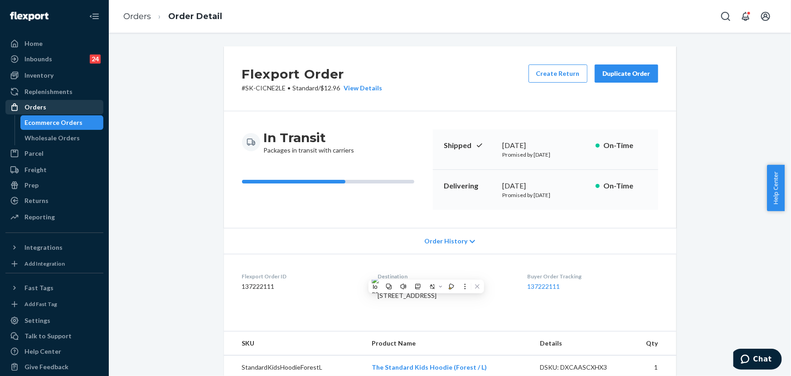
click at [50, 105] on div "Orders" at bounding box center [54, 107] width 96 height 13
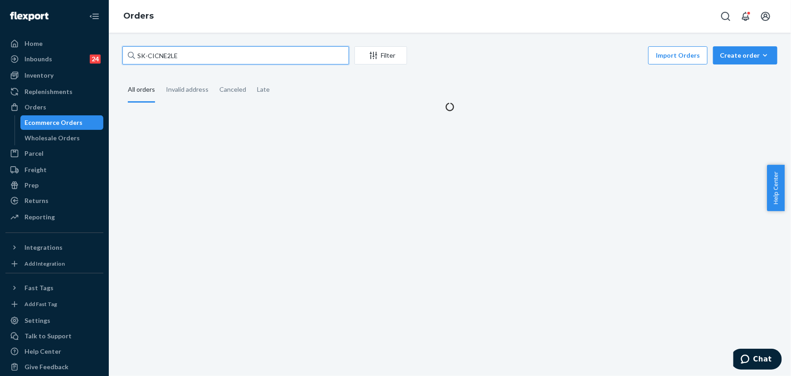
click at [190, 59] on input "SK-CICNE2LE" at bounding box center [235, 55] width 227 height 18
paste input "HJO6WKMNLG"
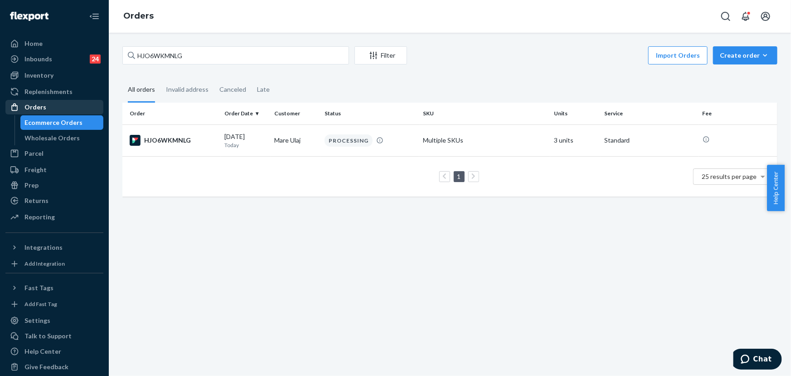
click at [42, 109] on div "Orders" at bounding box center [35, 106] width 22 height 9
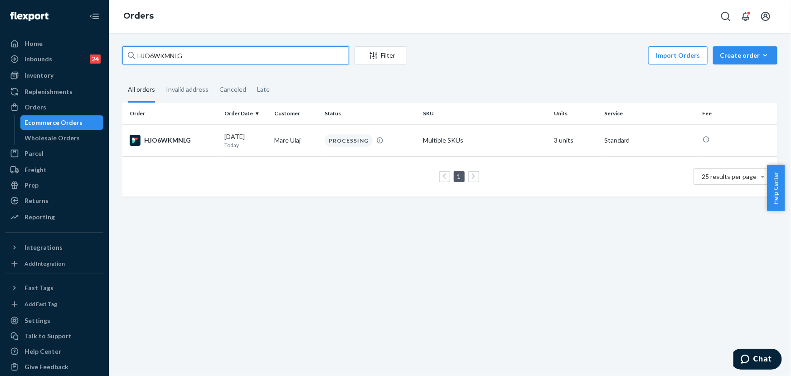
click at [203, 51] on input "HJO6WKMNLG" at bounding box center [235, 55] width 227 height 18
paste input "255285222"
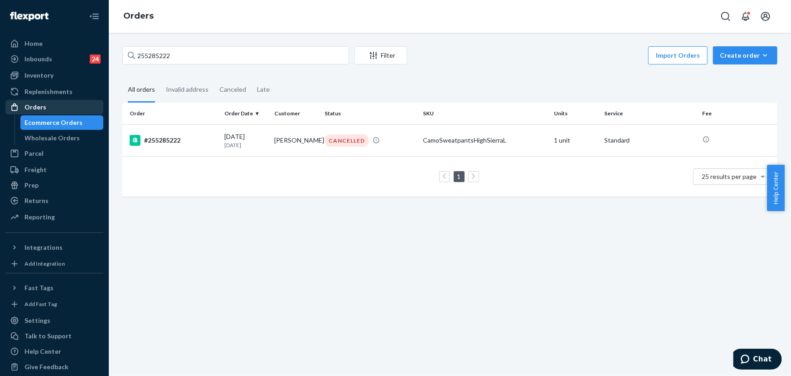
click at [55, 102] on div "Orders" at bounding box center [54, 107] width 96 height 13
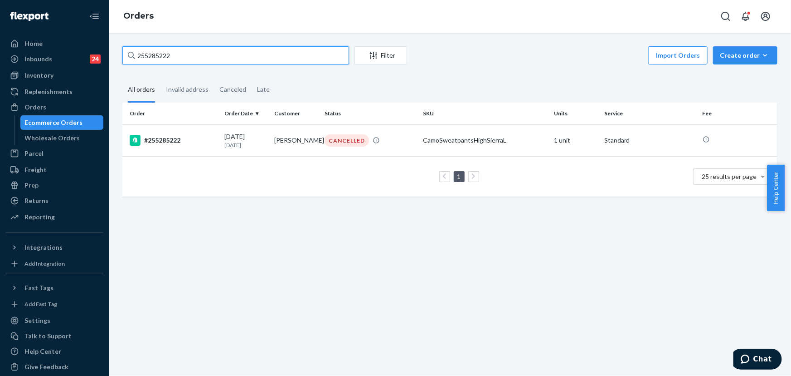
click at [175, 57] on input "255285222" at bounding box center [235, 55] width 227 height 18
paste input "075238"
type input "255075238"
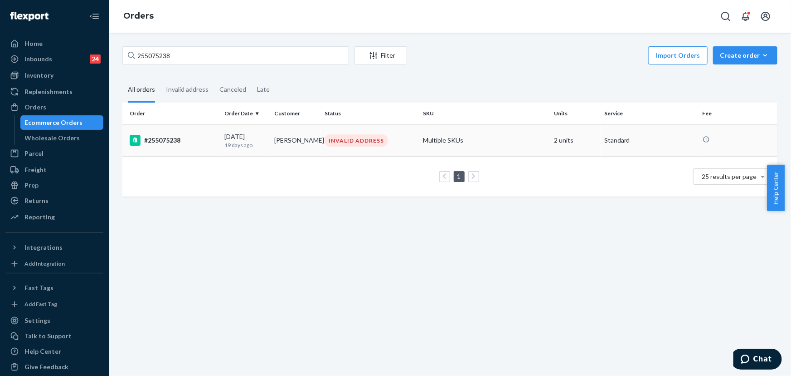
drag, startPoint x: 367, startPoint y: 149, endPoint x: 246, endPoint y: 44, distance: 160.8
click at [366, 149] on td "INVALID ADDRESS" at bounding box center [370, 140] width 98 height 32
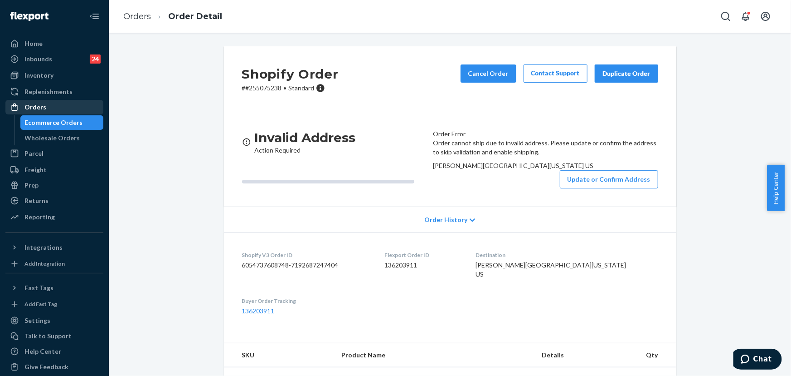
click at [45, 104] on div "Orders" at bounding box center [54, 107] width 96 height 13
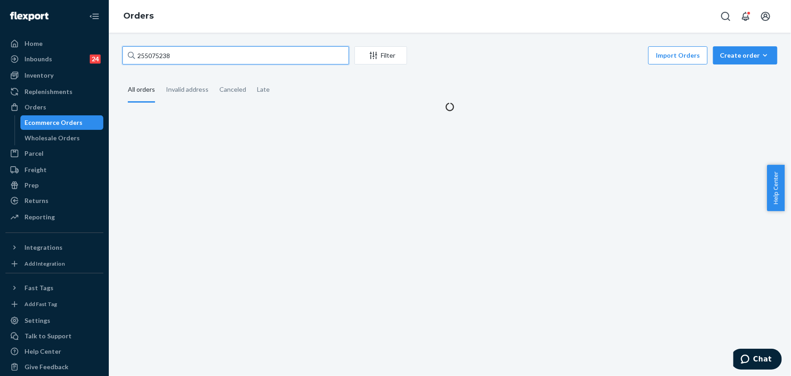
click at [195, 56] on input "255075238" at bounding box center [235, 55] width 227 height 18
paste input "32128"
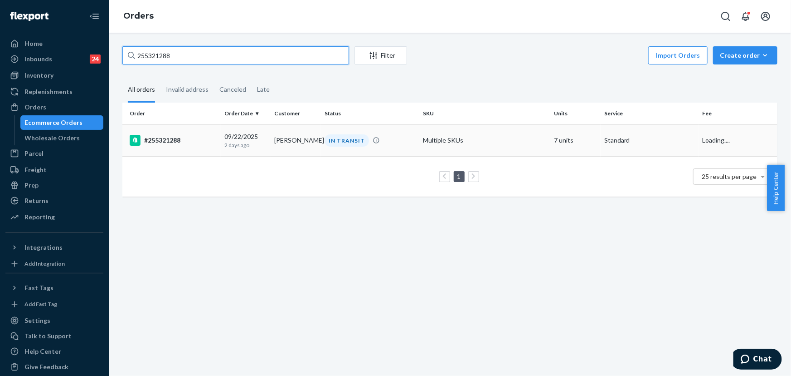
type input "255321288"
click at [325, 146] on td "IN TRANSIT" at bounding box center [370, 140] width 98 height 32
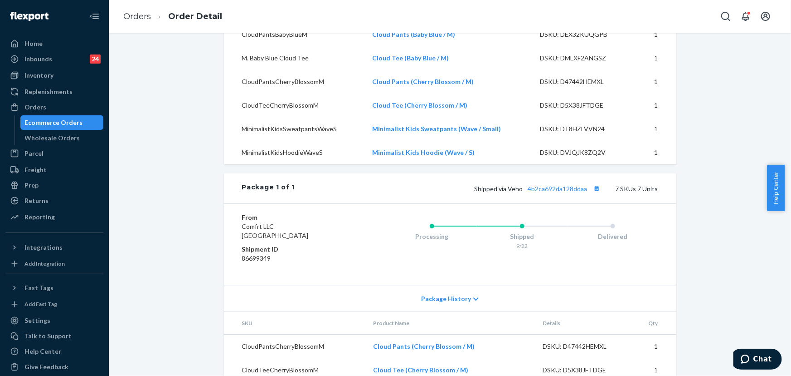
scroll to position [371, 0]
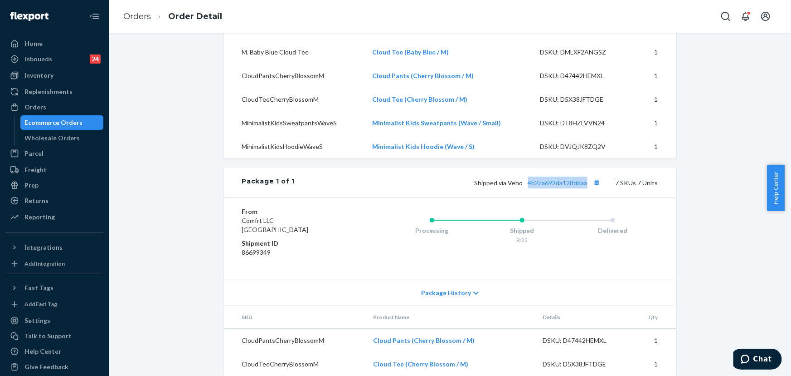
drag, startPoint x: 586, startPoint y: 201, endPoint x: 523, endPoint y: 197, distance: 63.2
click at [527, 186] on span "Shipped via Veho 4b2ca692da128ddaa" at bounding box center [539, 183] width 128 height 8
drag, startPoint x: 521, startPoint y: 200, endPoint x: 508, endPoint y: 200, distance: 12.7
click at [508, 186] on span "Shipped via Veho 4b2ca692da128ddaa" at bounding box center [539, 183] width 128 height 8
click at [31, 104] on div "Orders" at bounding box center [35, 106] width 22 height 9
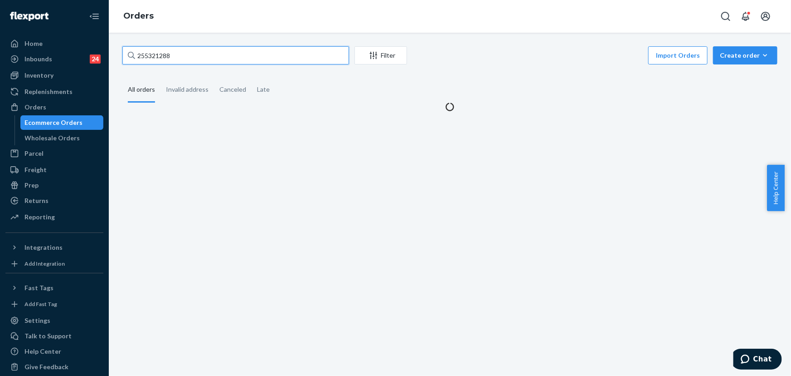
click at [199, 52] on input "255321288" at bounding box center [235, 55] width 227 height 18
paste input "172155"
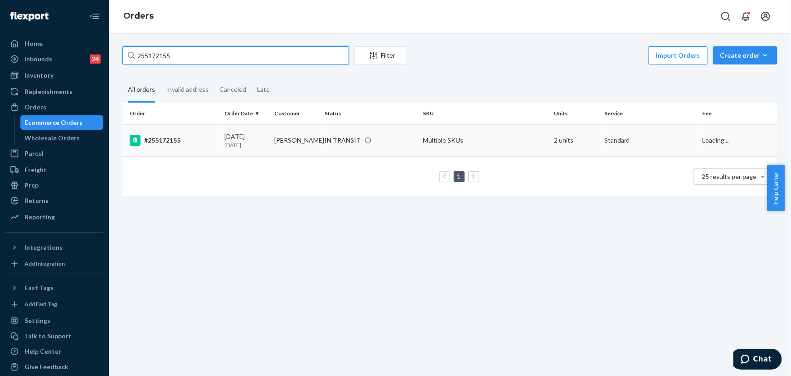
type input "255172155"
click at [271, 145] on td "[PERSON_NAME]" at bounding box center [296, 140] width 50 height 32
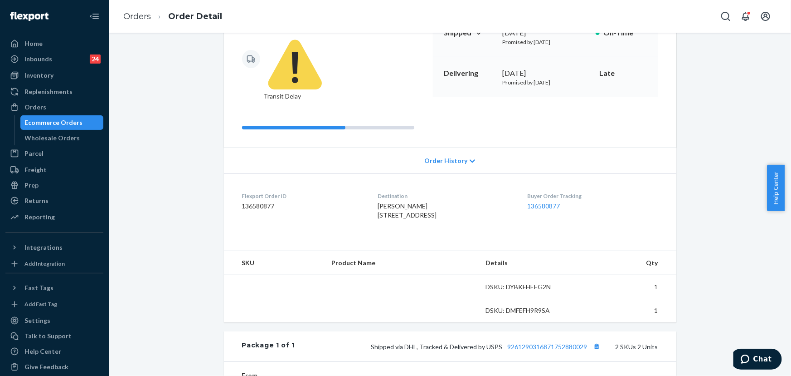
scroll to position [123, 0]
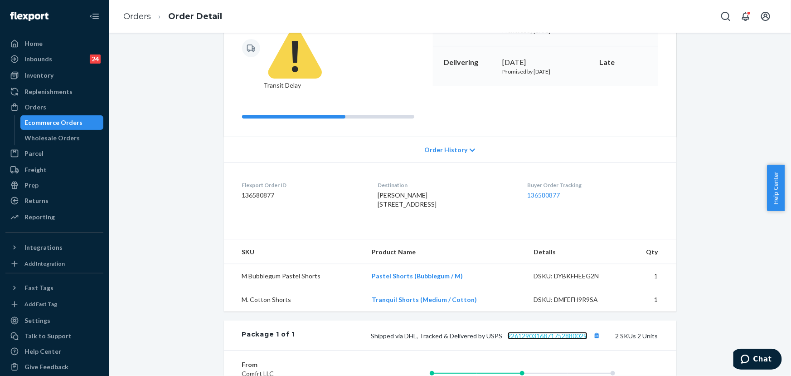
click at [540, 332] on link "9261290316871752880029" at bounding box center [548, 336] width 80 height 8
click at [56, 106] on div "Orders" at bounding box center [54, 107] width 96 height 13
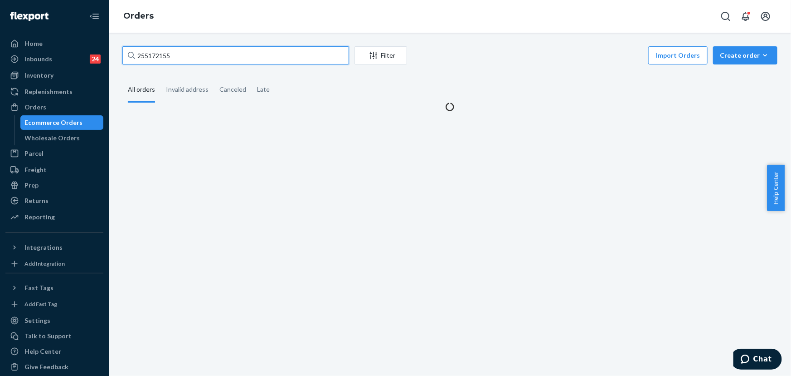
click at [234, 53] on input "255172155" at bounding box center [235, 55] width 227 height 18
paste input "300057"
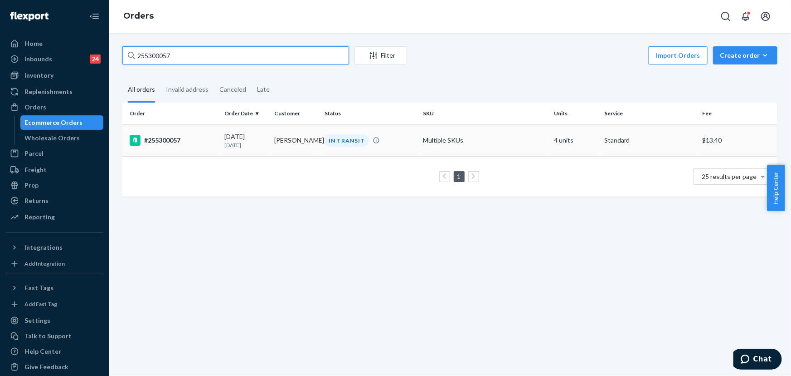
type input "255300057"
click at [283, 144] on td "[PERSON_NAME]" at bounding box center [296, 140] width 50 height 32
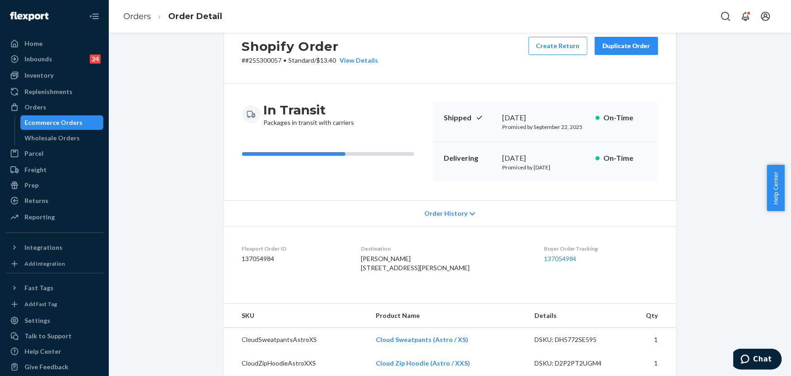
scroll to position [206, 0]
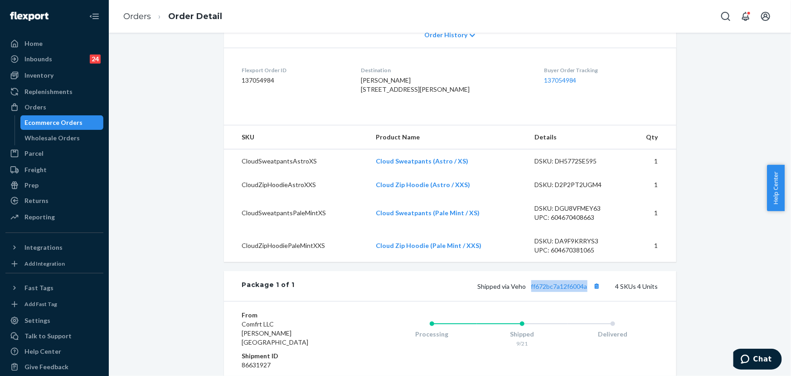
drag, startPoint x: 586, startPoint y: 304, endPoint x: 528, endPoint y: 307, distance: 58.1
click at [528, 290] on span "Shipped via Veho ff672bc7a12f6004a" at bounding box center [540, 286] width 125 height 8
drag, startPoint x: 525, startPoint y: 302, endPoint x: 509, endPoint y: 300, distance: 15.7
click at [512, 290] on span "Shipped via Veho ff672bc7a12f6004a" at bounding box center [540, 286] width 125 height 8
click at [38, 108] on div "Orders" at bounding box center [35, 106] width 22 height 9
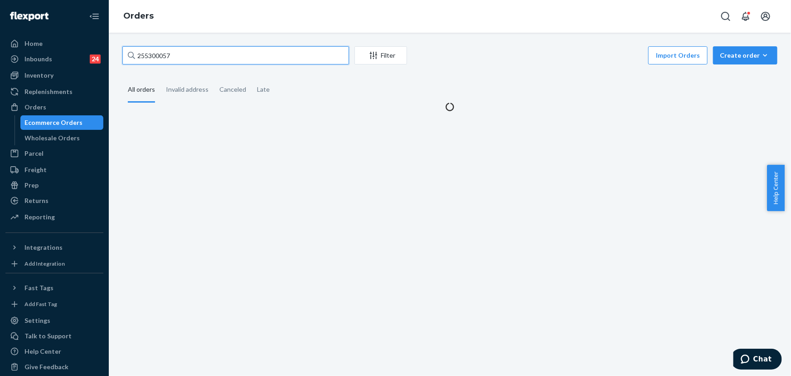
click at [165, 54] on input "255300057" at bounding box center [235, 55] width 227 height 18
paste input "35472"
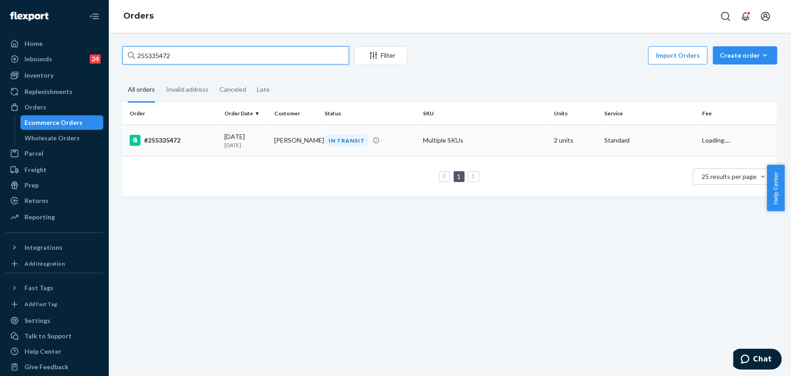
type input "255335472"
drag, startPoint x: 281, startPoint y: 144, endPoint x: 277, endPoint y: 126, distance: 19.0
click at [281, 145] on td "[PERSON_NAME]" at bounding box center [296, 140] width 50 height 32
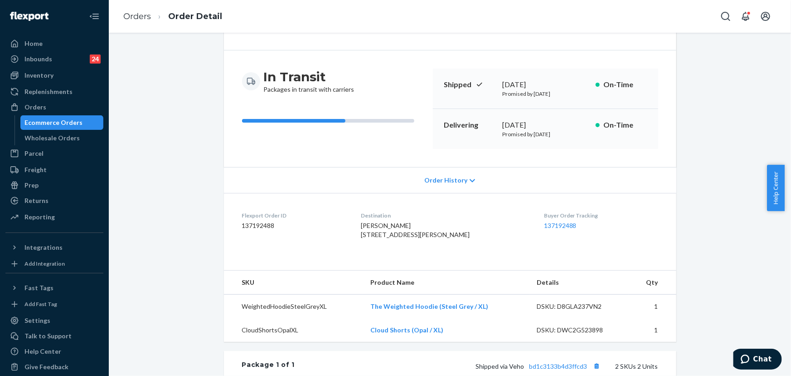
scroll to position [206, 0]
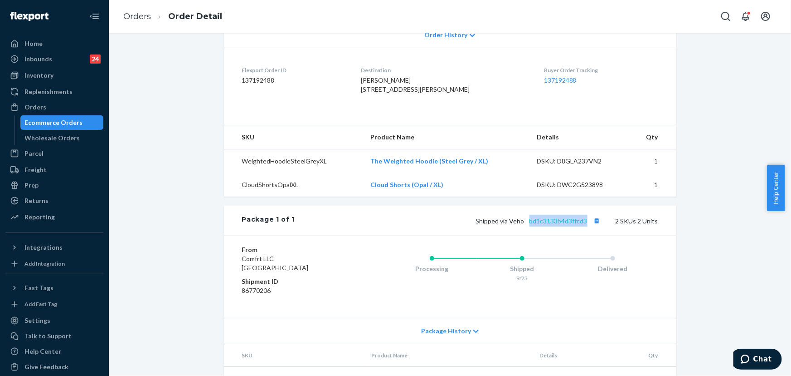
drag, startPoint x: 586, startPoint y: 240, endPoint x: 528, endPoint y: 240, distance: 58.1
click at [528, 224] on span "Shipped via Veho bd1c3133b4d3ffcd3" at bounding box center [539, 221] width 127 height 8
drag, startPoint x: 523, startPoint y: 239, endPoint x: 510, endPoint y: 238, distance: 13.2
click at [510, 224] on span "Shipped via Veho bd1c3133b4d3ffcd3" at bounding box center [539, 221] width 127 height 8
click at [49, 104] on div "Orders" at bounding box center [54, 107] width 96 height 13
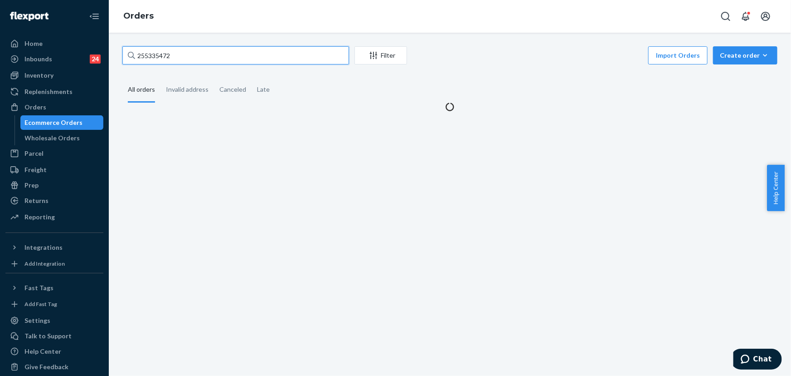
click at [222, 59] on input "255335472" at bounding box center [235, 55] width 227 height 18
paste input "138248"
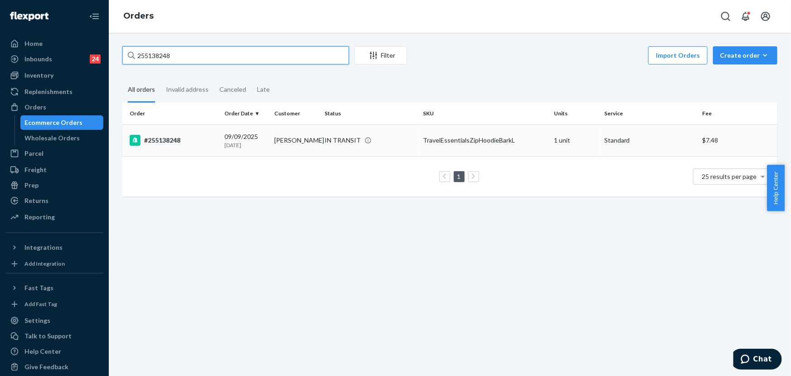
type input "255138248"
click at [304, 140] on td "[PERSON_NAME]" at bounding box center [296, 140] width 50 height 32
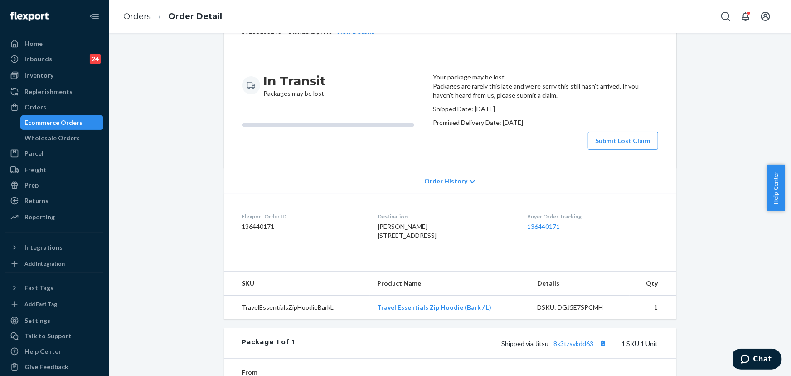
scroll to position [41, 0]
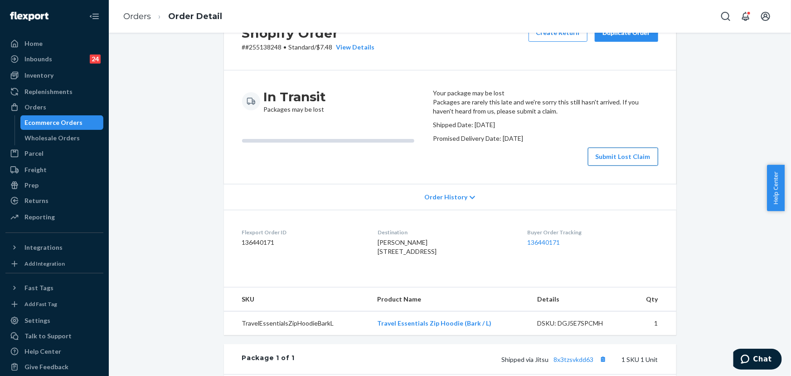
click at [629, 166] on button "Submit Lost Claim" at bounding box center [623, 156] width 70 height 18
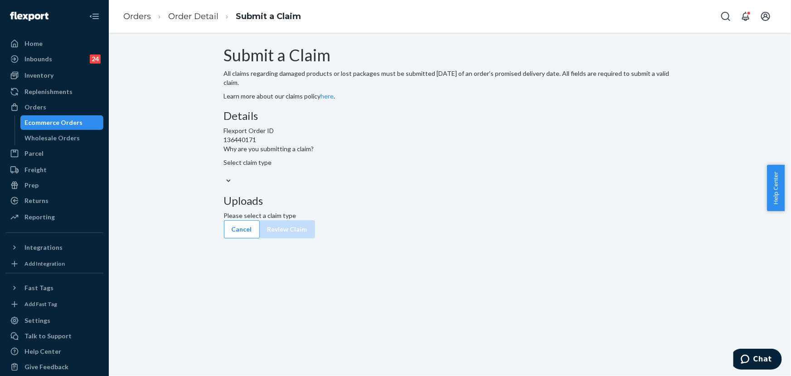
click at [372, 176] on div "Select claim type" at bounding box center [450, 167] width 453 height 18
click at [225, 176] on input "Why are you submitting a claim? Select claim type" at bounding box center [224, 171] width 1 height 9
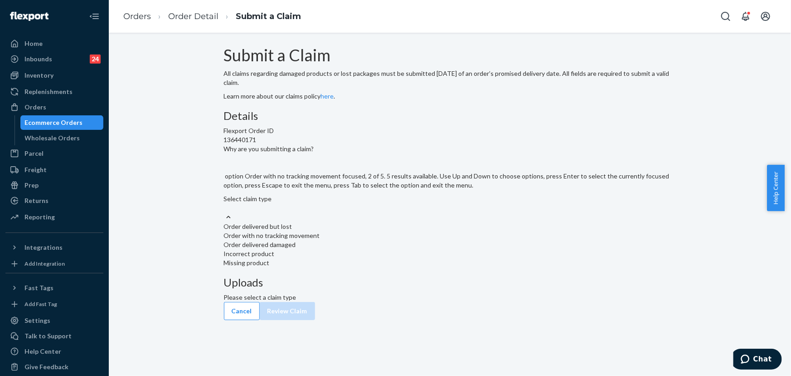
click at [367, 240] on div "Order with no tracking movement" at bounding box center [450, 235] width 453 height 9
click at [225, 212] on input "Why are you submitting a claim? option Order with no tracking movement focused,…" at bounding box center [224, 207] width 1 height 9
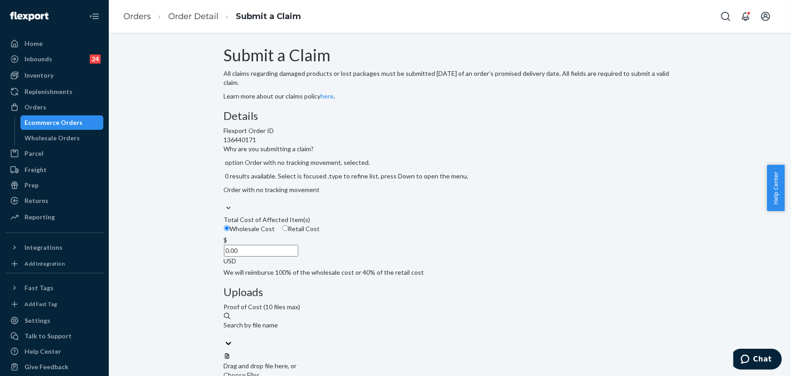
drag, startPoint x: 428, startPoint y: 289, endPoint x: 447, endPoint y: 290, distance: 19.1
click at [453, 290] on div "Details Flexport Order ID 136440171 Why are you submitting a claim? option Orde…" at bounding box center [450, 255] width 453 height 290
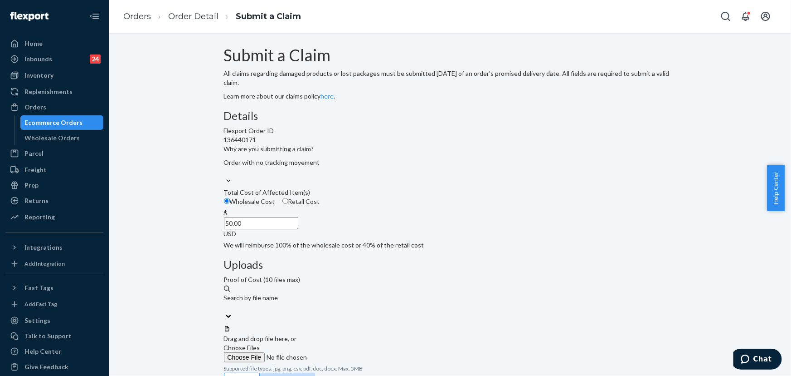
type input "50.00"
click at [490, 299] on div "Uploads Proof of Cost (10 files max) Search by file name Drag and drop file her…" at bounding box center [450, 316] width 453 height 114
click at [558, 325] on div at bounding box center [450, 325] width 453 height 0
click at [450, 247] on div "Details Flexport Order ID 136440171 Why are you submitting a claim? Order with …" at bounding box center [450, 246] width 453 height 272
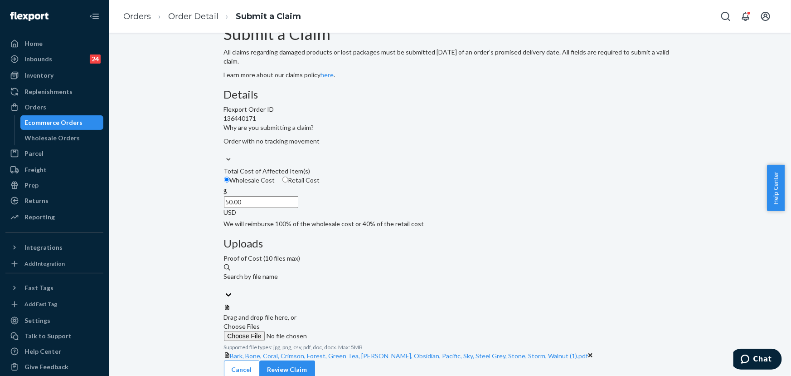
scroll to position [22, 0]
click at [315, 362] on button "Review Claim" at bounding box center [287, 368] width 55 height 18
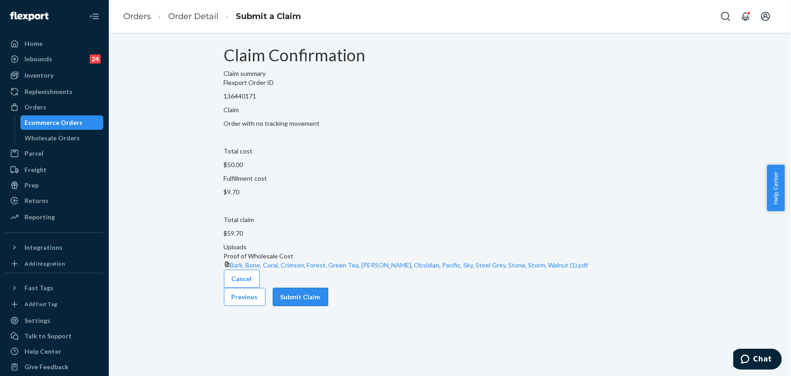
click at [328, 306] on button "Submit Claim" at bounding box center [300, 297] width 55 height 18
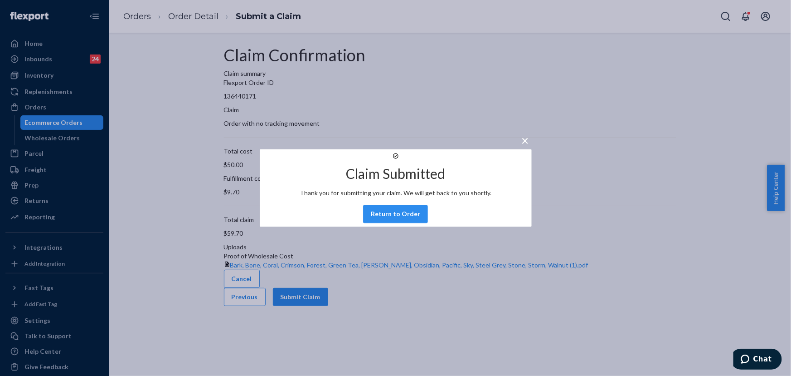
click at [390, 223] on button "Return to Order" at bounding box center [395, 214] width 65 height 18
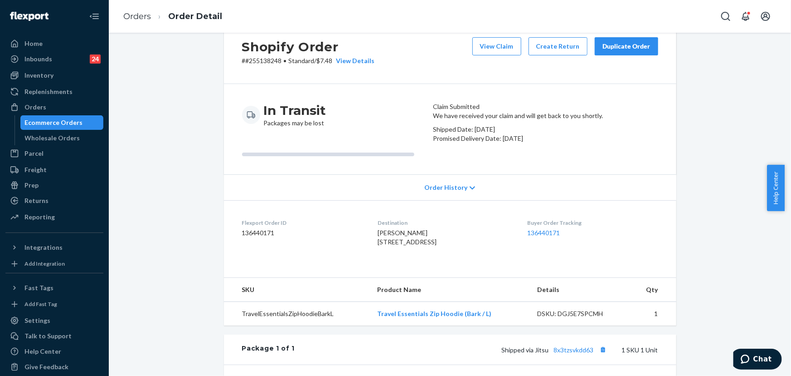
scroll to position [21, 0]
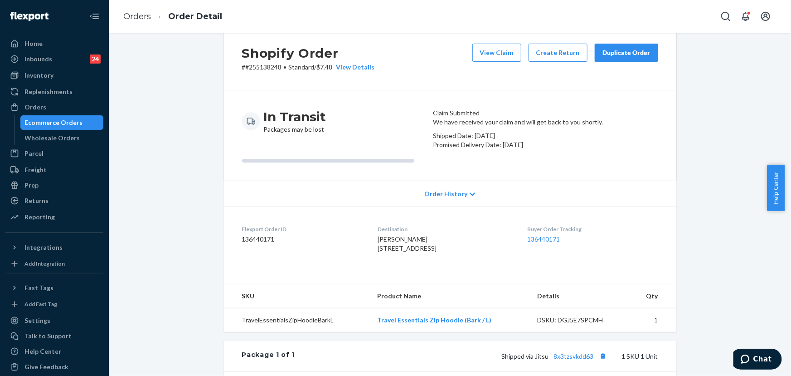
click at [618, 54] on div "Duplicate Order" at bounding box center [627, 52] width 48 height 9
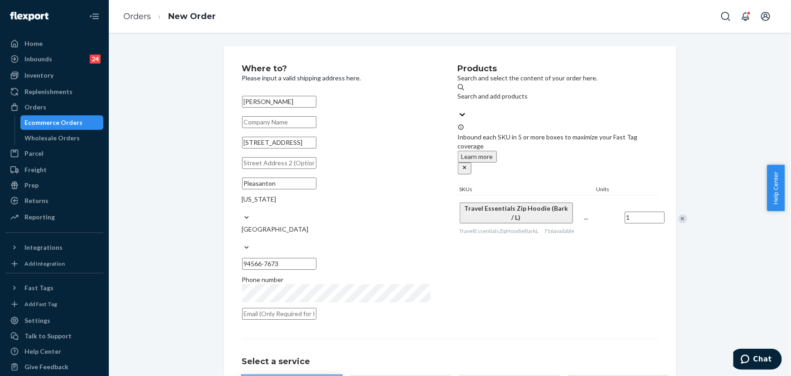
drag, startPoint x: 305, startPoint y: 151, endPoint x: 294, endPoint y: 151, distance: 10.9
click at [294, 148] on input "[STREET_ADDRESS]" at bounding box center [279, 143] width 74 height 12
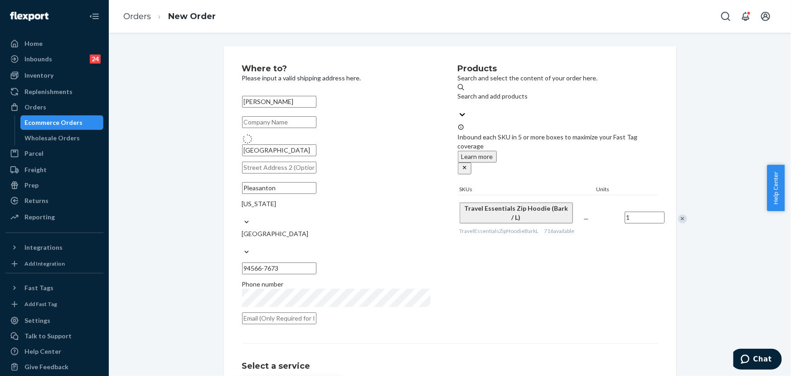
type input "[GEOGRAPHIC_DATA]"
type input "40219"
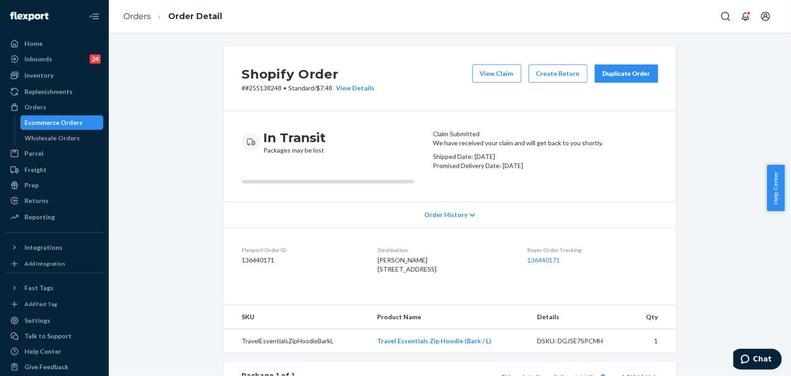
click at [639, 77] on div "Duplicate Order" at bounding box center [627, 73] width 48 height 9
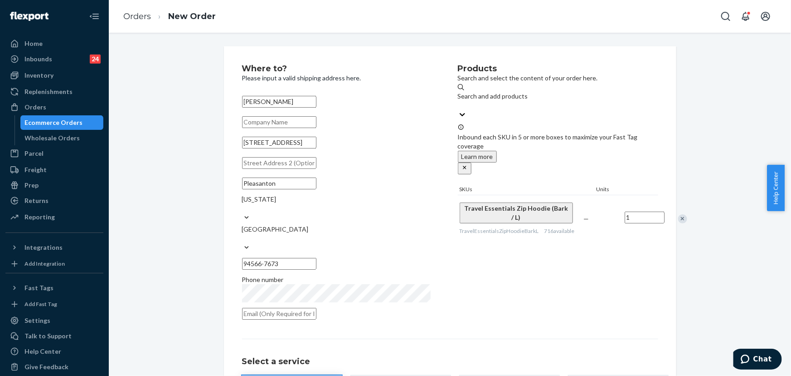
click at [284, 169] on input "text" at bounding box center [279, 163] width 74 height 12
paste input "Apt A"
type input "Apt A"
click at [313, 148] on input "[STREET_ADDRESS]" at bounding box center [279, 143] width 74 height 12
type input "[GEOGRAPHIC_DATA]"
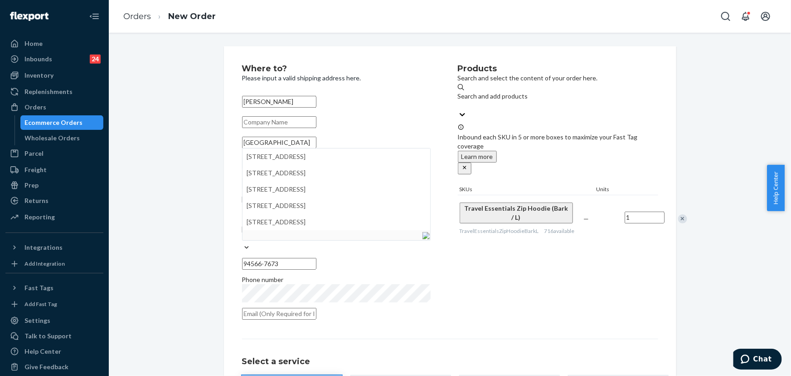
click at [577, 262] on div "Products Search and select the content of your order here. Search and add produ…" at bounding box center [558, 194] width 200 height 260
drag, startPoint x: 401, startPoint y: 226, endPoint x: 361, endPoint y: 231, distance: 39.7
click at [317, 258] on input "94566-7673" at bounding box center [279, 264] width 74 height 12
type input "94566"
click at [522, 249] on div "Products Search and select the content of your order here. Search and add produ…" at bounding box center [558, 194] width 200 height 260
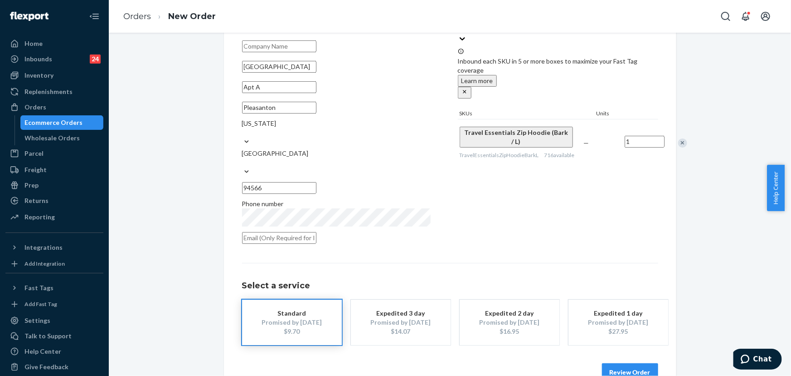
scroll to position [82, 0]
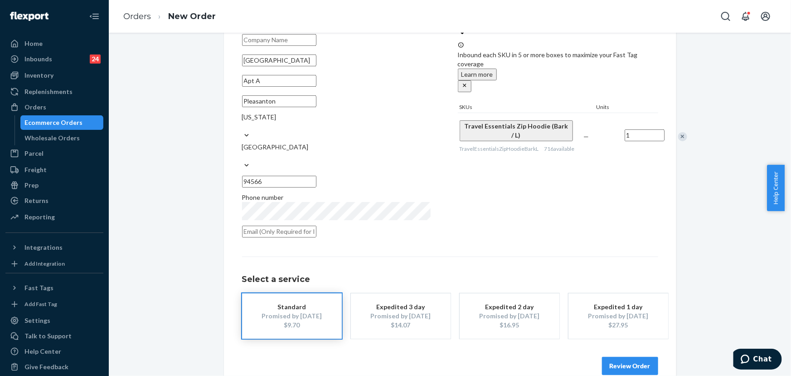
click at [621, 356] on button "Review Order" at bounding box center [630, 365] width 56 height 18
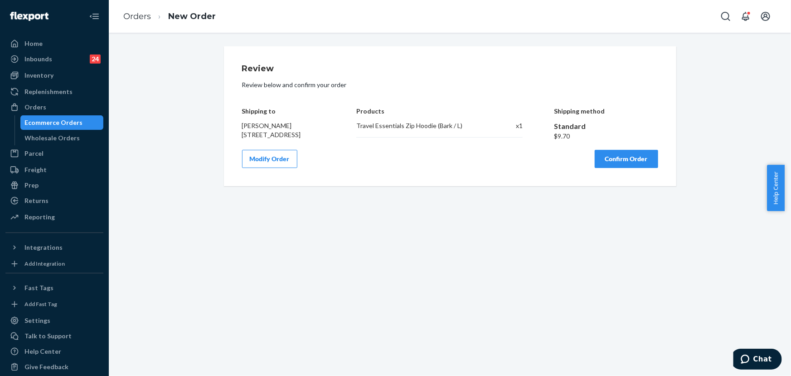
scroll to position [0, 0]
click at [620, 185] on div "Review Review below and confirm your order Shipping to [PERSON_NAME] [STREET_AD…" at bounding box center [450, 116] width 453 height 140
click at [603, 168] on button "Confirm Order" at bounding box center [626, 159] width 63 height 18
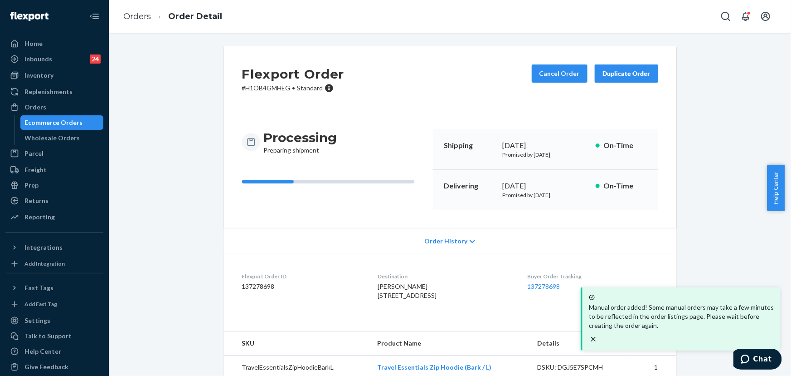
click at [272, 85] on p "# H1OB4GMHEG • Standard" at bounding box center [293, 87] width 102 height 9
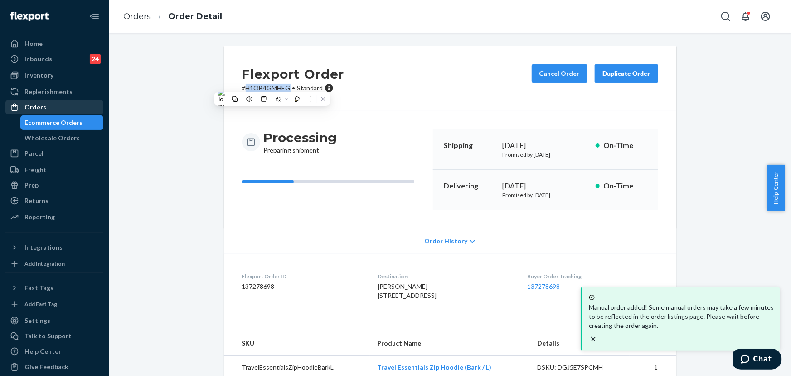
click at [59, 108] on div "Orders" at bounding box center [54, 107] width 96 height 13
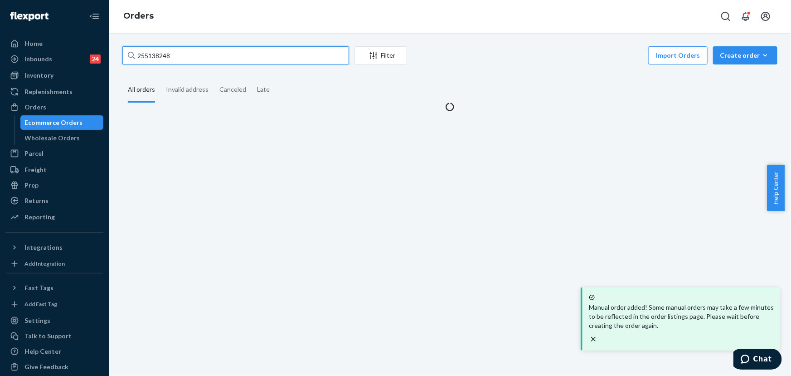
click at [183, 54] on input "255138248" at bounding box center [235, 55] width 227 height 18
paste input "355356"
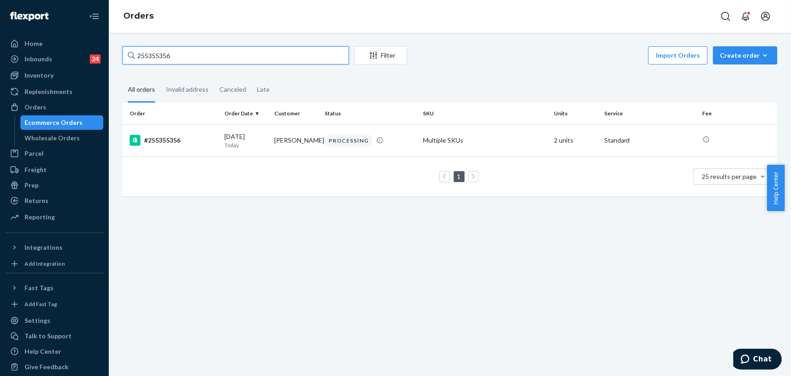
type input "255355356"
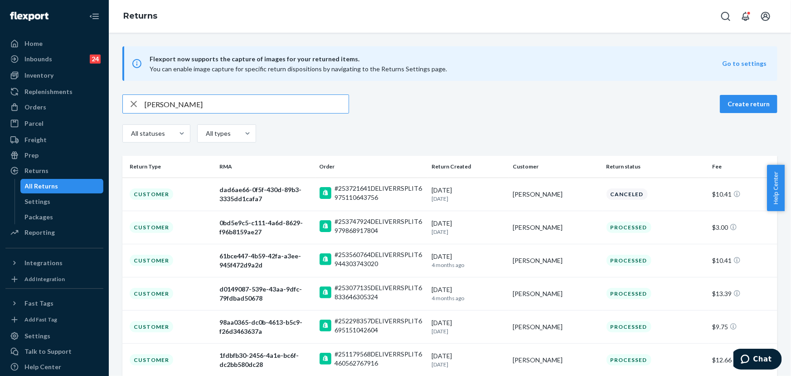
click at [190, 99] on input "Parker Everly" at bounding box center [247, 104] width 204 height 18
paste input "Rebecca Thiel"
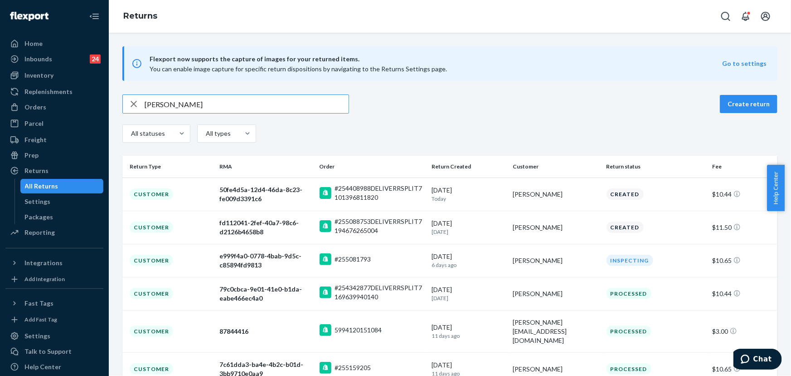
type input "Rebecca Thiel"
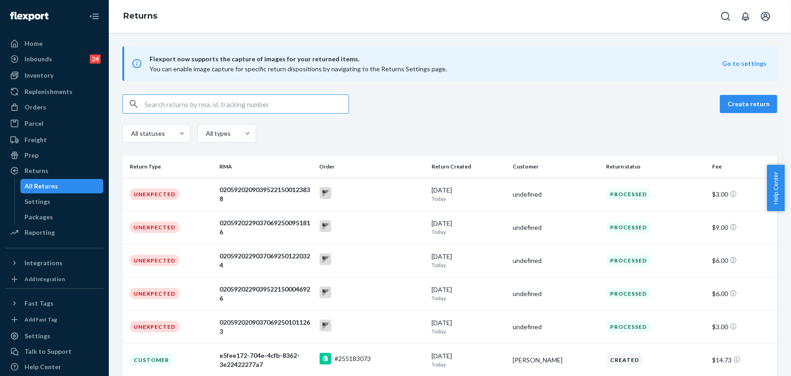
click at [195, 105] on input "text" at bounding box center [247, 104] width 204 height 18
paste input "Shelley Hunsucker"
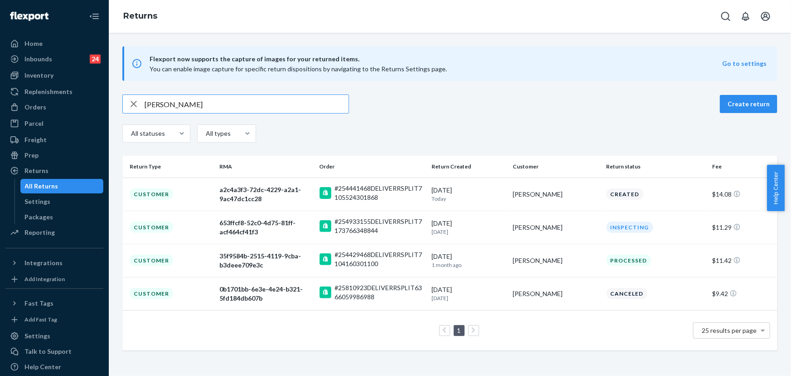
type input "Shelley Hunsucker"
click at [544, 226] on div "Shelley Hunsucker" at bounding box center [556, 227] width 86 height 9
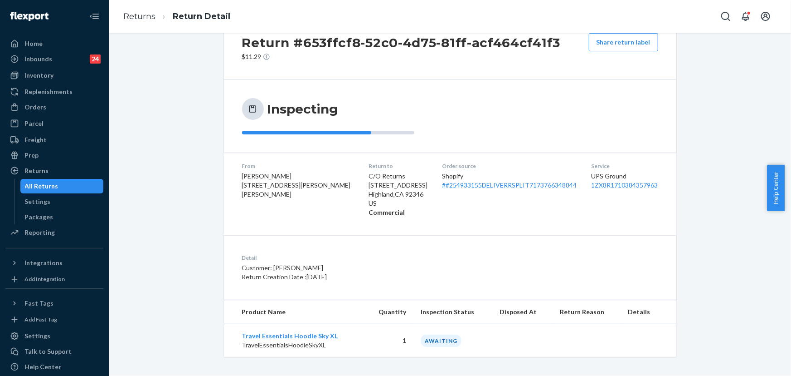
scroll to position [34, 0]
